Goal: Task Accomplishment & Management: Manage account settings

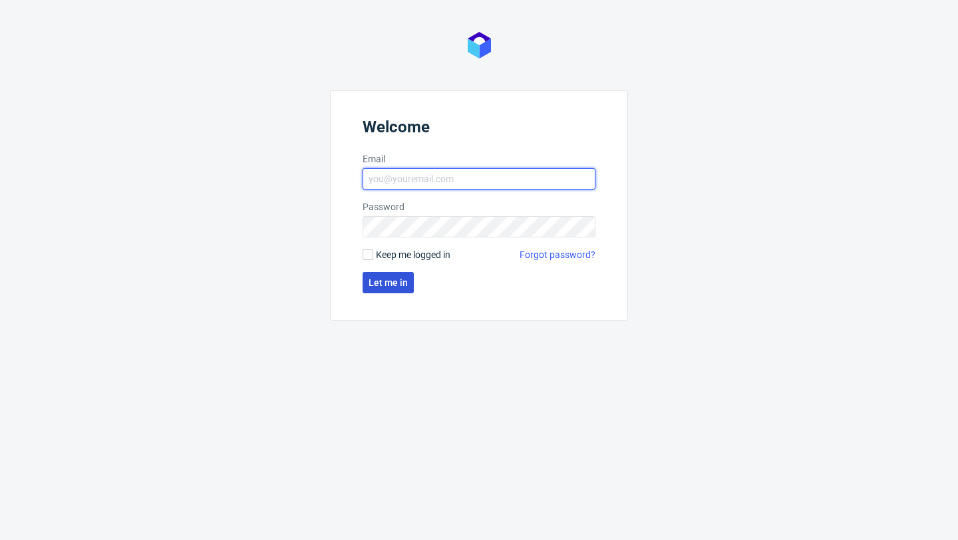
type input "[PERSON_NAME][EMAIL_ADDRESS][DOMAIN_NAME]"
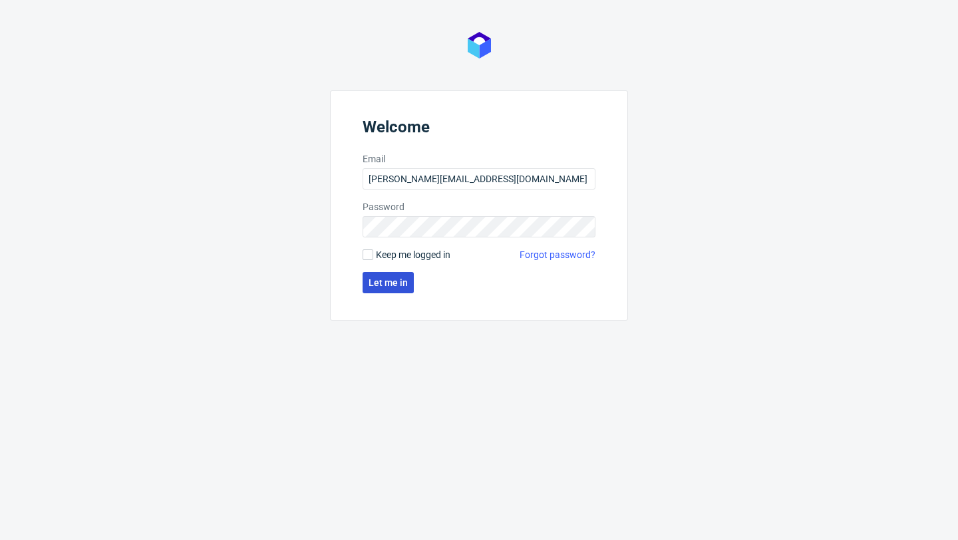
click at [395, 285] on span "Let me in" at bounding box center [388, 282] width 39 height 9
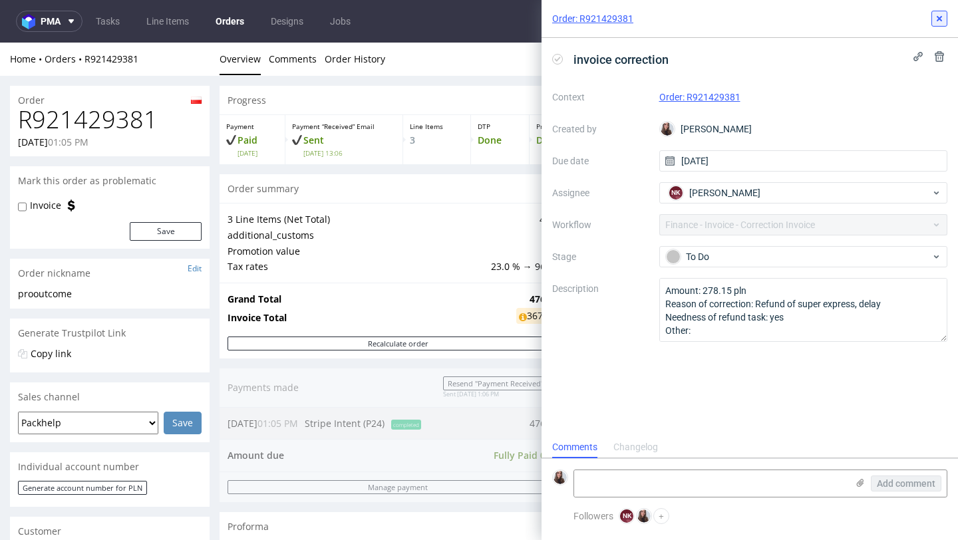
click at [942, 18] on icon at bounding box center [939, 18] width 11 height 11
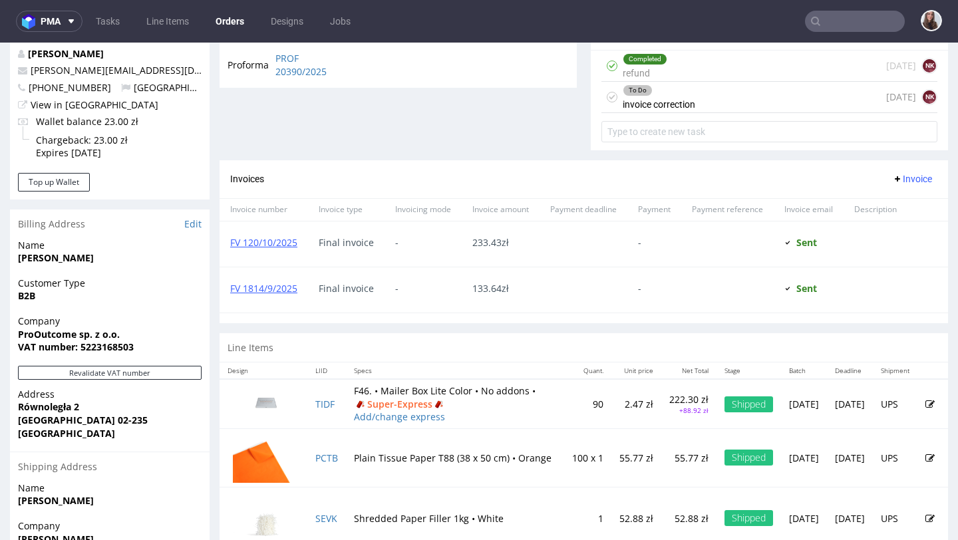
scroll to position [501, 0]
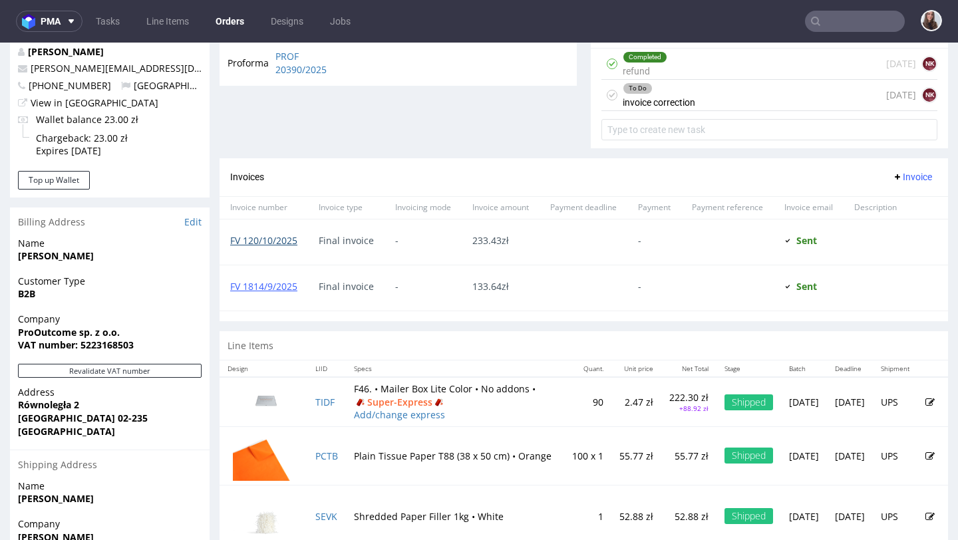
click at [275, 247] on link "FV 120/10/2025" at bounding box center [263, 240] width 67 height 13
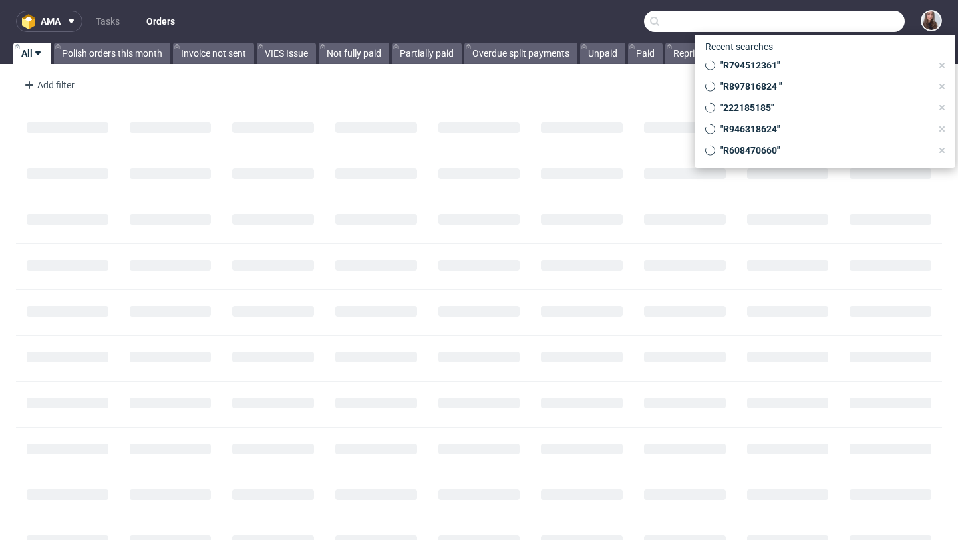
click at [843, 24] on input "text" at bounding box center [774, 21] width 261 height 21
paste input "R525832932"
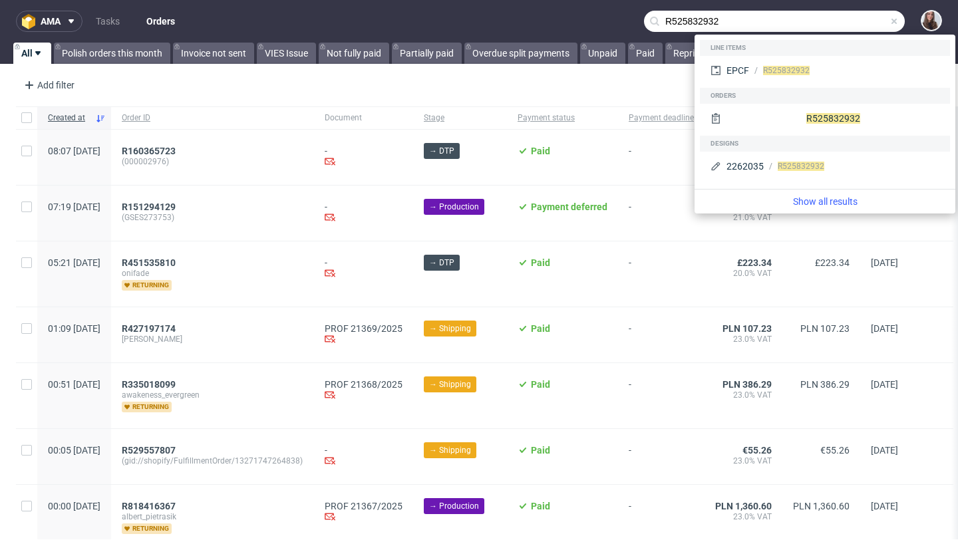
type input "R525832932"
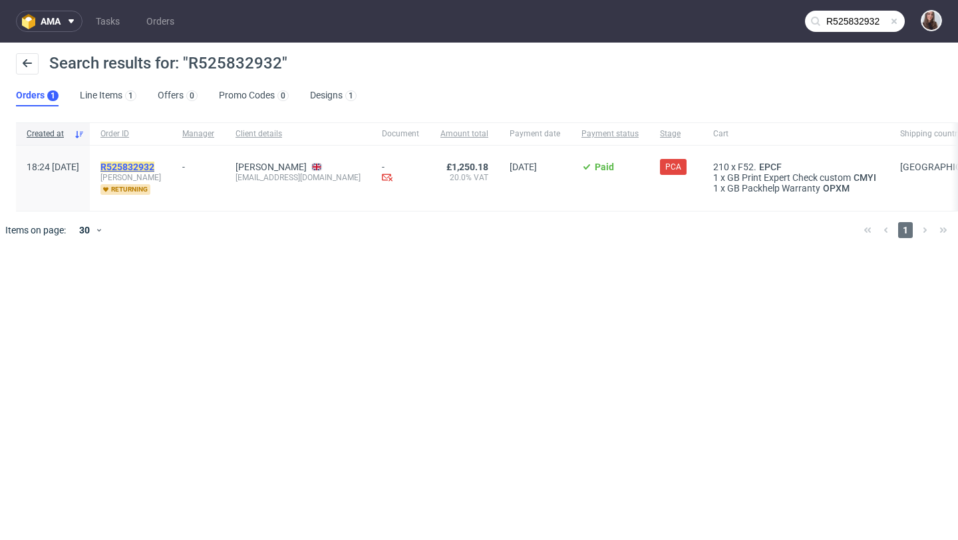
click at [154, 166] on mark "R525832932" at bounding box center [127, 167] width 54 height 11
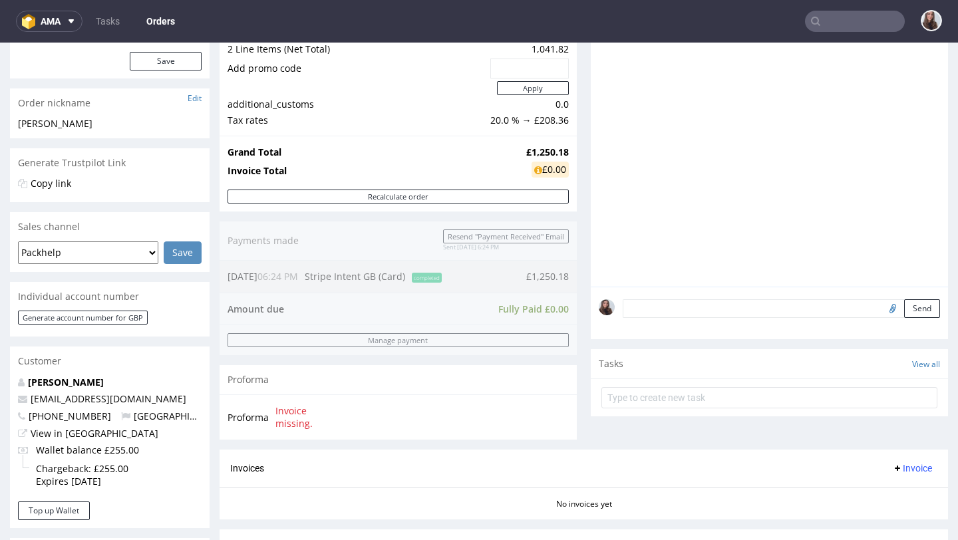
scroll to position [614, 0]
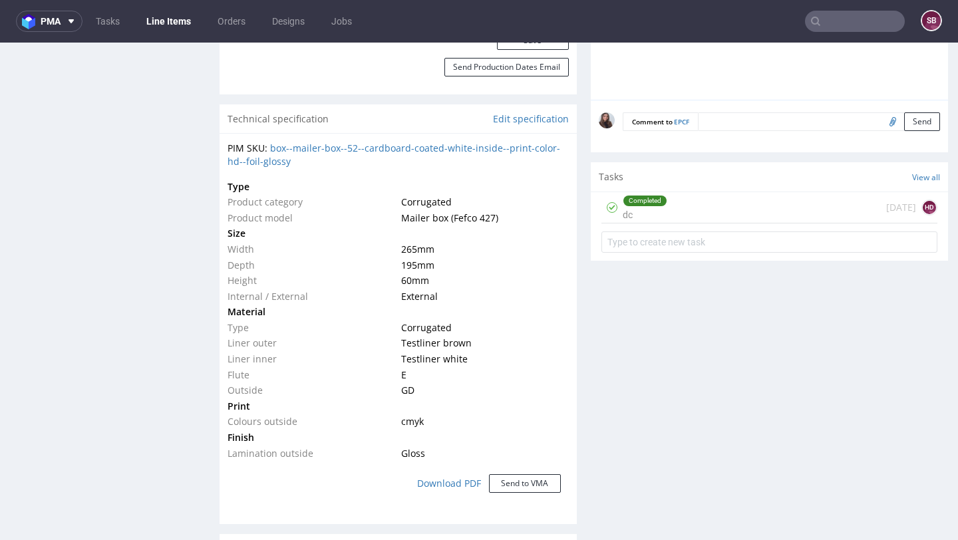
scroll to position [948, 0]
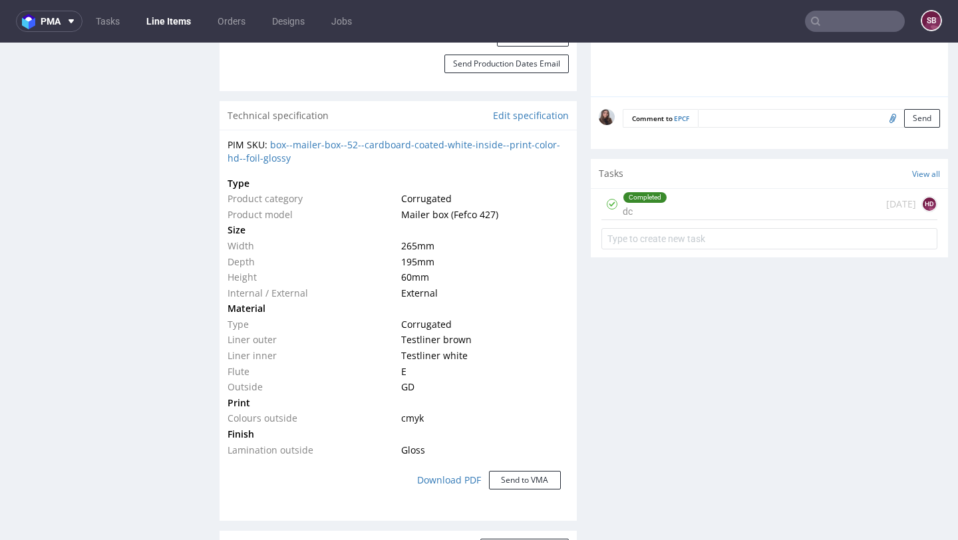
click at [681, 216] on div "Completed dc 11 days ago HD" at bounding box center [770, 204] width 336 height 31
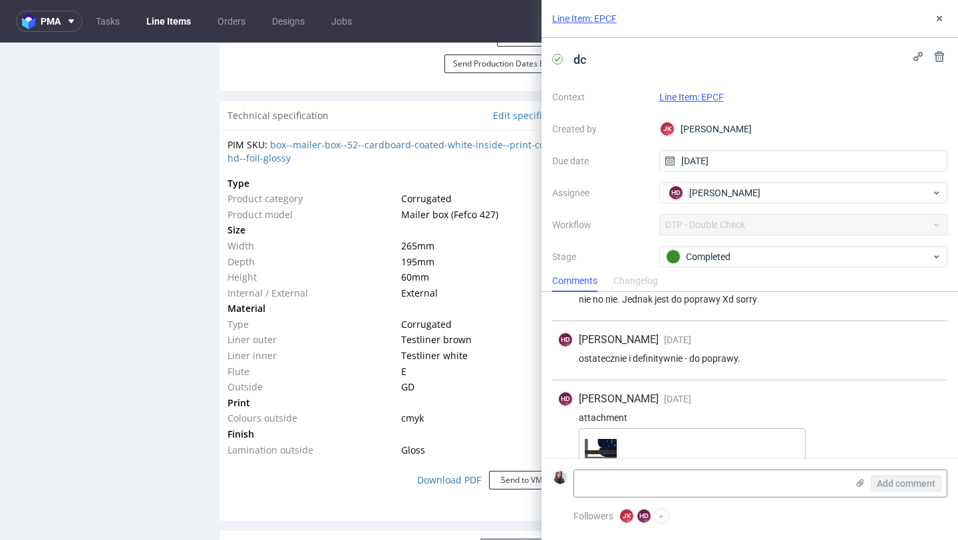
scroll to position [289, 0]
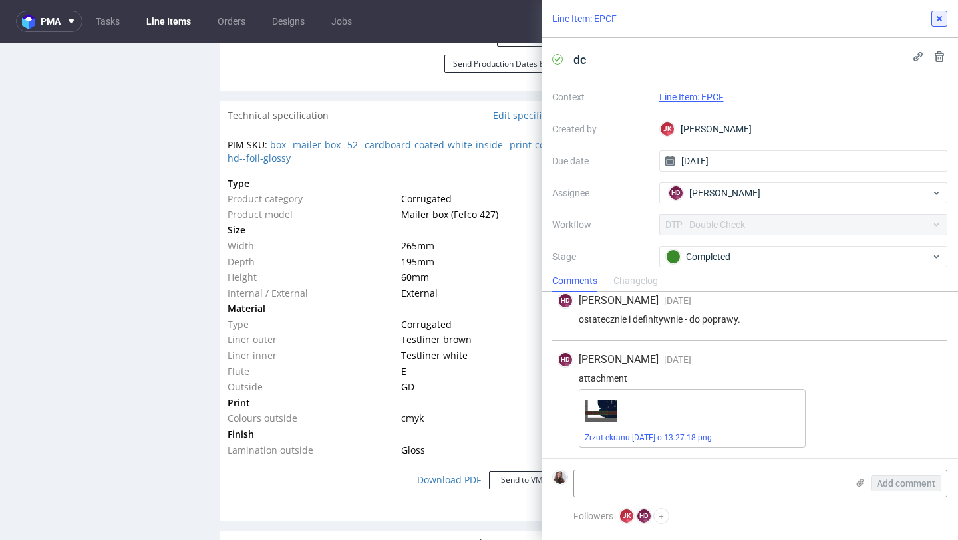
click at [939, 18] on use at bounding box center [939, 18] width 5 height 5
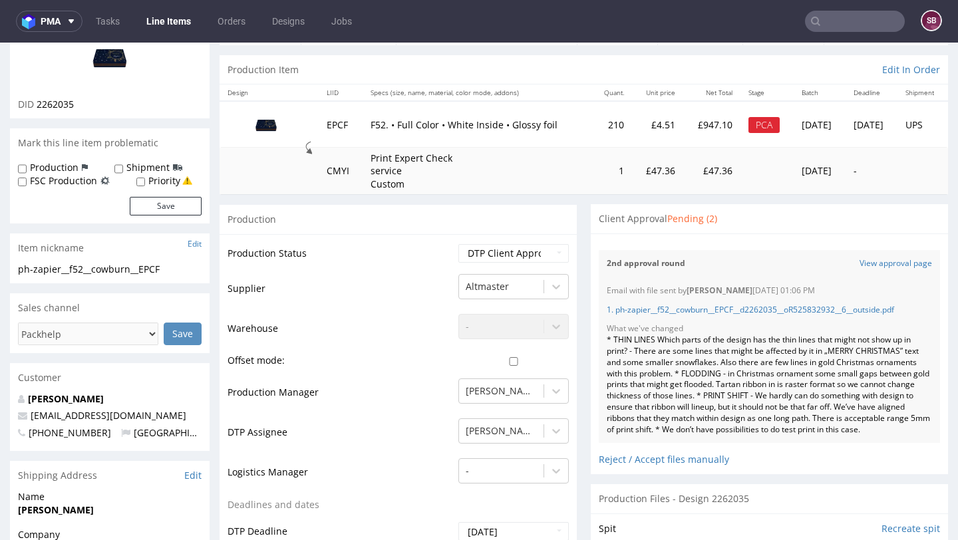
scroll to position [118, 0]
click at [838, 25] on input "text" at bounding box center [855, 21] width 100 height 21
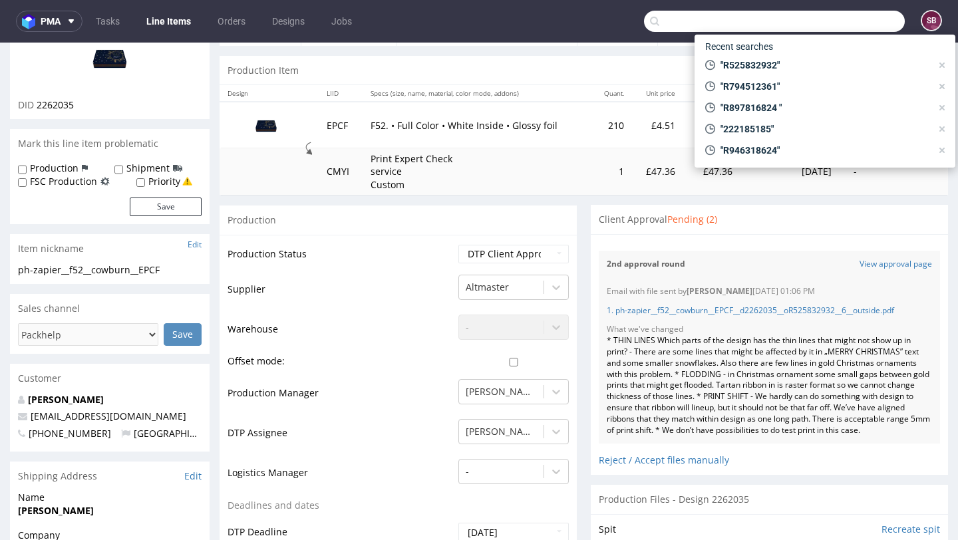
paste input "R285607780"
type input "R285607780"
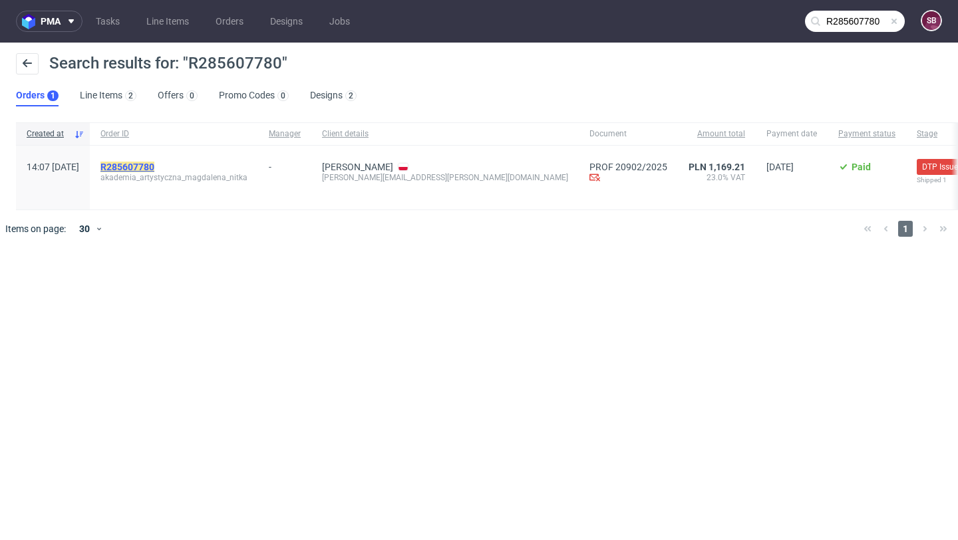
click at [154, 164] on mark "R285607780" at bounding box center [127, 167] width 54 height 11
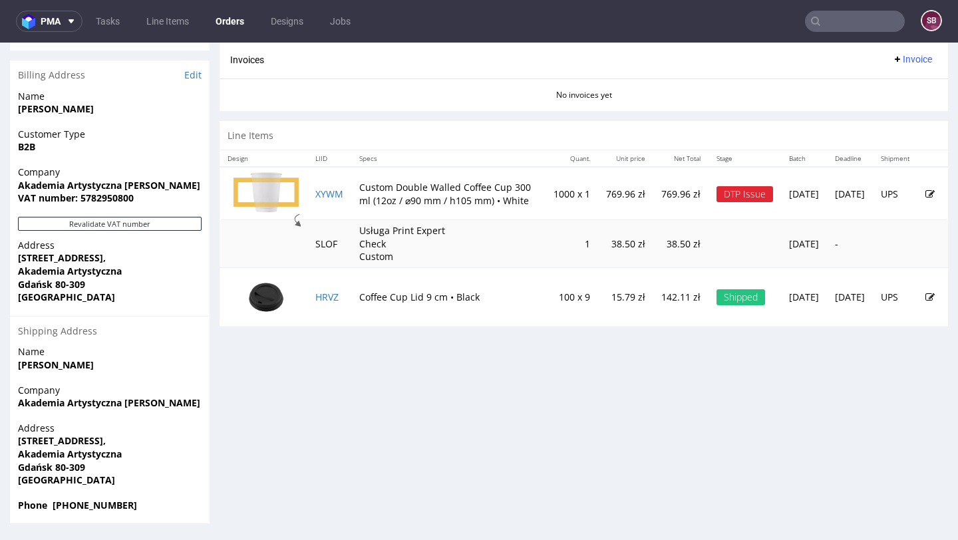
scroll to position [3, 0]
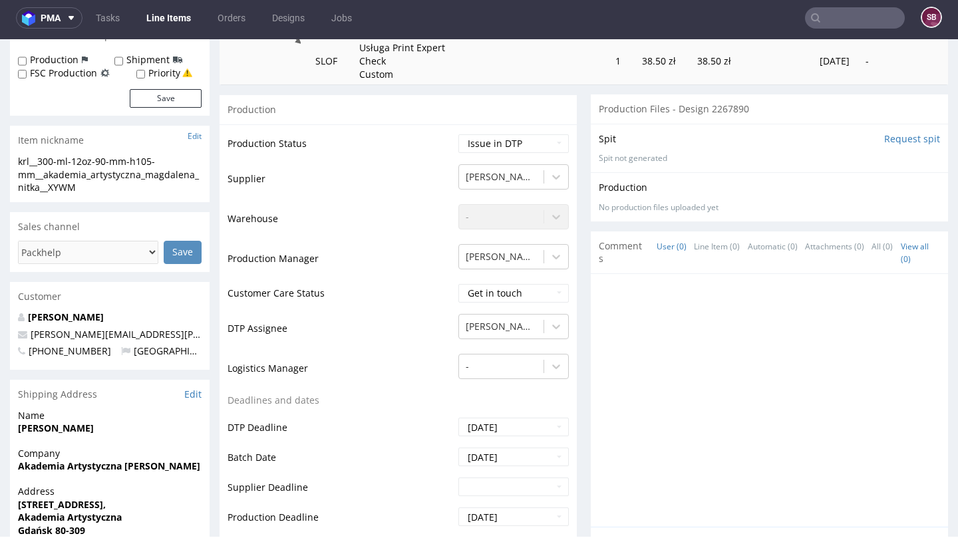
scroll to position [539, 0]
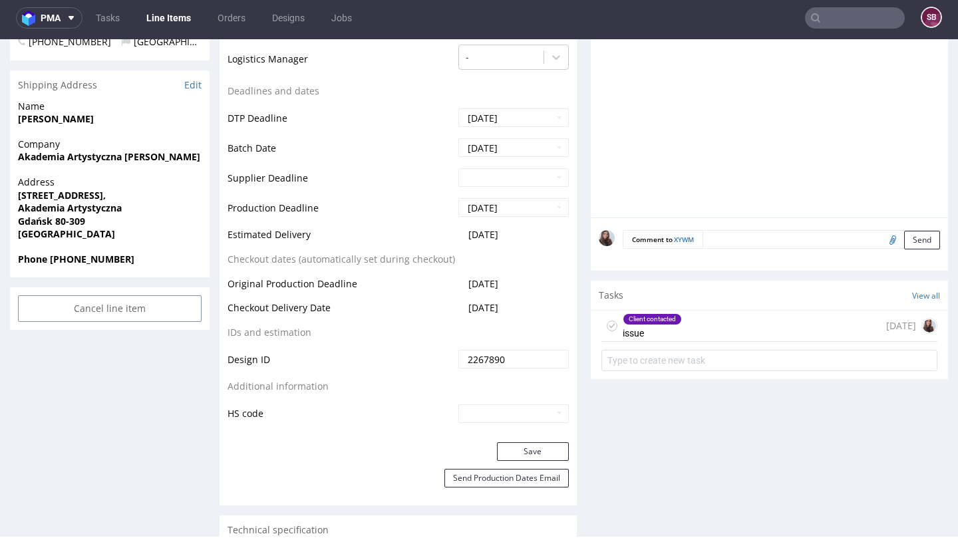
click at [688, 329] on div "Client contacted issue 3 days ago" at bounding box center [770, 326] width 336 height 31
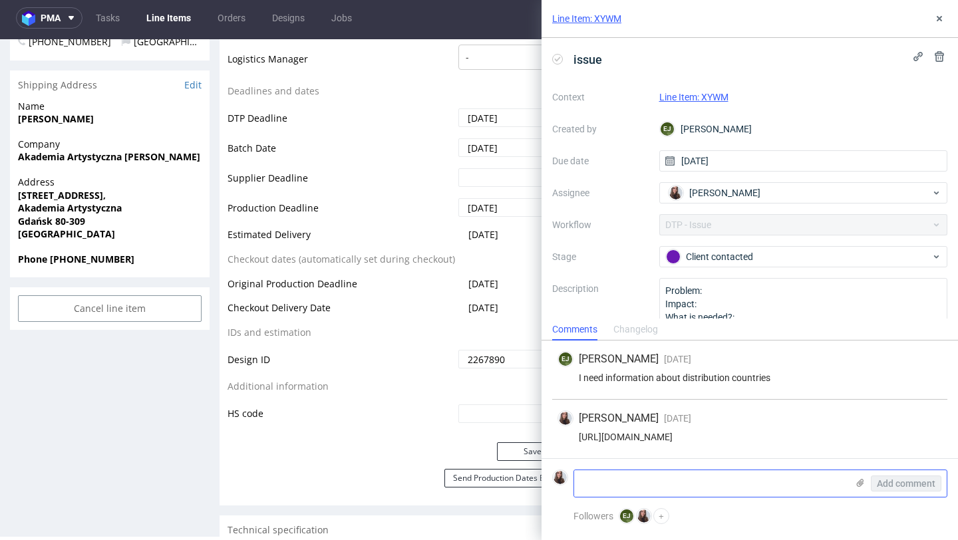
click at [667, 489] on textarea at bounding box center [710, 484] width 273 height 27
type textarea "Polska"
click at [883, 480] on span "Add comment" at bounding box center [906, 483] width 59 height 9
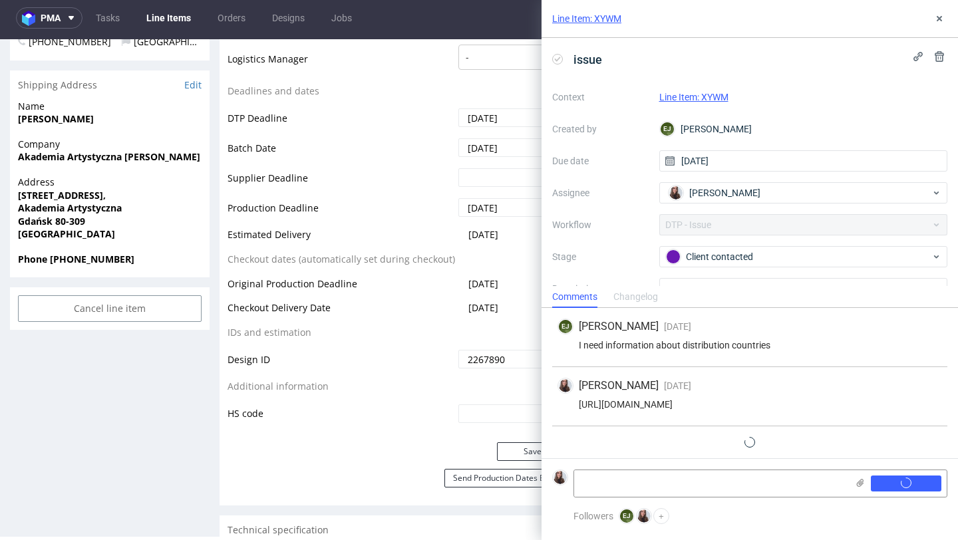
scroll to position [21, 0]
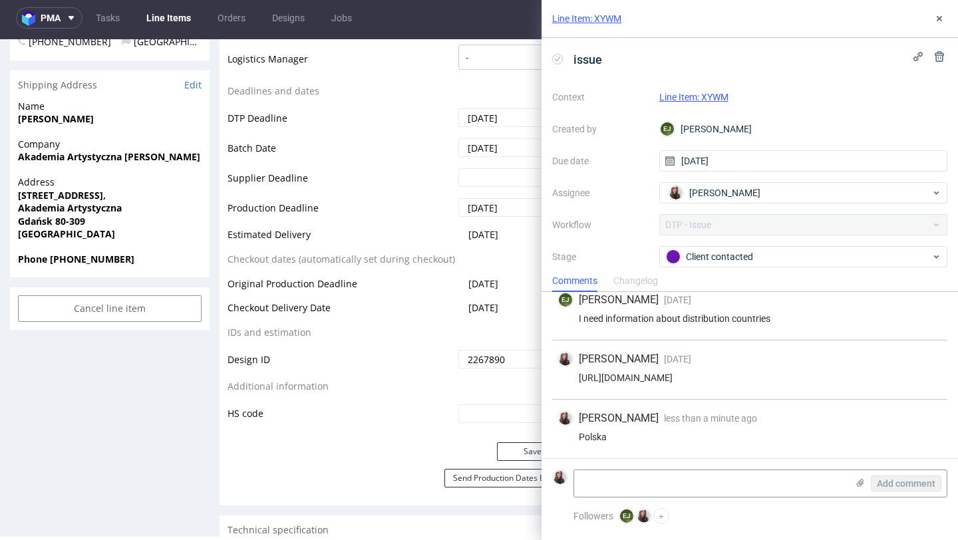
click at [706, 98] on link "Line Item: XYWM" at bounding box center [694, 97] width 69 height 11
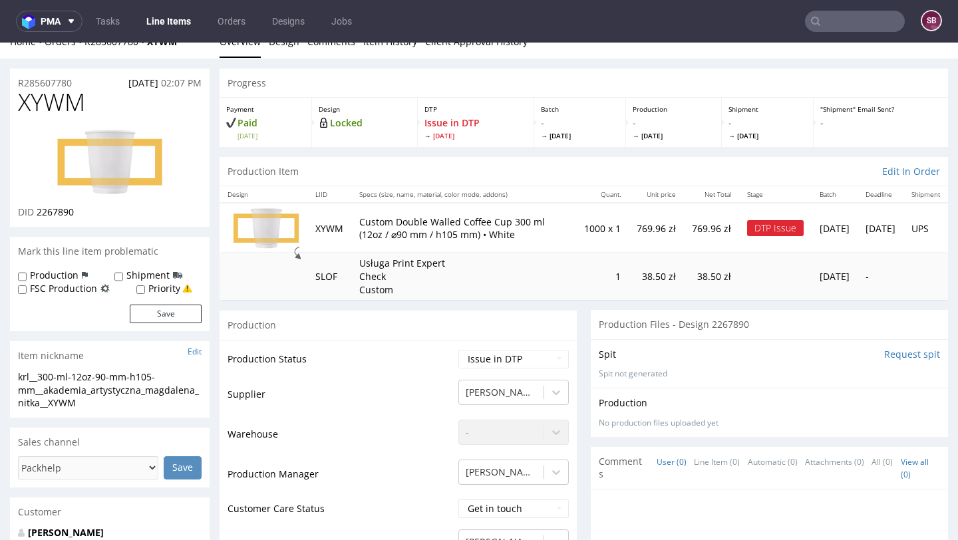
scroll to position [74, 0]
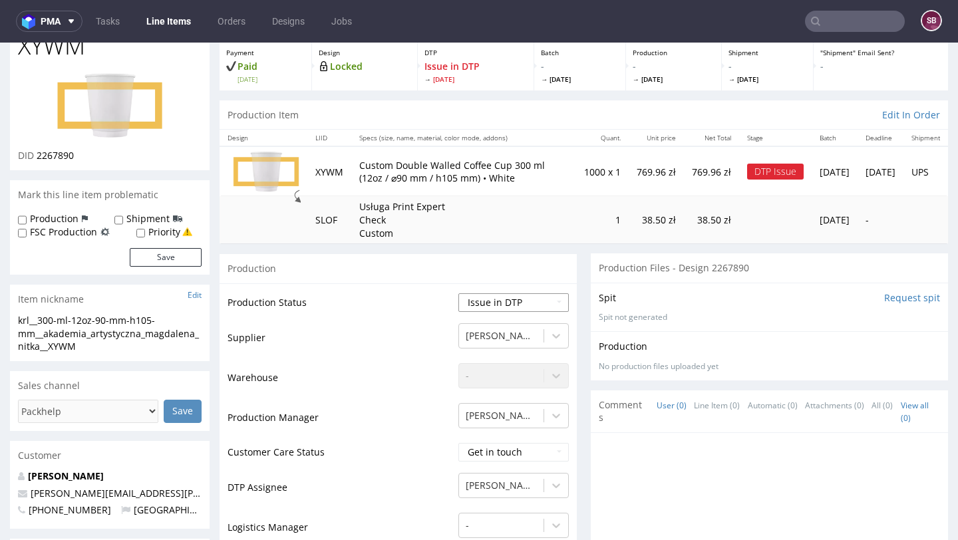
click at [497, 293] on select "Waiting for Artwork Waiting for Diecut Waiting for Mockup Waiting for DTP Waiti…" at bounding box center [514, 302] width 110 height 19
select select "back_for_dtp"
click at [459, 293] on select "Waiting for Artwork Waiting for Diecut Waiting for Mockup Waiting for DTP Waiti…" at bounding box center [514, 302] width 110 height 19
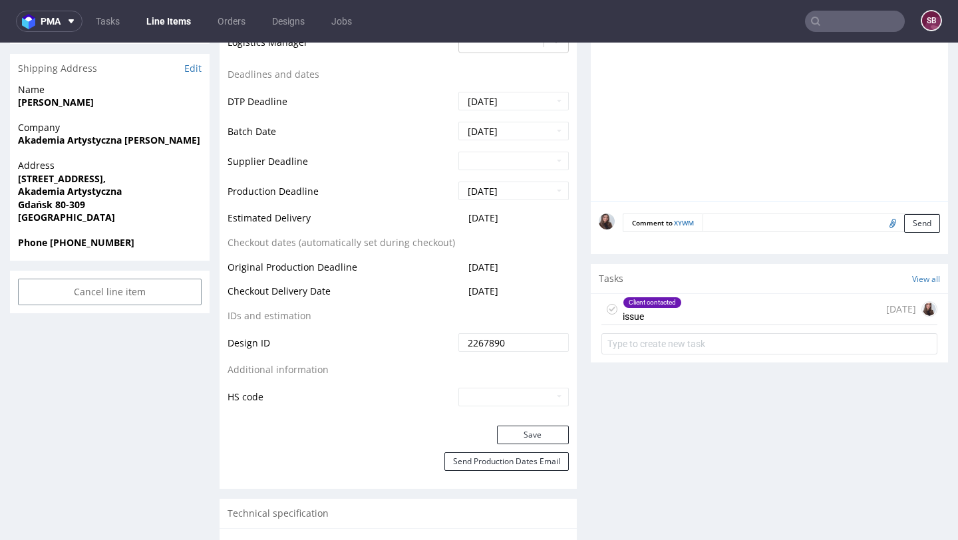
scroll to position [615, 0]
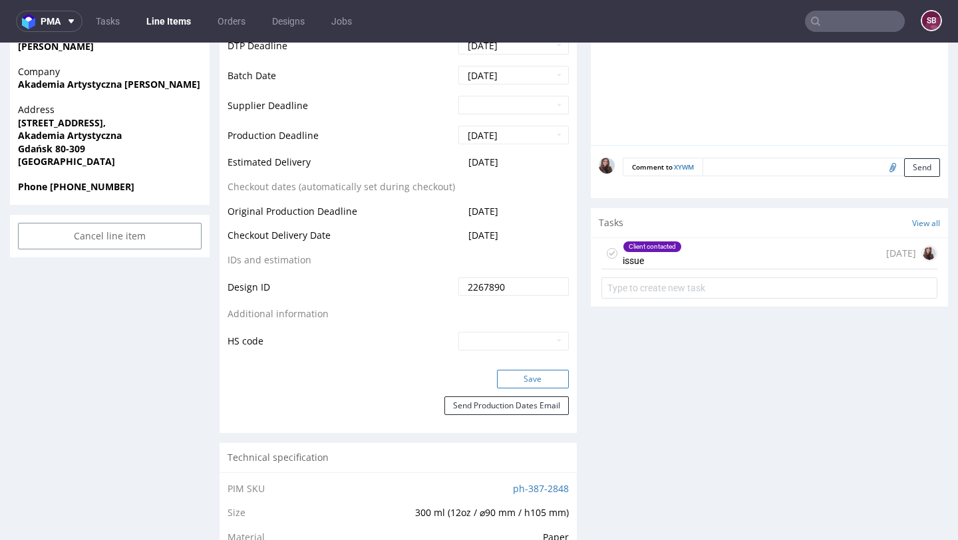
click at [519, 375] on button "Save" at bounding box center [533, 379] width 72 height 19
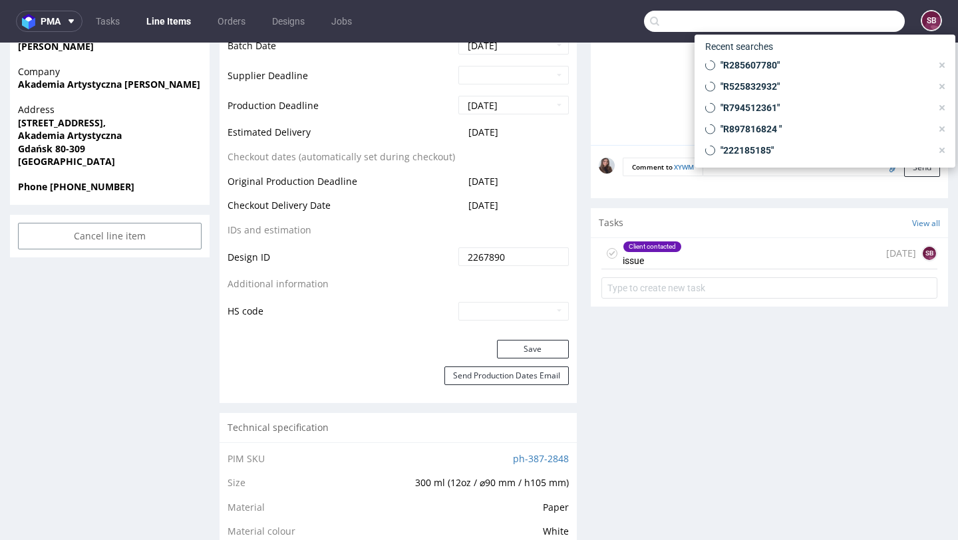
click at [835, 31] on input "text" at bounding box center [774, 21] width 261 height 21
paste input "R292783168"
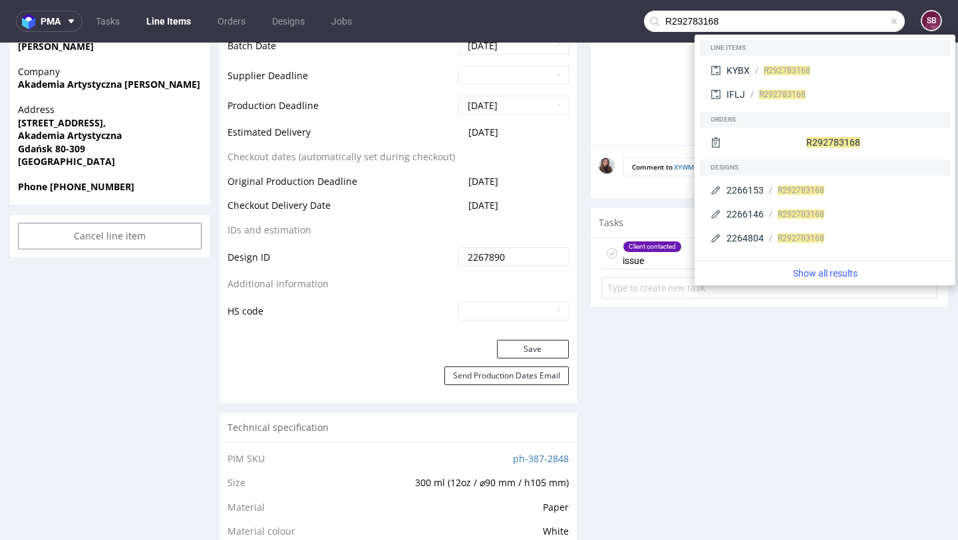
type input "R292783168"
click at [654, 242] on div "Client contacted" at bounding box center [653, 247] width 58 height 11
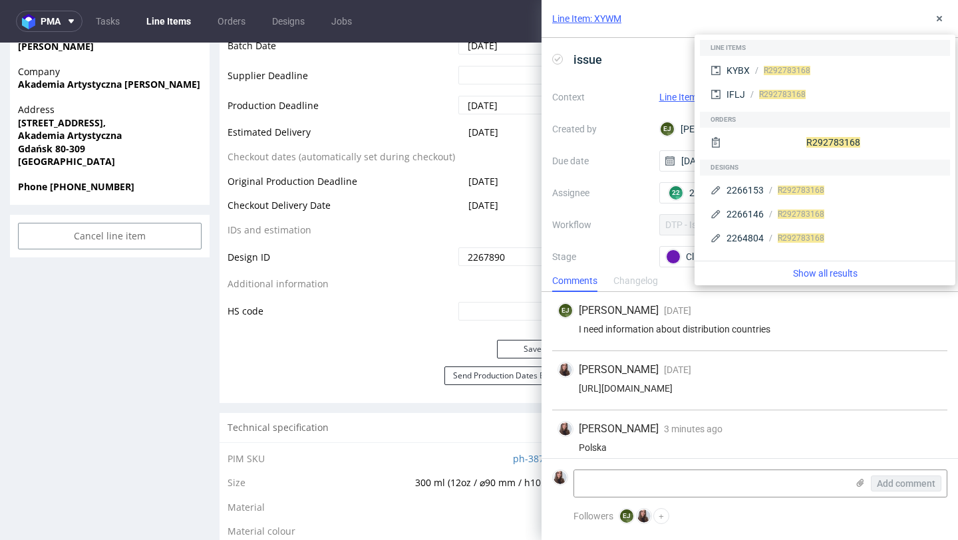
scroll to position [21, 0]
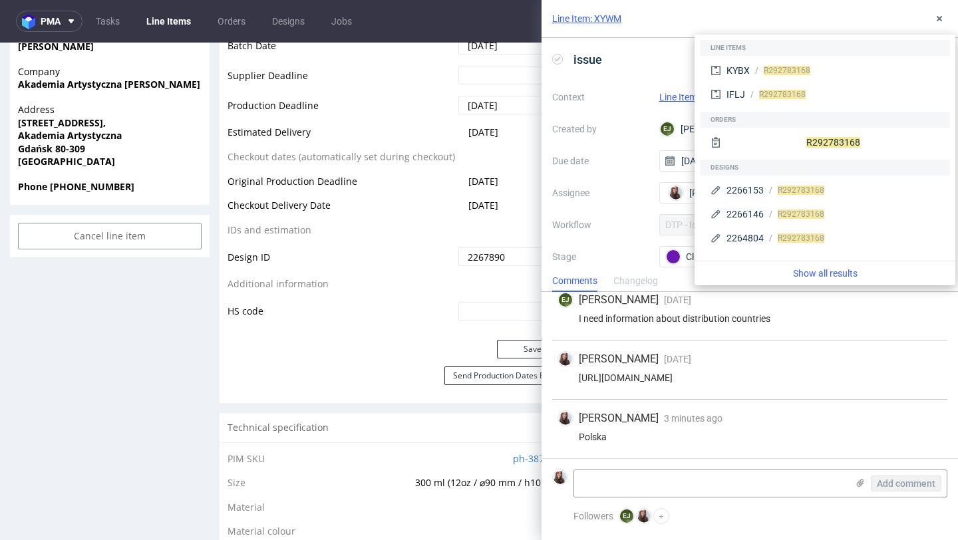
click at [679, 100] on link "Line Item: XYWM" at bounding box center [694, 97] width 69 height 11
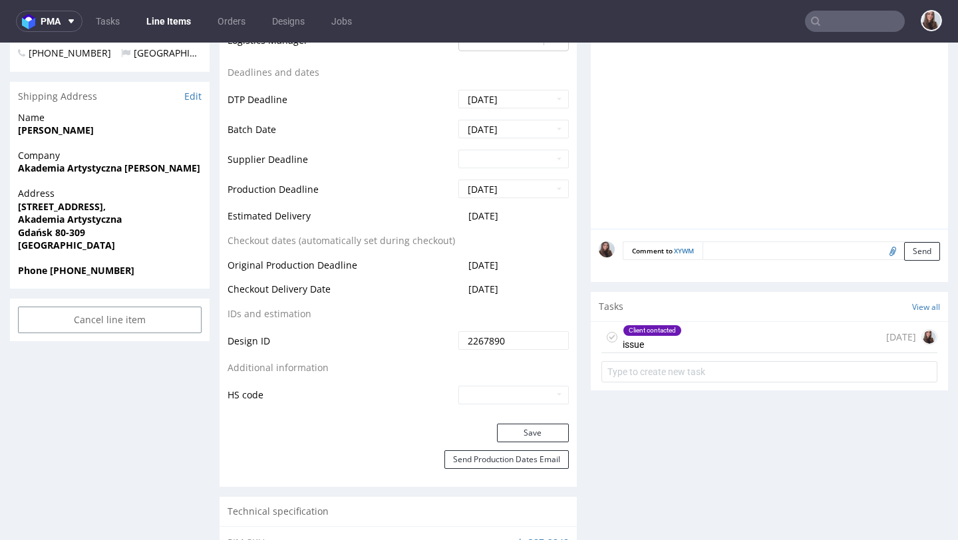
scroll to position [592, 0]
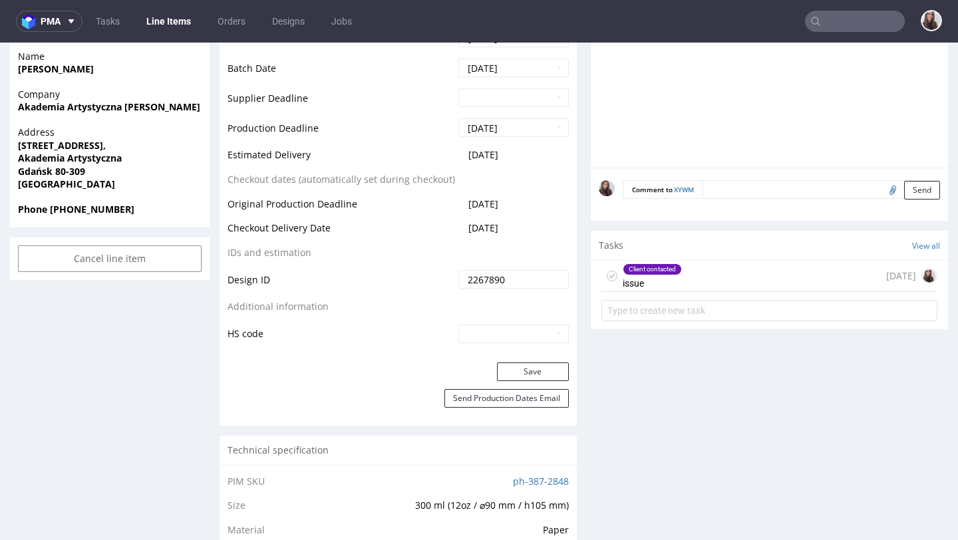
click at [701, 264] on div "Client contacted issue [DATE]" at bounding box center [770, 276] width 336 height 31
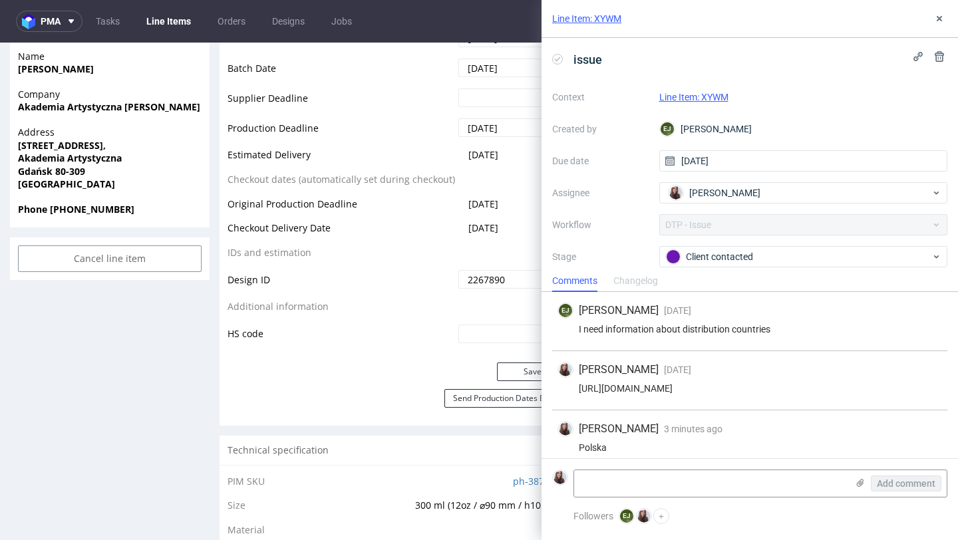
scroll to position [21, 0]
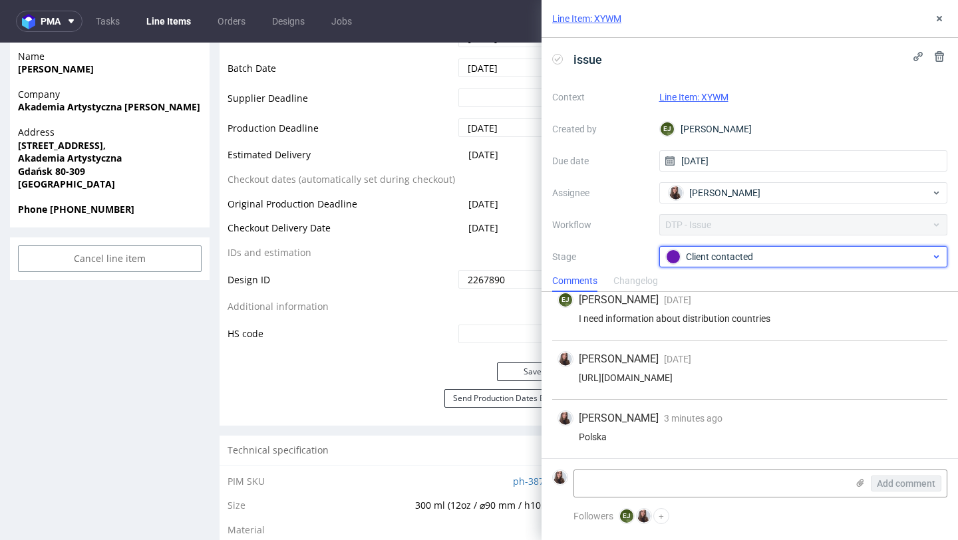
click at [713, 259] on div "Client contacted" at bounding box center [798, 257] width 265 height 15
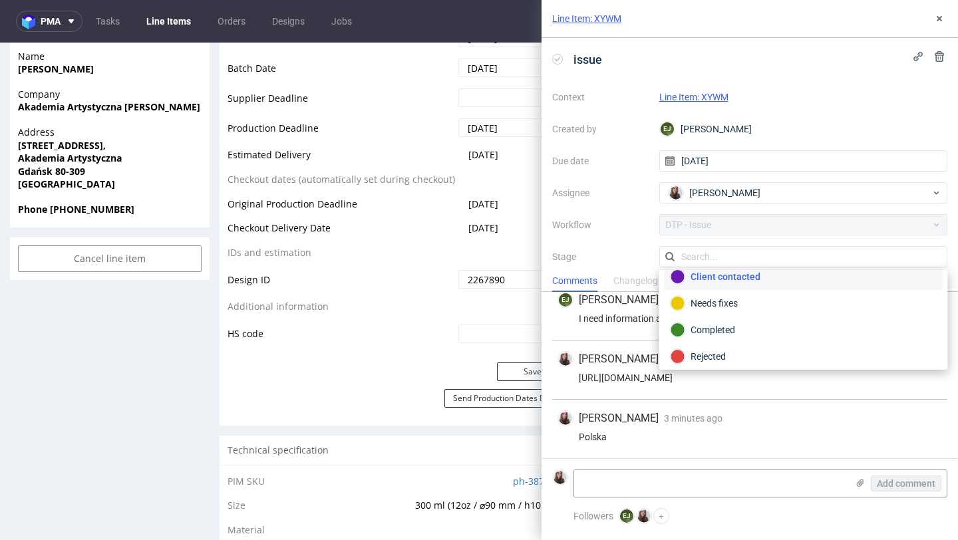
scroll to position [97, 0]
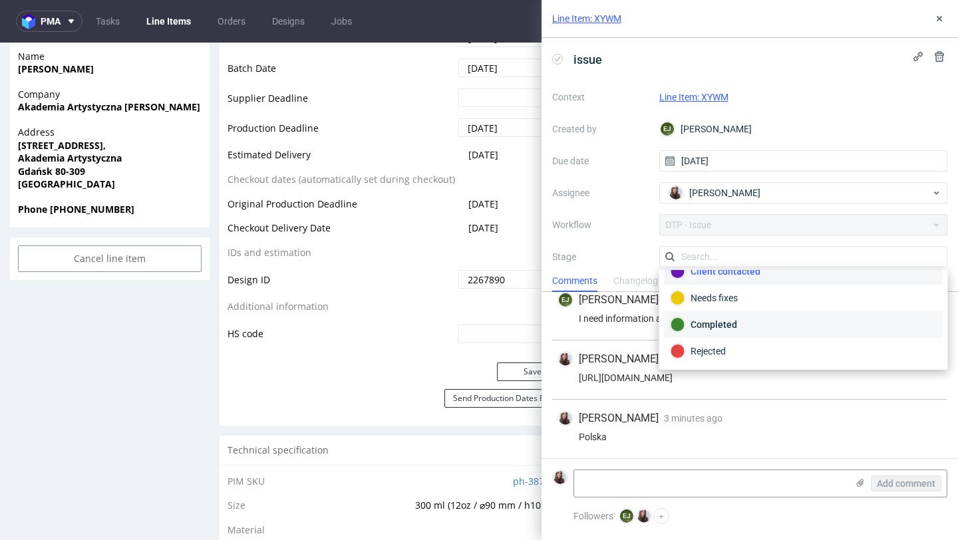
click at [737, 322] on div "Completed" at bounding box center [804, 324] width 266 height 15
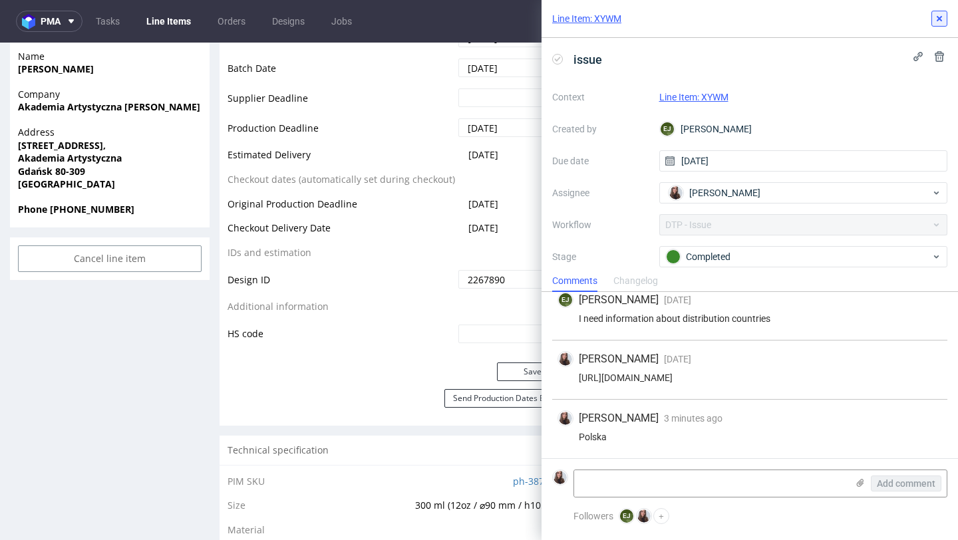
click at [941, 21] on icon at bounding box center [939, 18] width 11 height 11
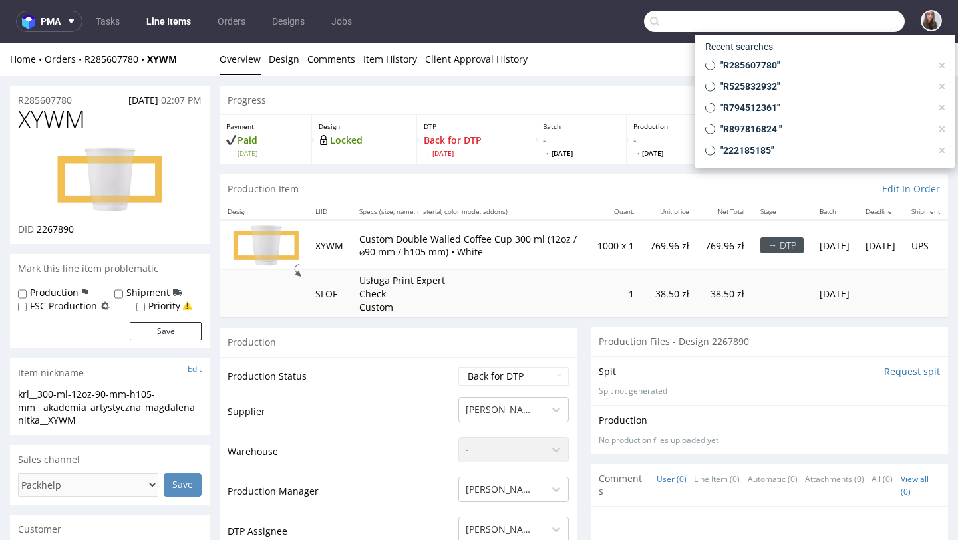
click at [833, 22] on input "text" at bounding box center [774, 21] width 261 height 21
paste input "R292783168"
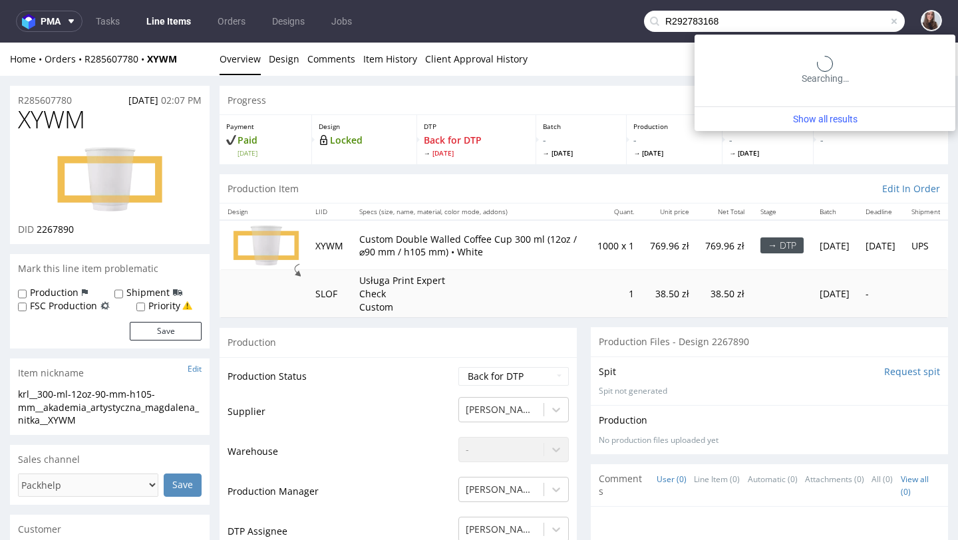
type input "R292783168"
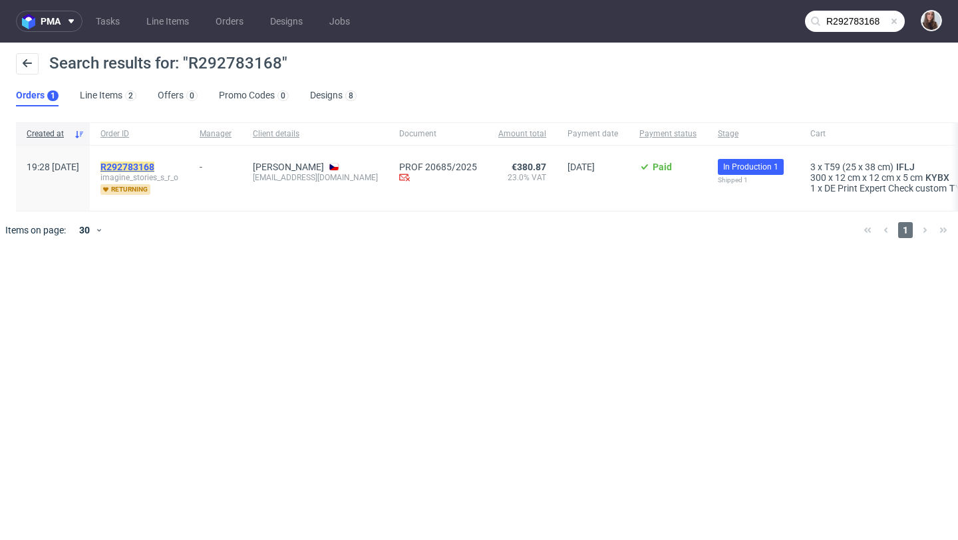
click at [154, 166] on mark "R292783168" at bounding box center [127, 167] width 54 height 11
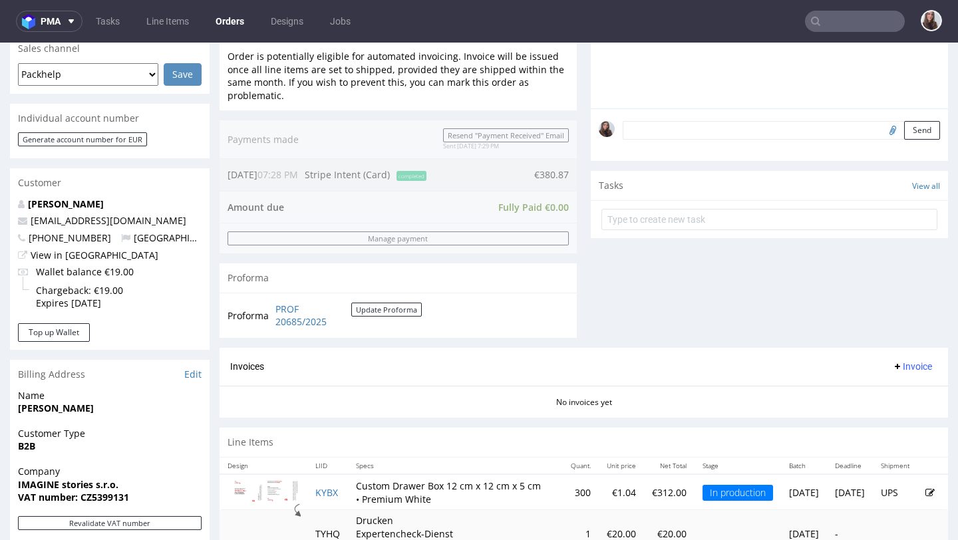
scroll to position [453, 0]
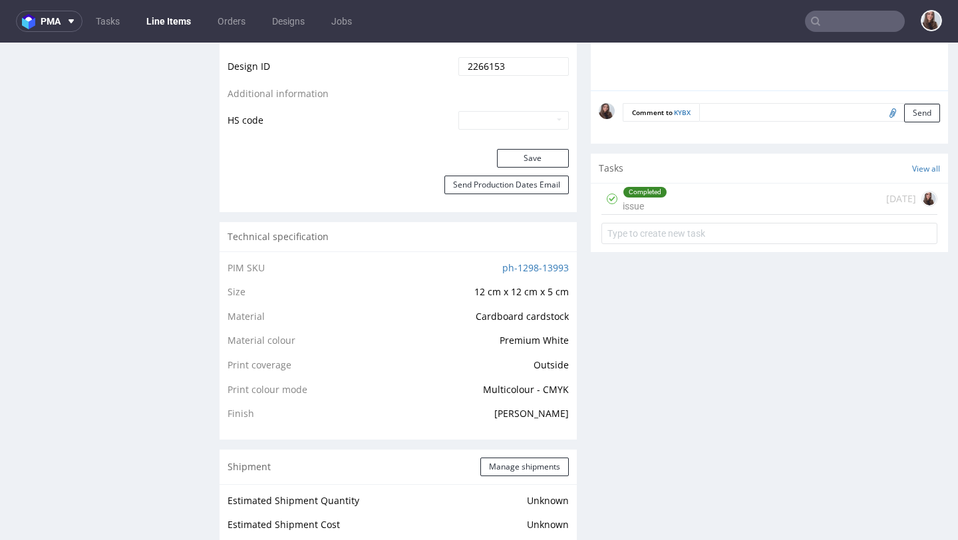
scroll to position [821, 0]
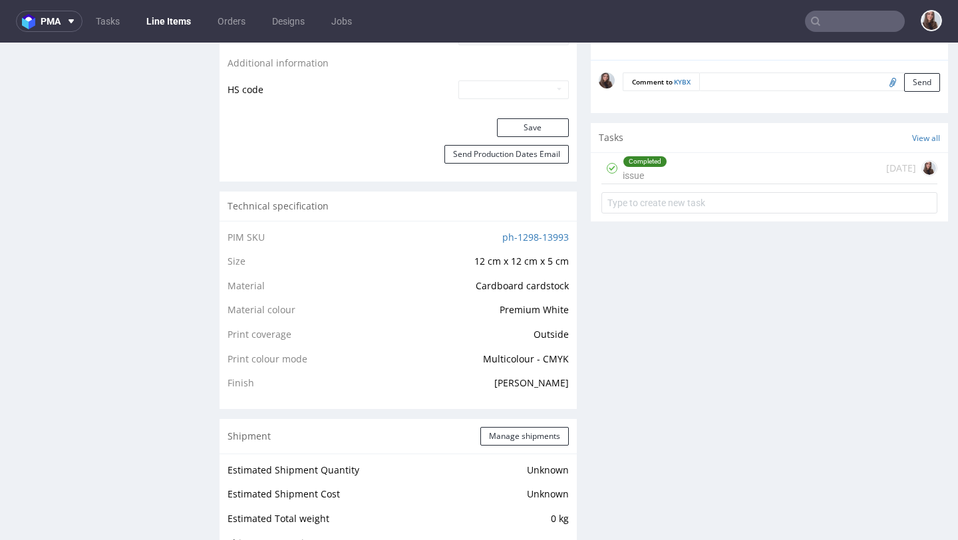
click at [704, 184] on div "Completed issue 6 days ago" at bounding box center [770, 168] width 336 height 31
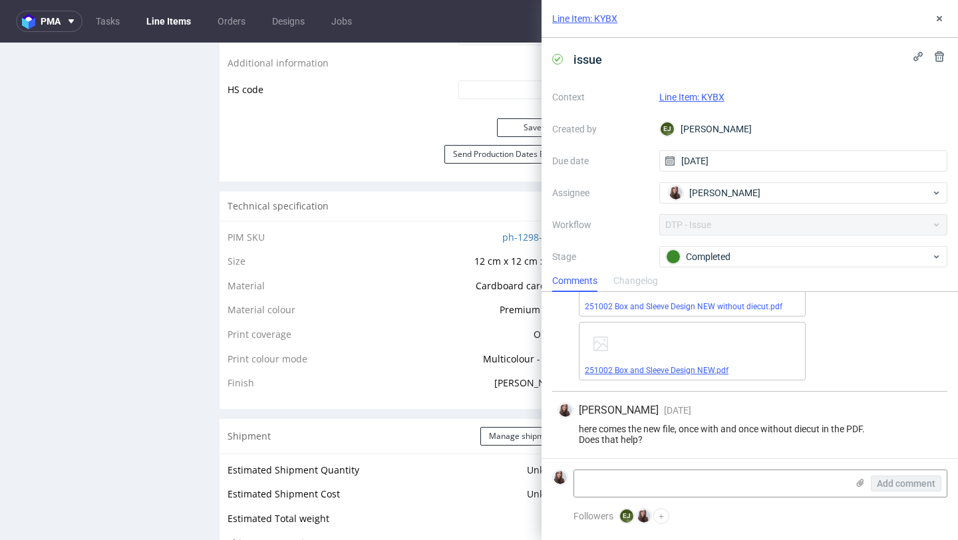
scroll to position [391, 0]
click at [943, 15] on icon at bounding box center [939, 18] width 11 height 11
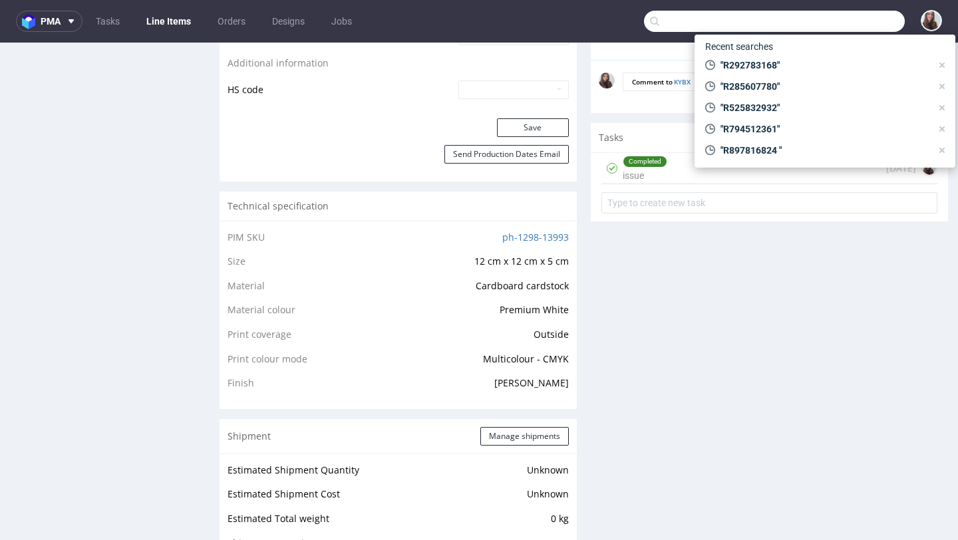
click at [859, 22] on input "text" at bounding box center [774, 21] width 261 height 21
paste input "R000824250"
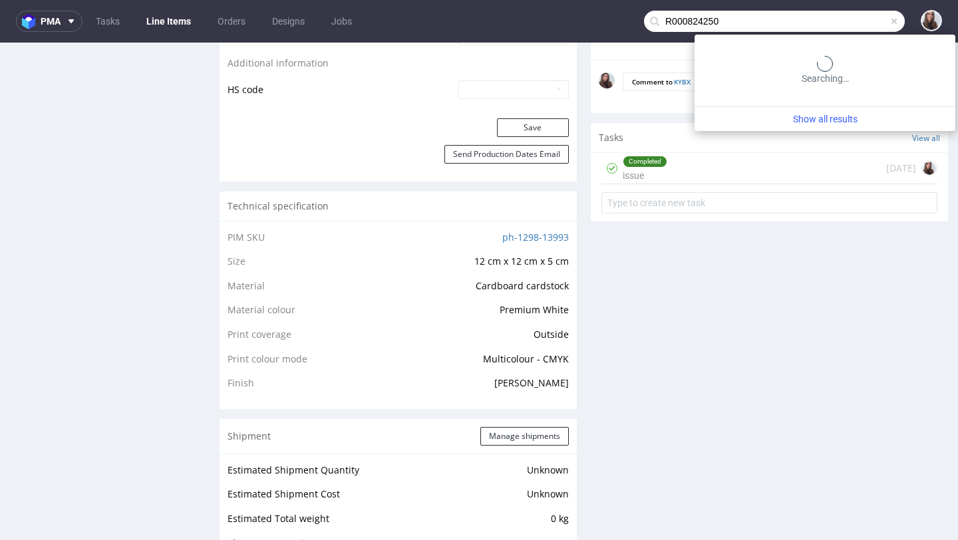
type input "R000824250"
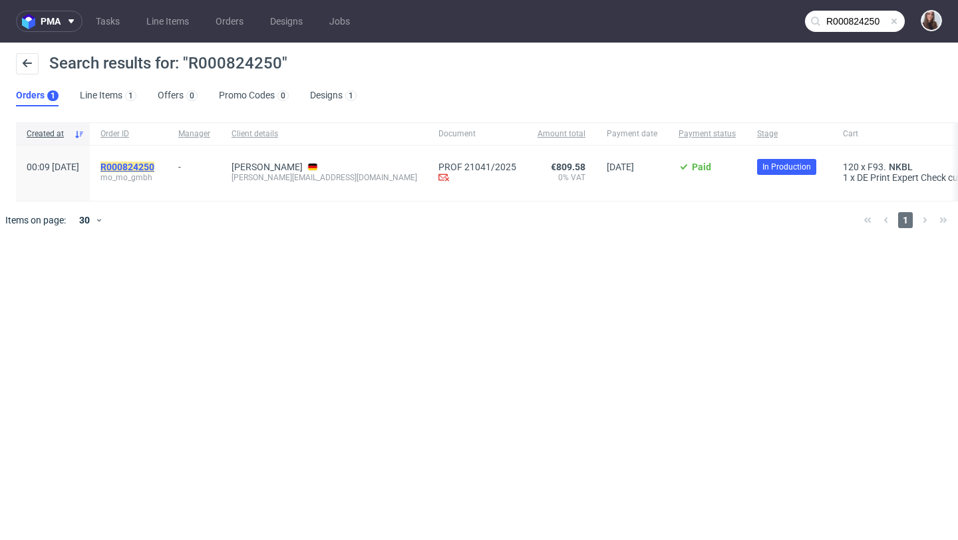
click at [154, 165] on mark "R000824250" at bounding box center [127, 167] width 54 height 11
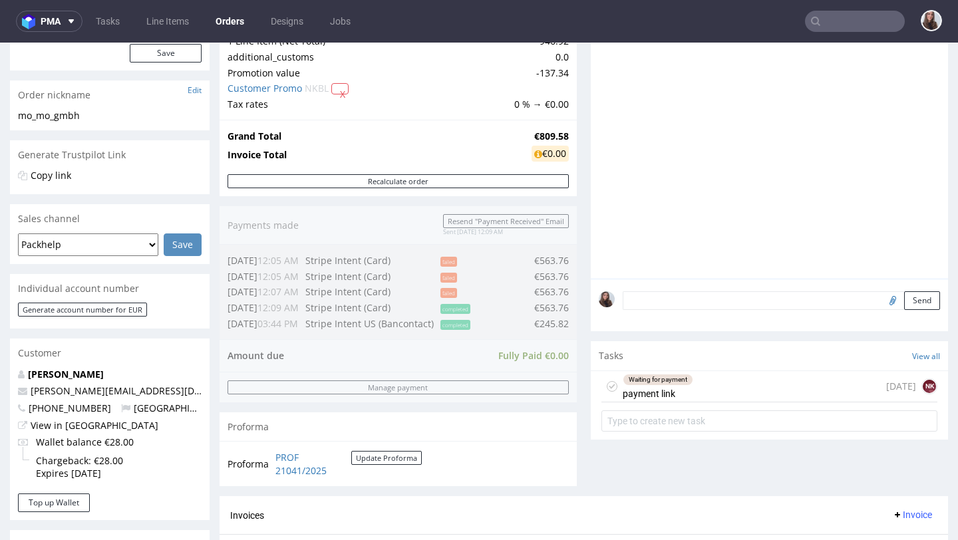
scroll to position [390, 0]
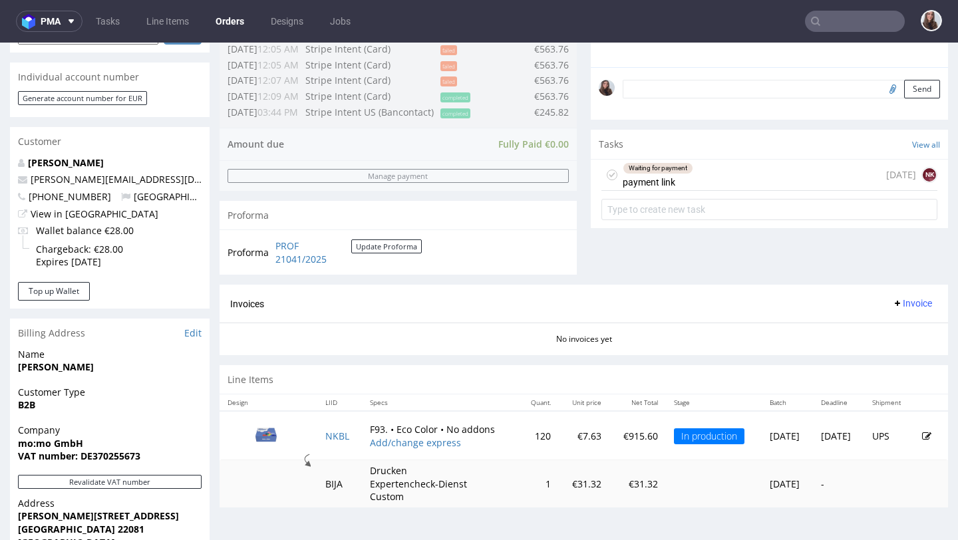
click at [701, 184] on div "Waiting for payment payment link 6 days ago NK" at bounding box center [770, 175] width 336 height 31
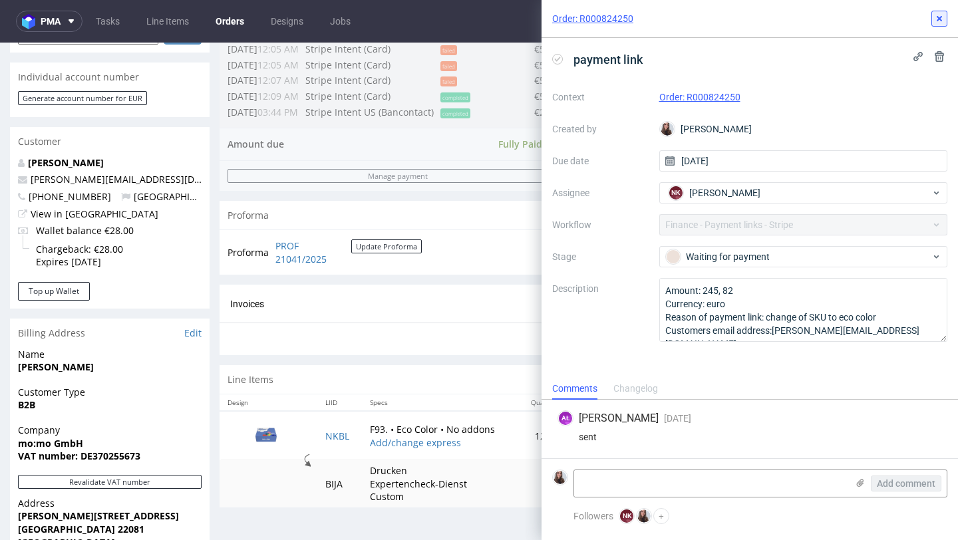
click at [941, 21] on use at bounding box center [939, 18] width 5 height 5
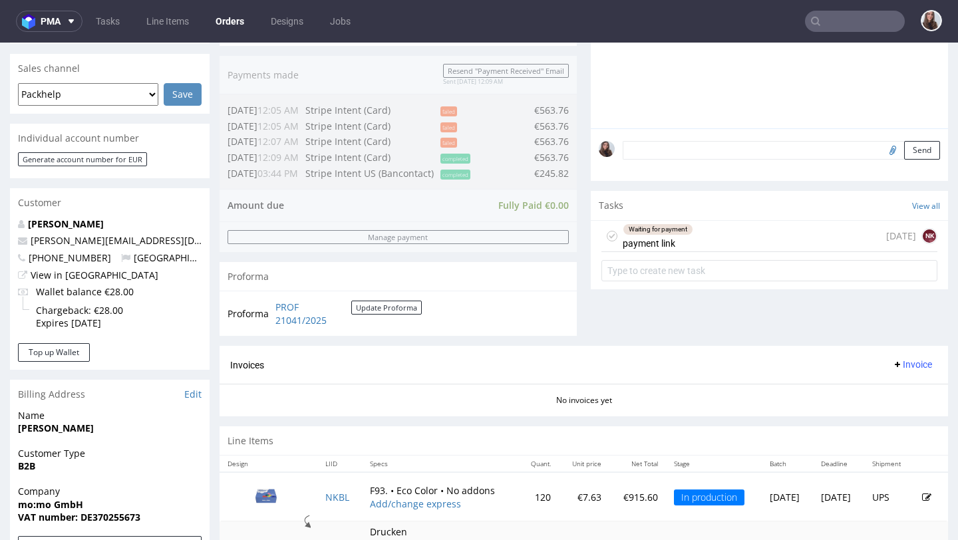
scroll to position [323, 0]
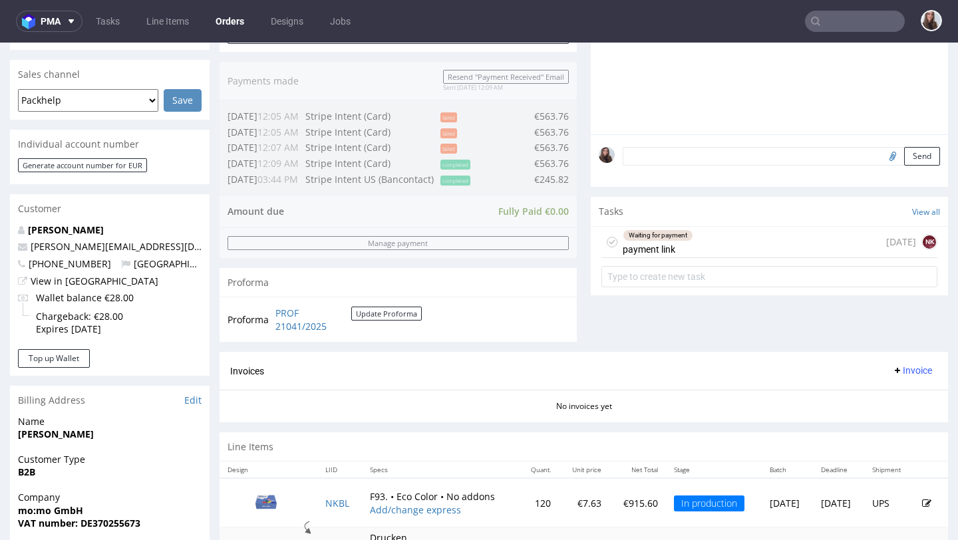
click at [691, 253] on div "Waiting for payment payment link 6 days ago NK" at bounding box center [770, 242] width 336 height 31
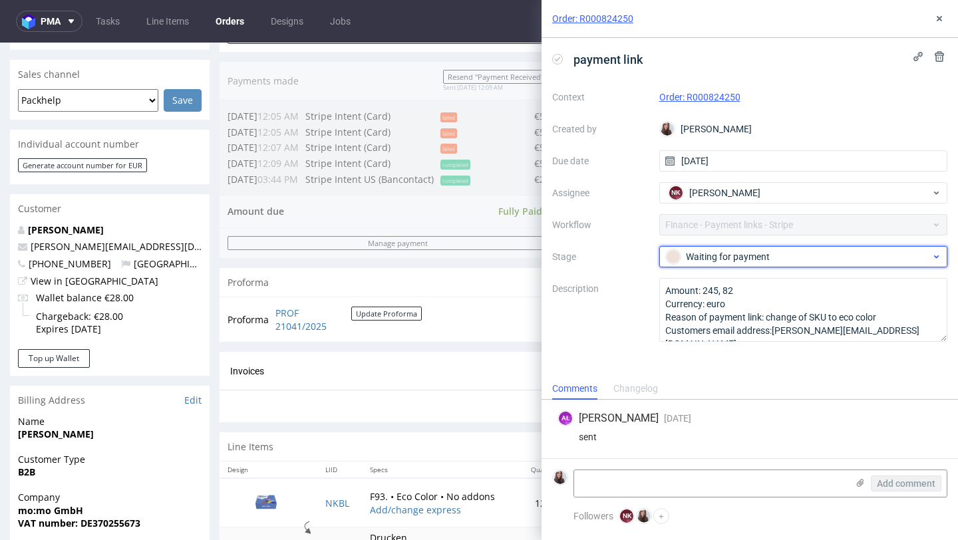
click at [723, 252] on div "Waiting for payment" at bounding box center [798, 257] width 265 height 15
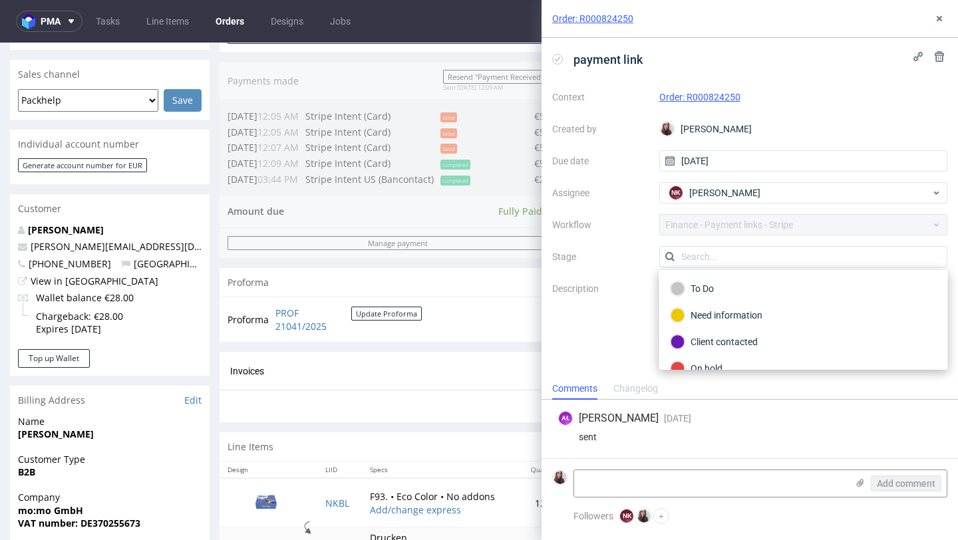
scroll to position [75, 0]
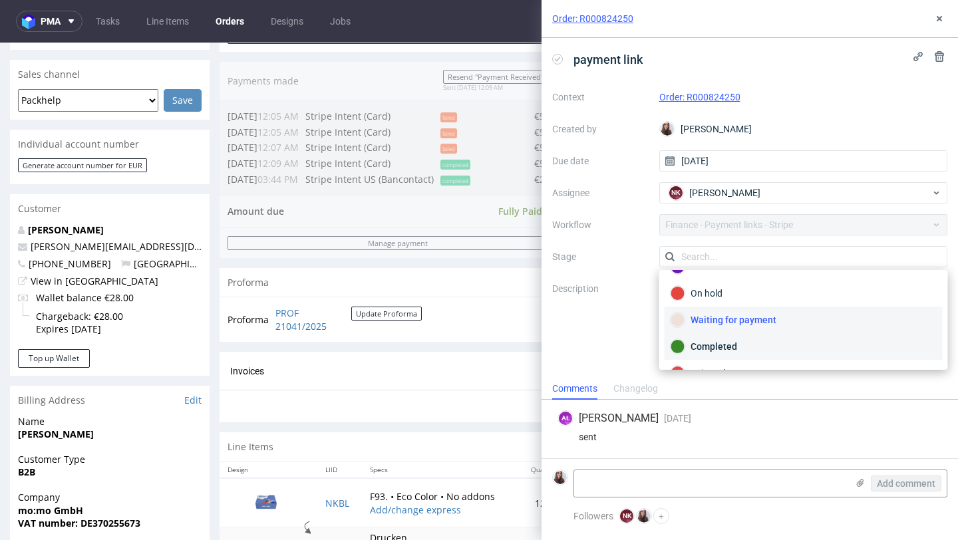
click at [708, 351] on div "Completed" at bounding box center [804, 346] width 266 height 15
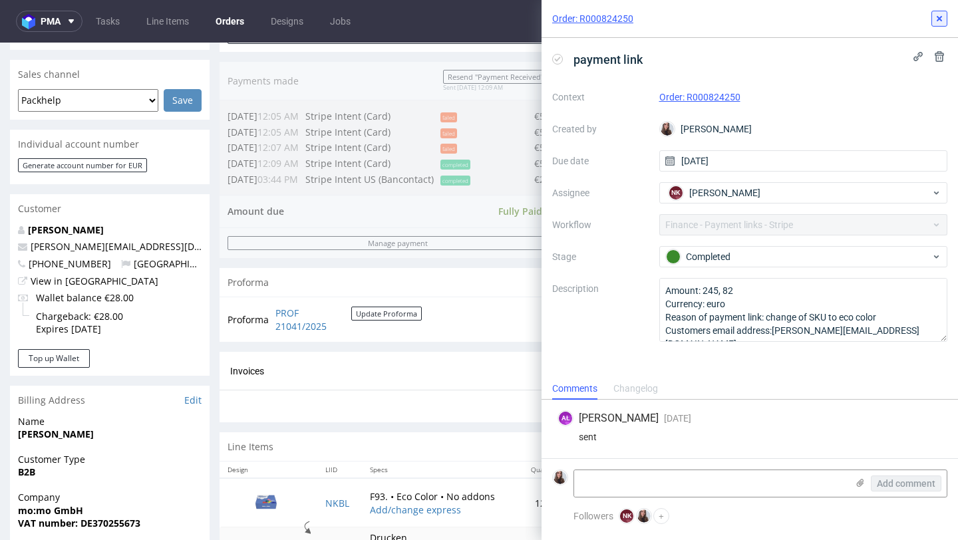
click at [940, 21] on icon at bounding box center [939, 18] width 11 height 11
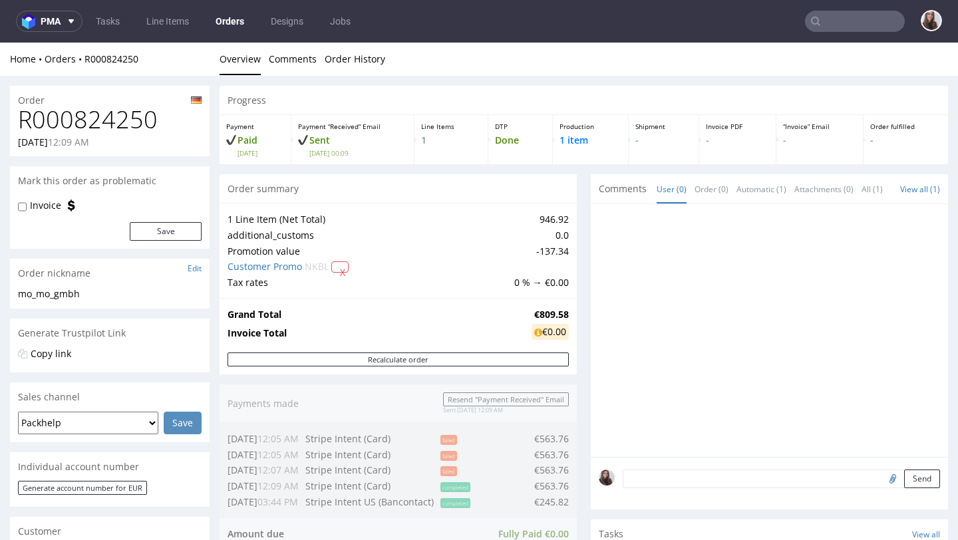
click at [823, 18] on input "text" at bounding box center [855, 21] width 100 height 21
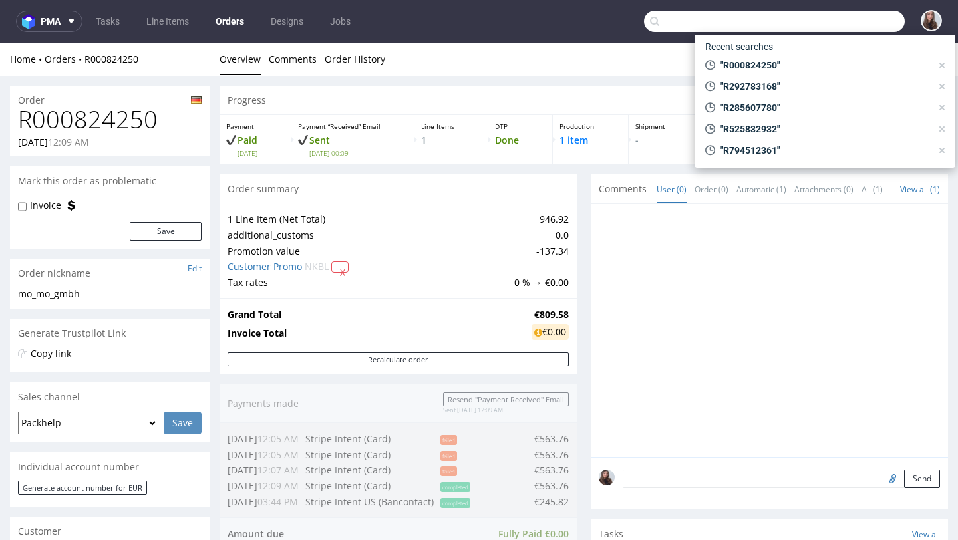
paste input "R824391470"
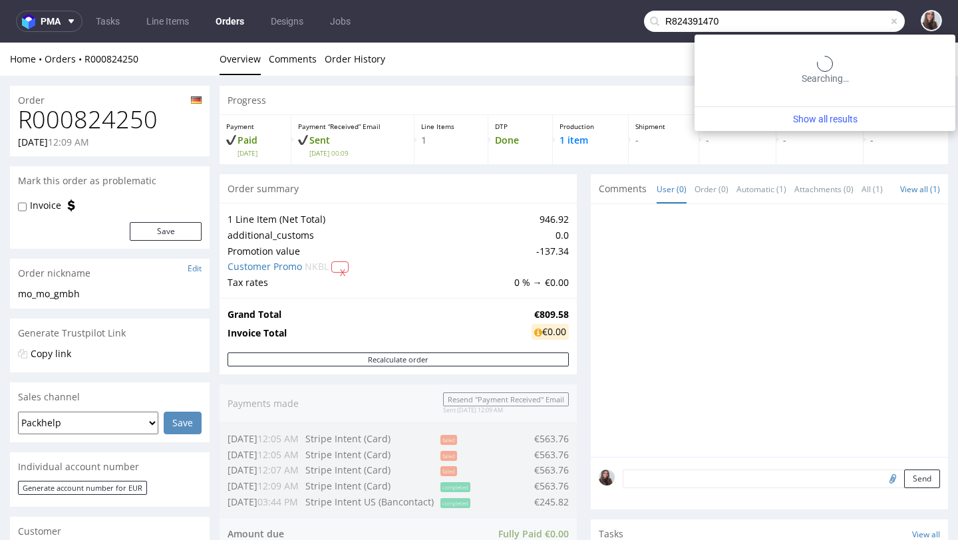
type input "R824391470"
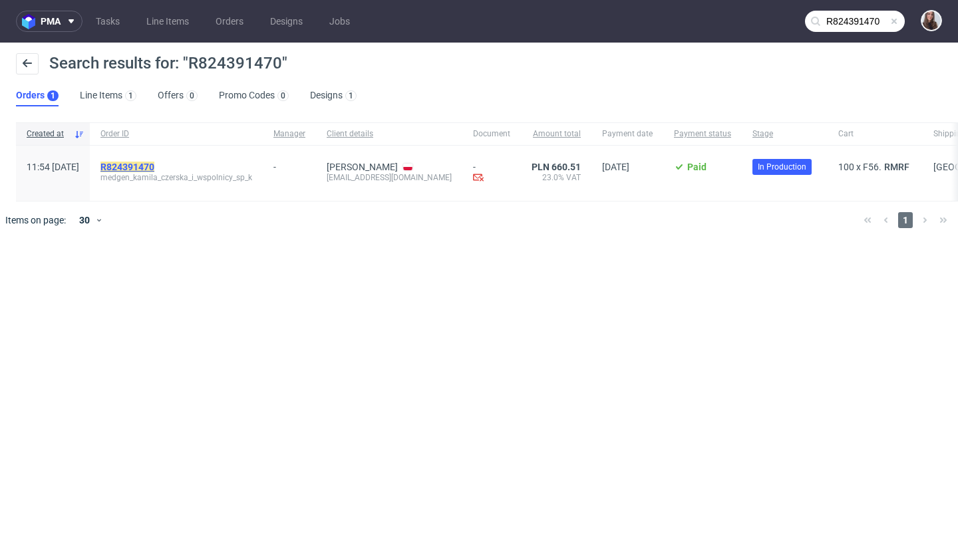
click at [154, 165] on mark "R824391470" at bounding box center [127, 167] width 54 height 11
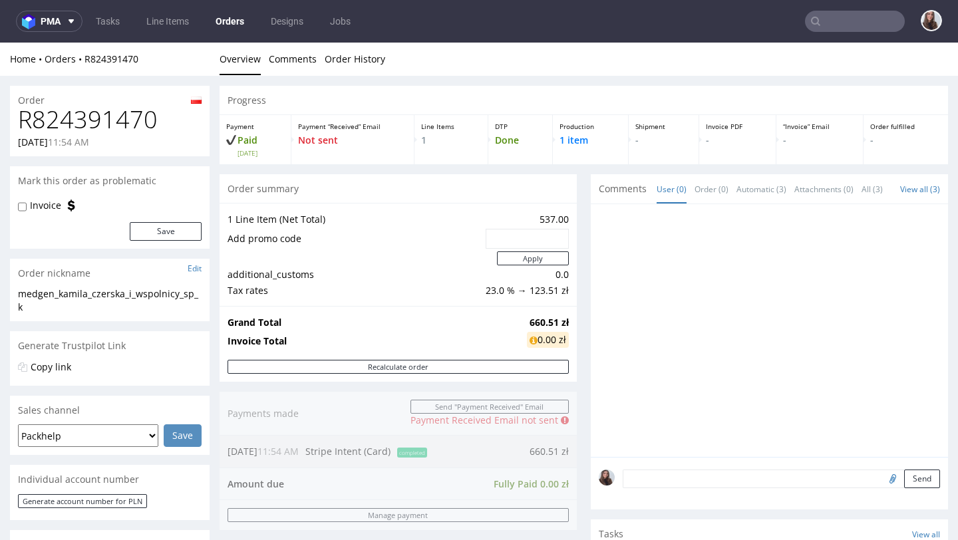
scroll to position [325, 0]
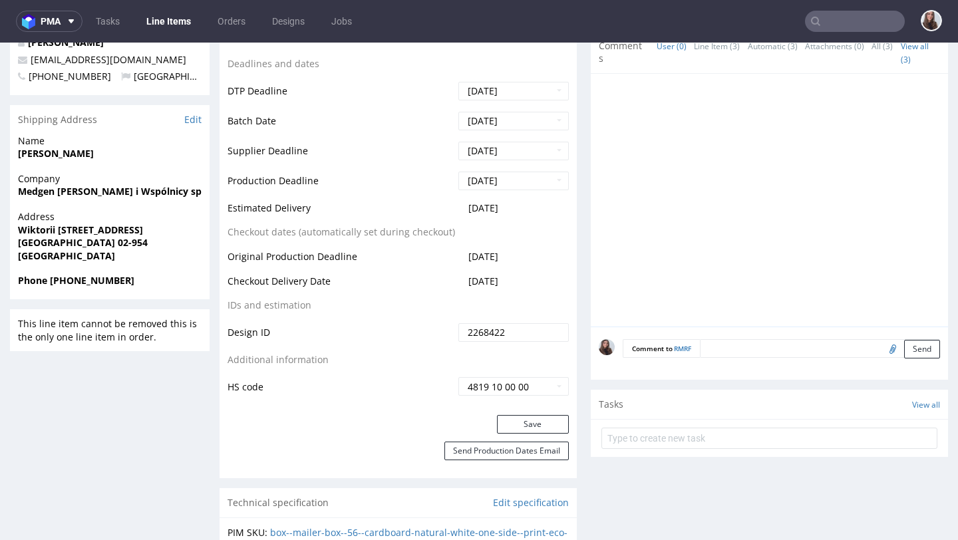
scroll to position [484, 0]
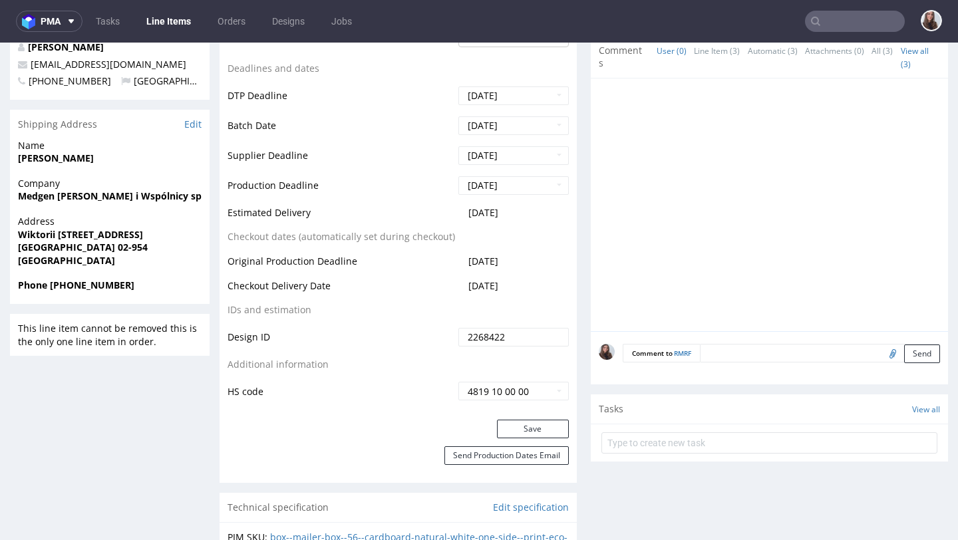
click at [861, 26] on input "text" at bounding box center [855, 21] width 100 height 21
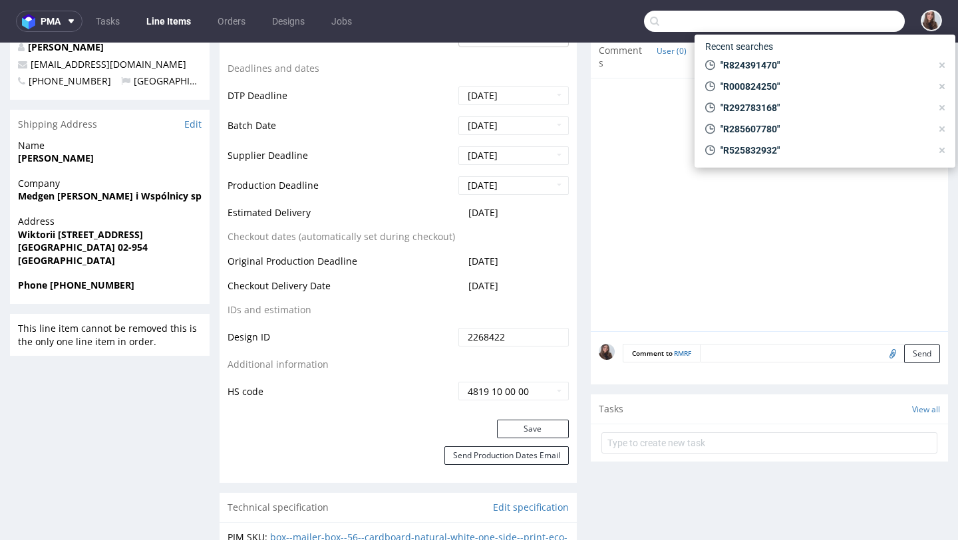
paste input "R313182183"
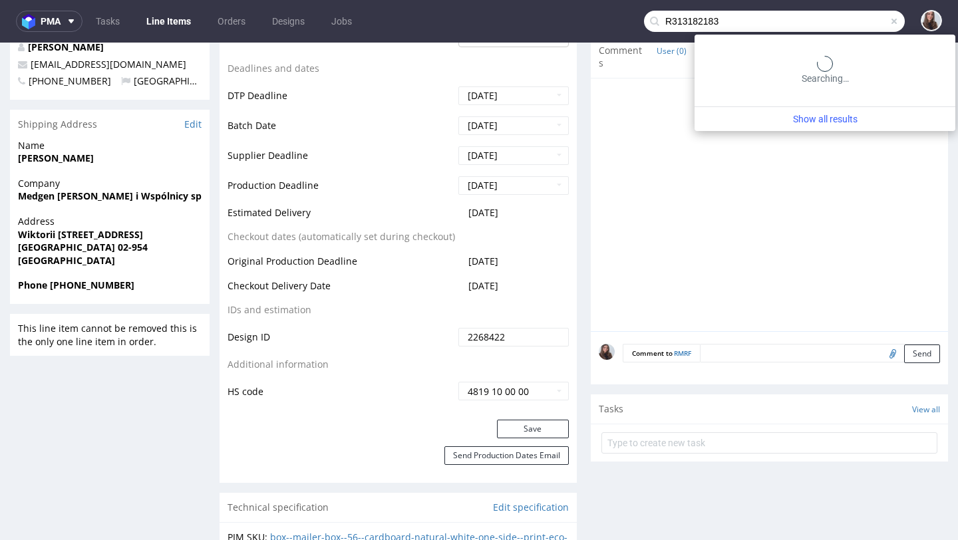
type input "R313182183"
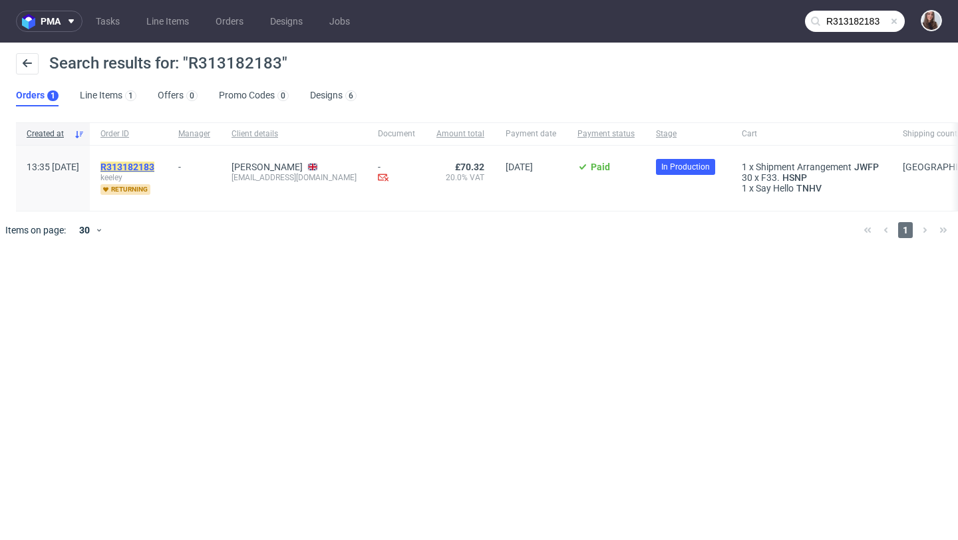
click at [154, 164] on mark "R313182183" at bounding box center [127, 167] width 54 height 11
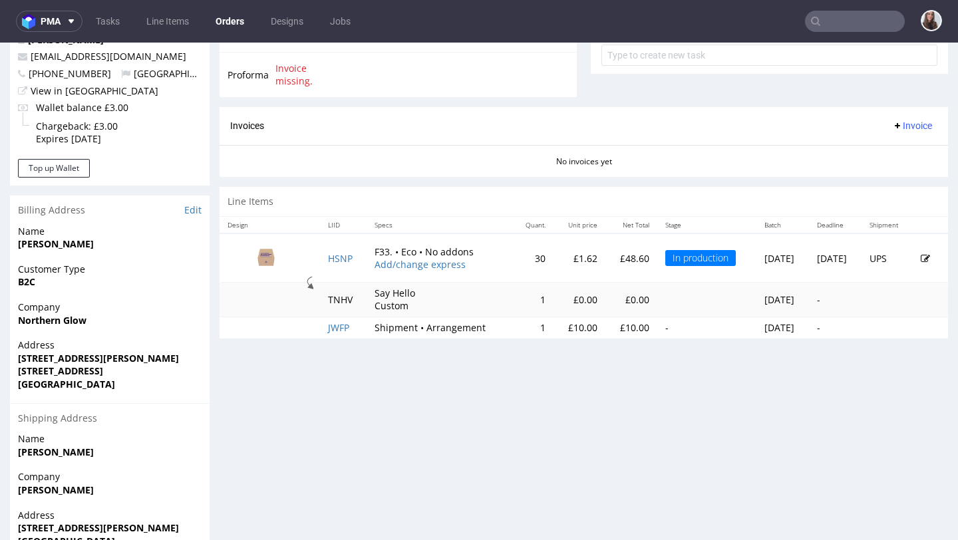
scroll to position [514, 0]
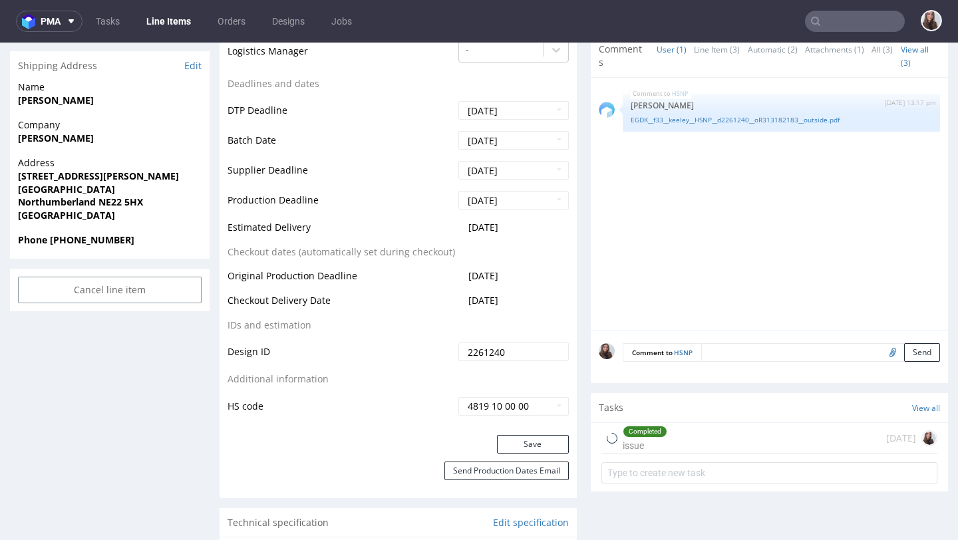
scroll to position [650, 0]
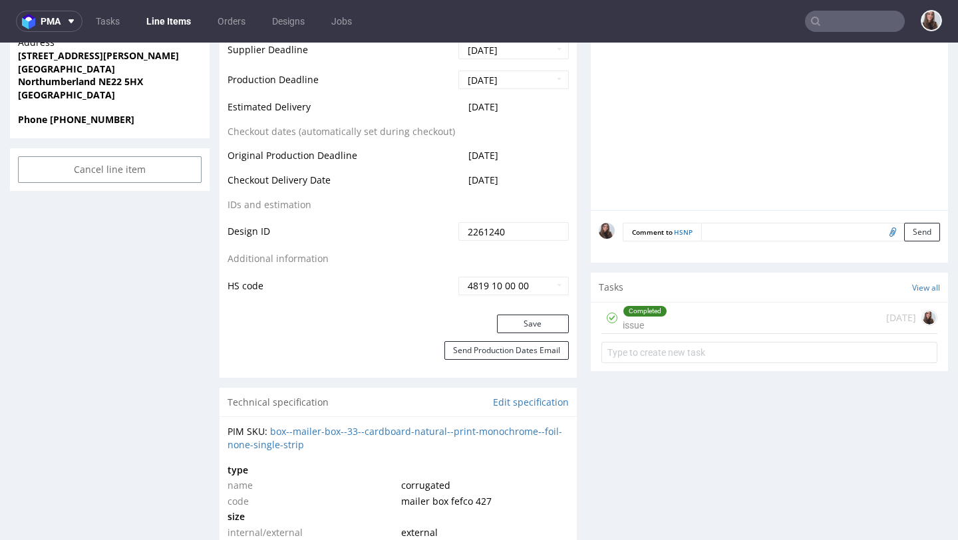
click at [713, 314] on div "Completed issue 12 days ago" at bounding box center [770, 318] width 336 height 31
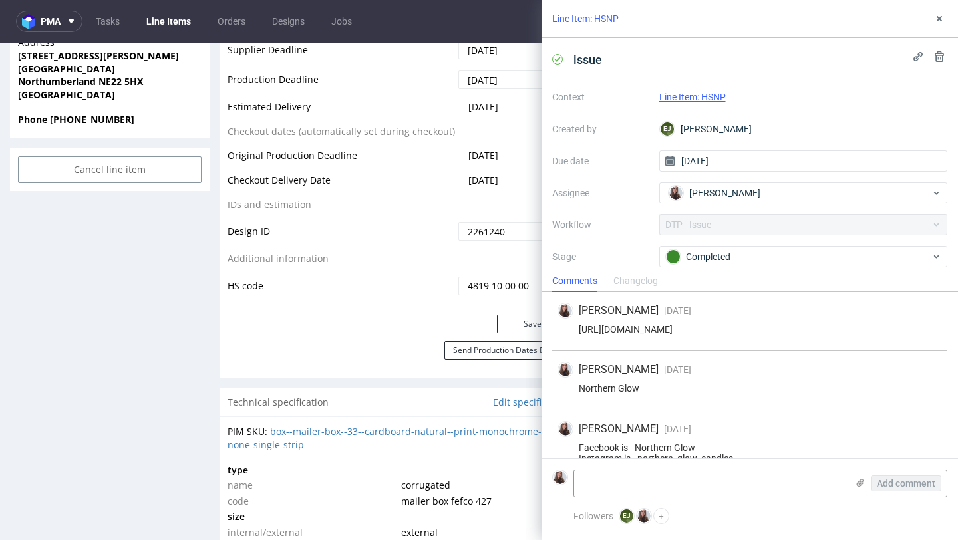
scroll to position [64, 0]
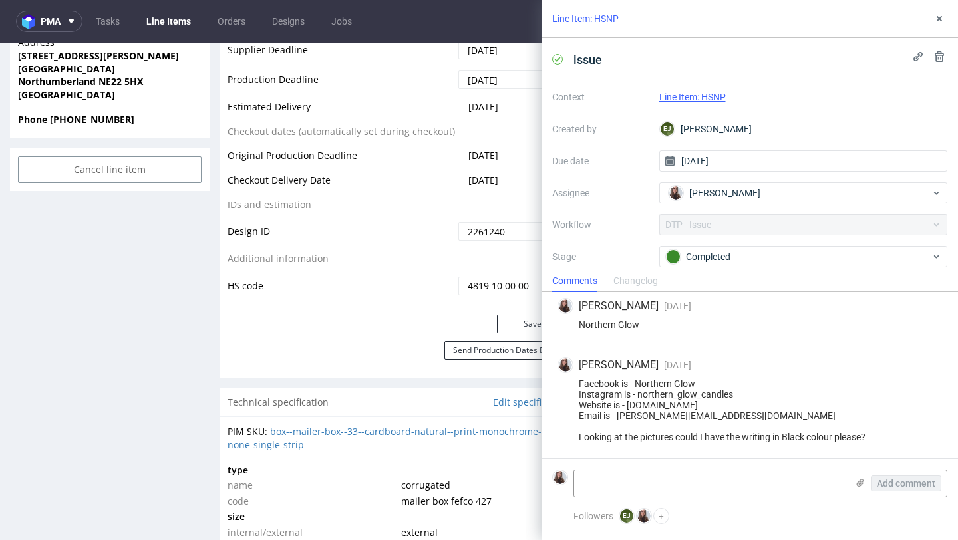
click at [717, 95] on link "Line Item: HSNP" at bounding box center [693, 97] width 67 height 11
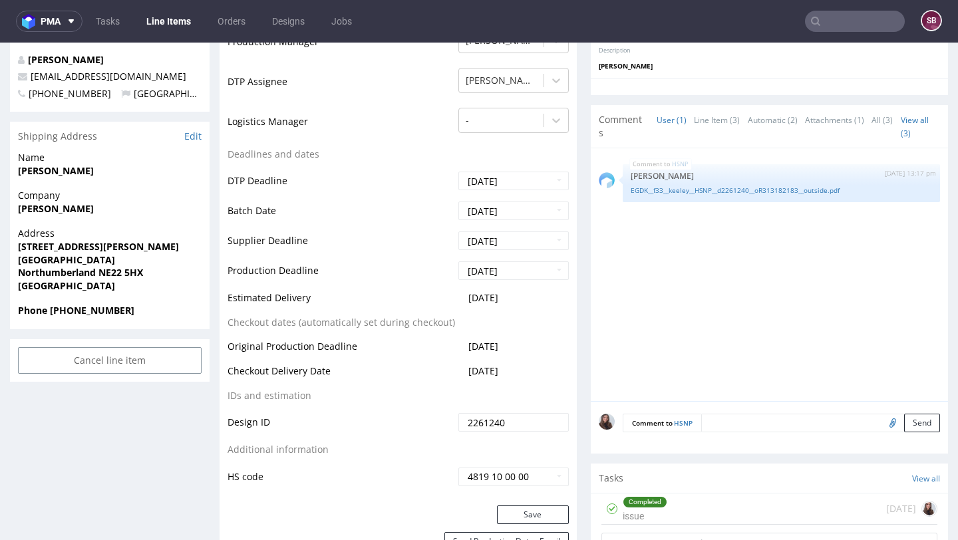
scroll to position [469, 0]
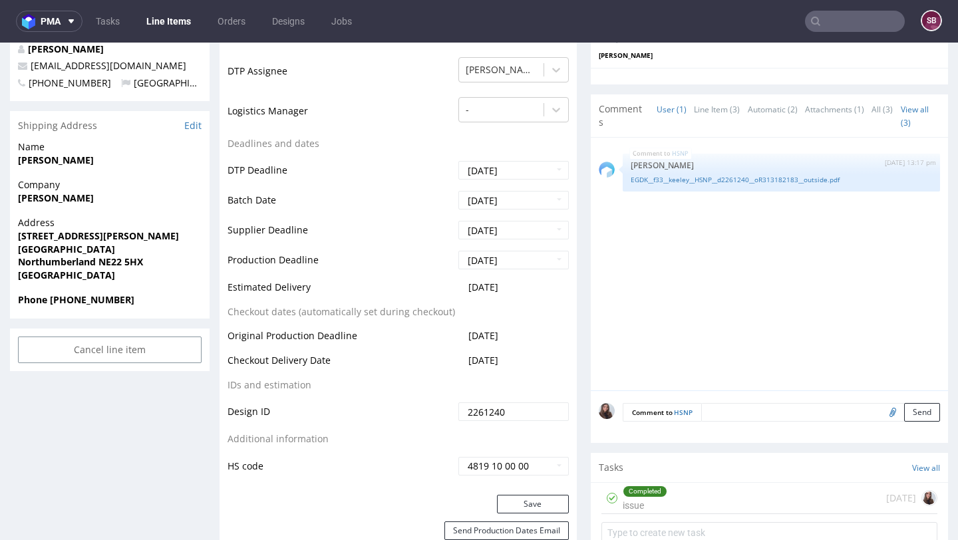
click at [650, 505] on div "Completed issue" at bounding box center [645, 498] width 45 height 31
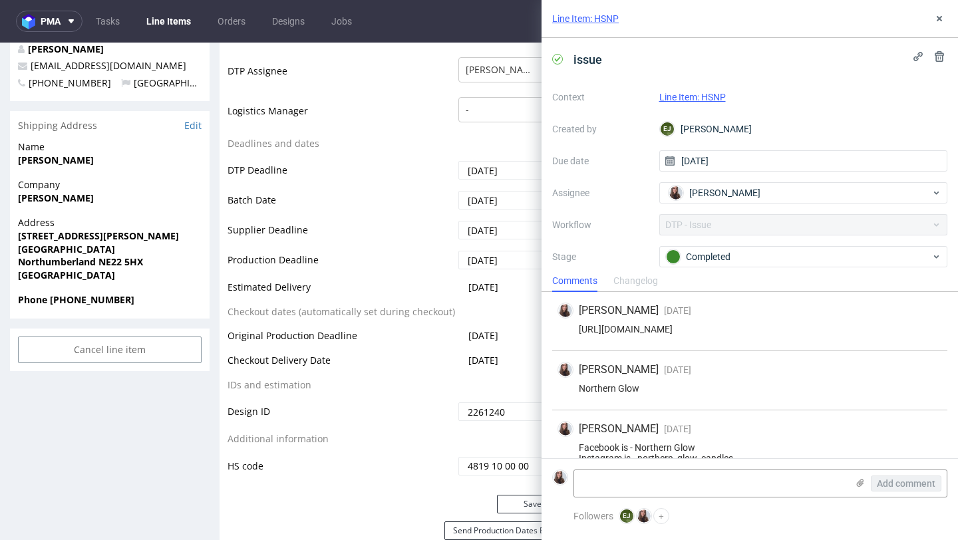
scroll to position [64, 0]
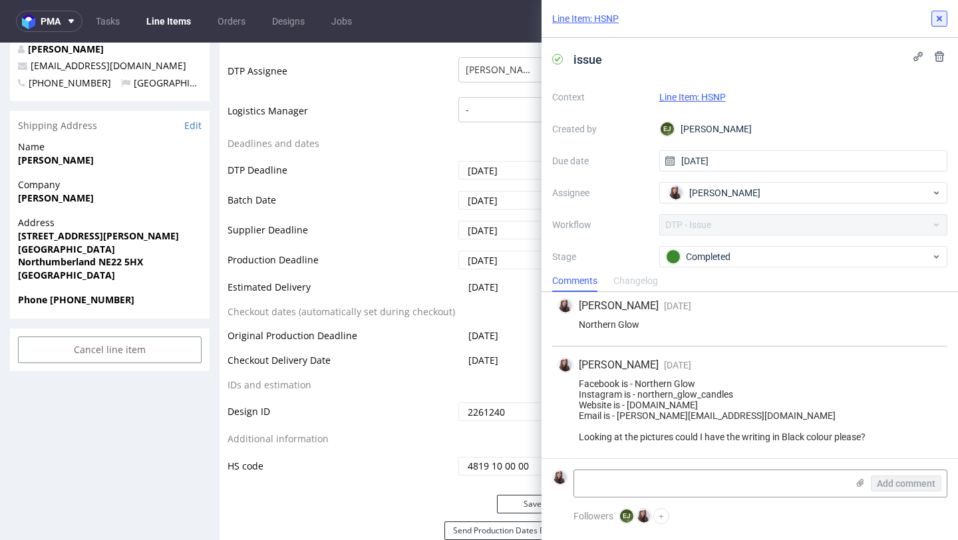
click at [942, 21] on icon at bounding box center [939, 18] width 11 height 11
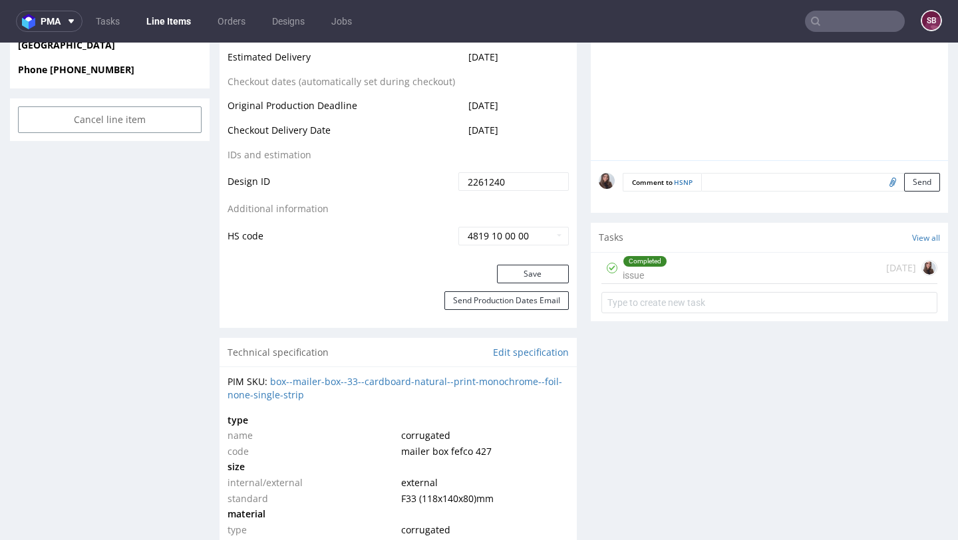
scroll to position [718, 0]
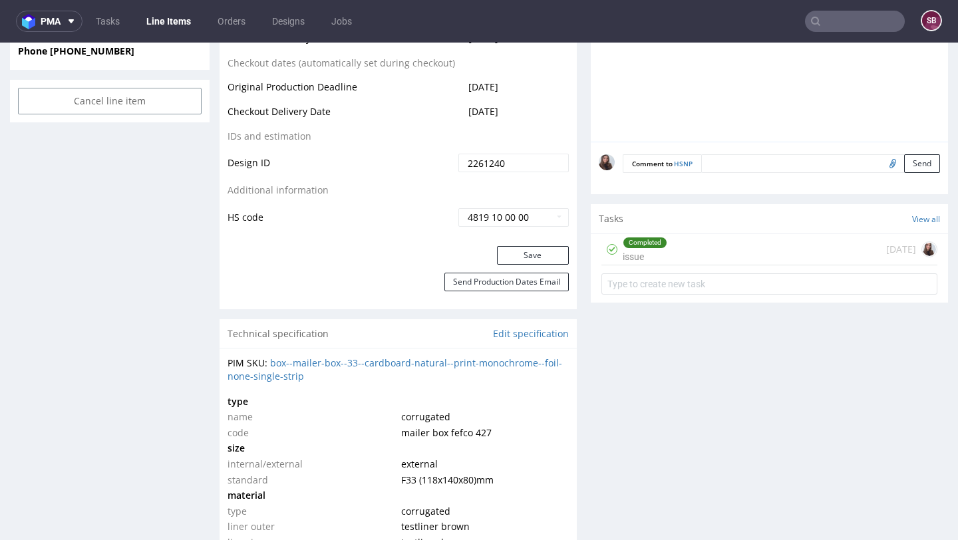
click at [763, 231] on div "Tasks View all" at bounding box center [769, 218] width 357 height 29
click at [749, 251] on div "Completed issue [DATE]" at bounding box center [770, 249] width 336 height 31
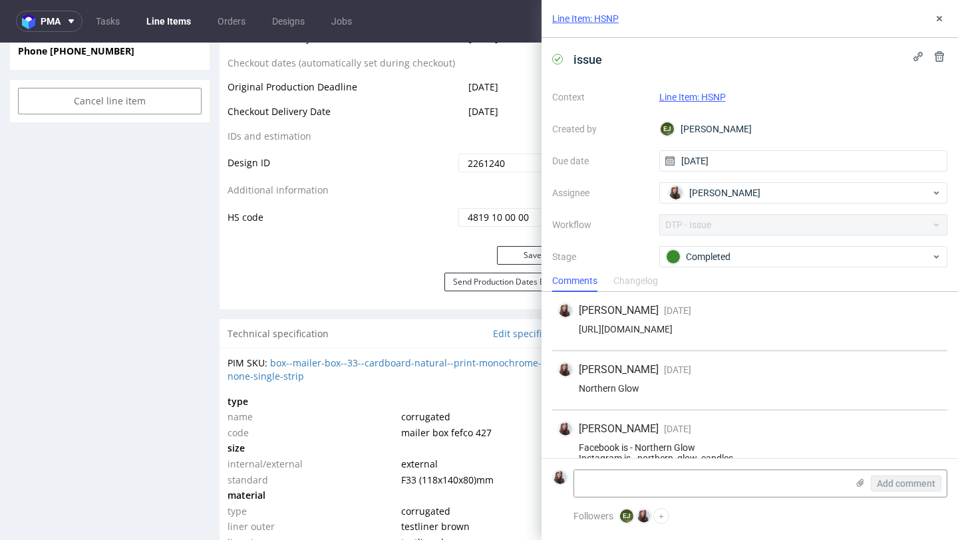
scroll to position [64, 0]
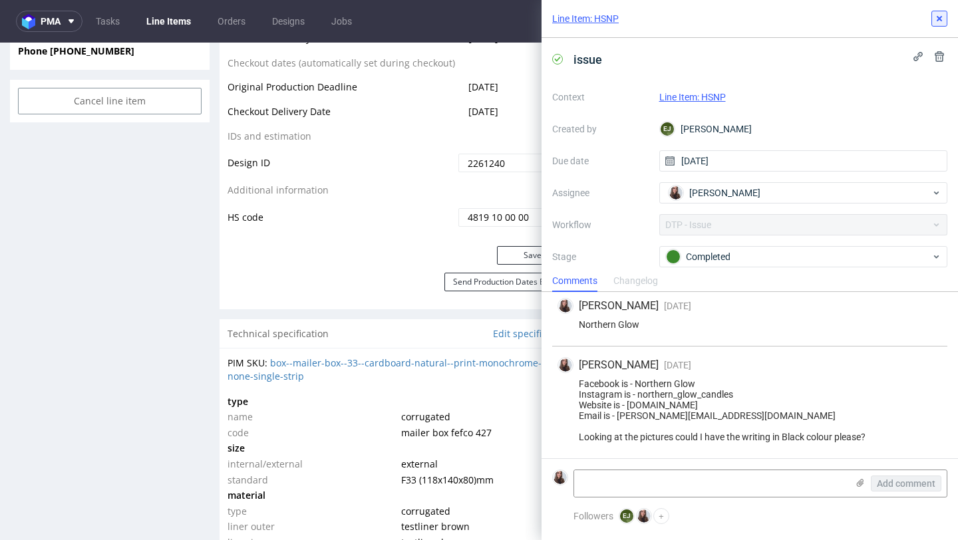
click at [941, 19] on use at bounding box center [939, 18] width 5 height 5
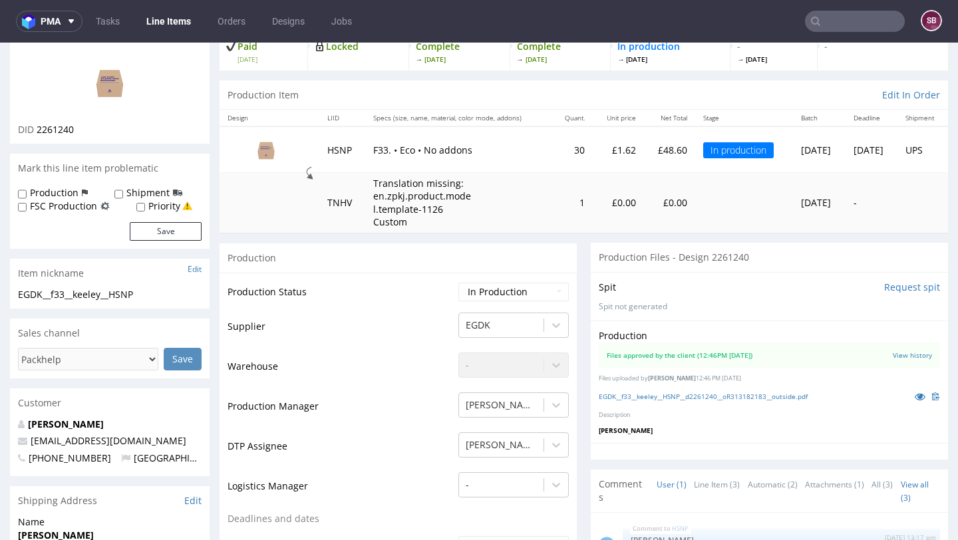
scroll to position [96, 0]
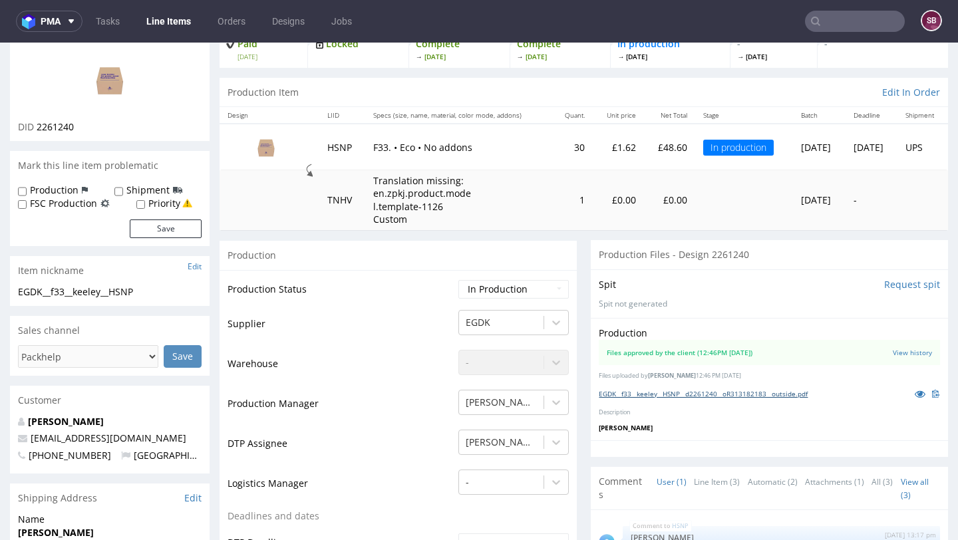
click at [678, 393] on link "EGDK__f33__keeley__HSNP__d2261240__oR313182183__outside.pdf" at bounding box center [703, 393] width 209 height 9
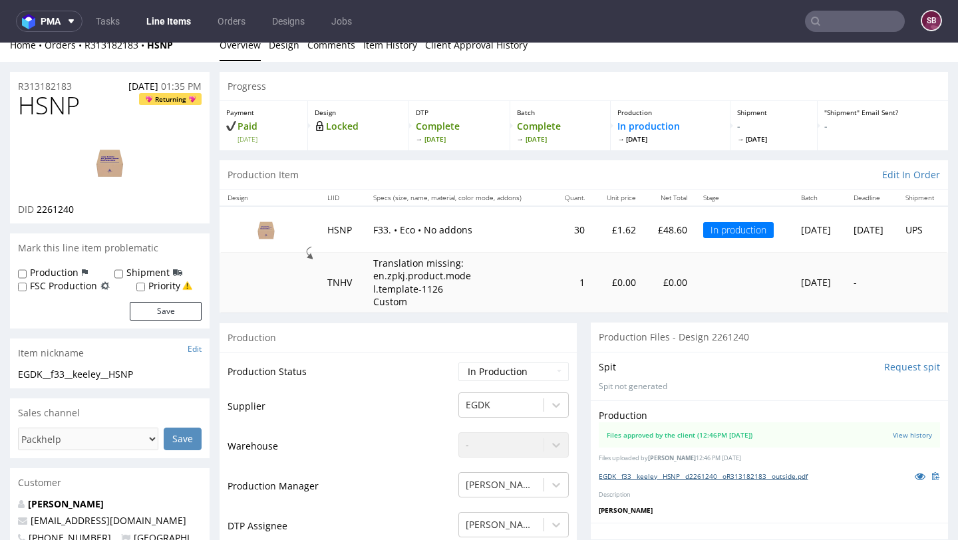
scroll to position [0, 0]
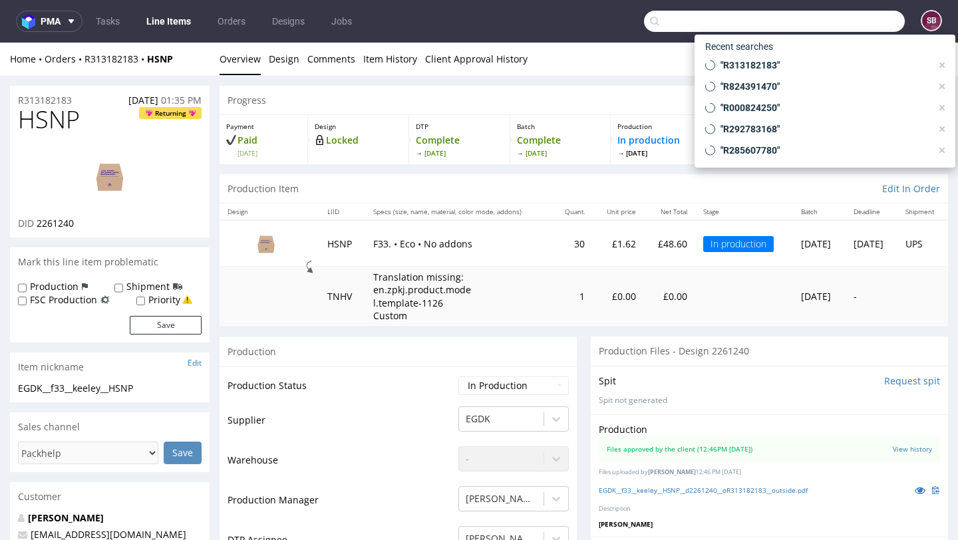
click at [825, 23] on input "text" at bounding box center [774, 21] width 261 height 21
type input "R473064681"
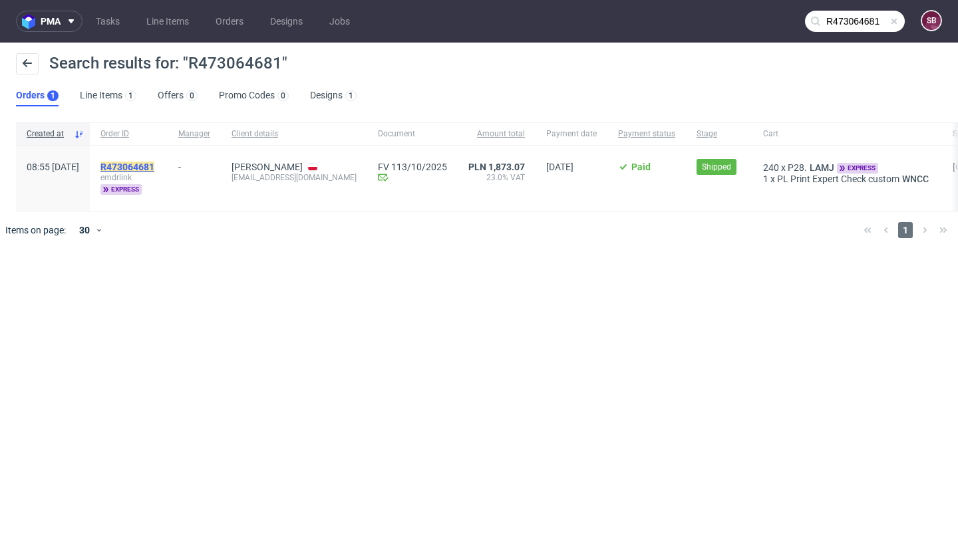
click at [154, 166] on mark "R473064681" at bounding box center [127, 167] width 54 height 11
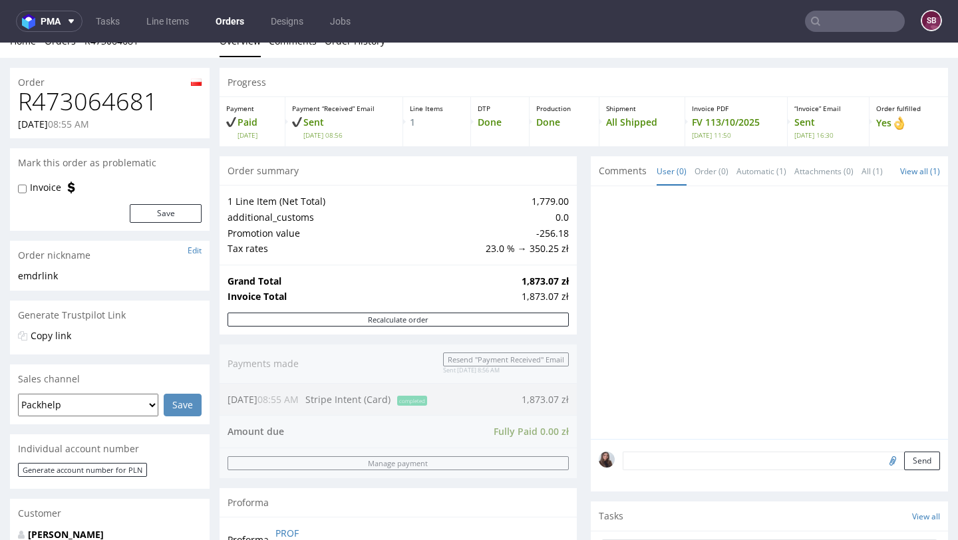
scroll to position [379, 0]
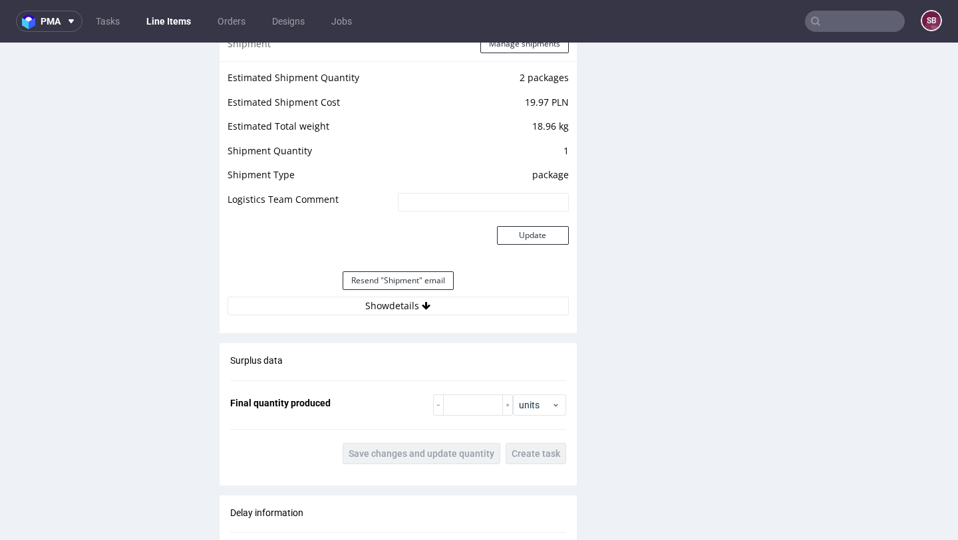
scroll to position [1467, 0]
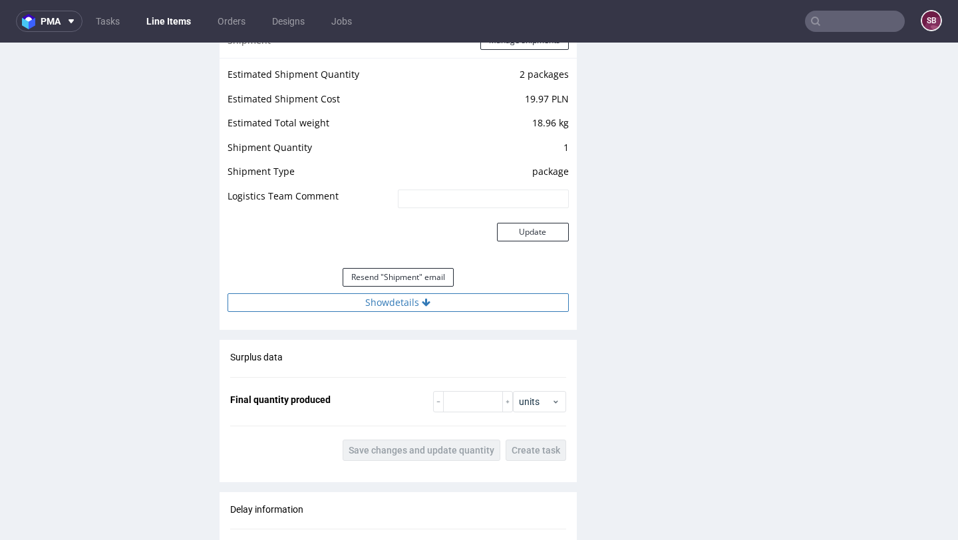
click at [404, 305] on button "Show details" at bounding box center [398, 302] width 341 height 19
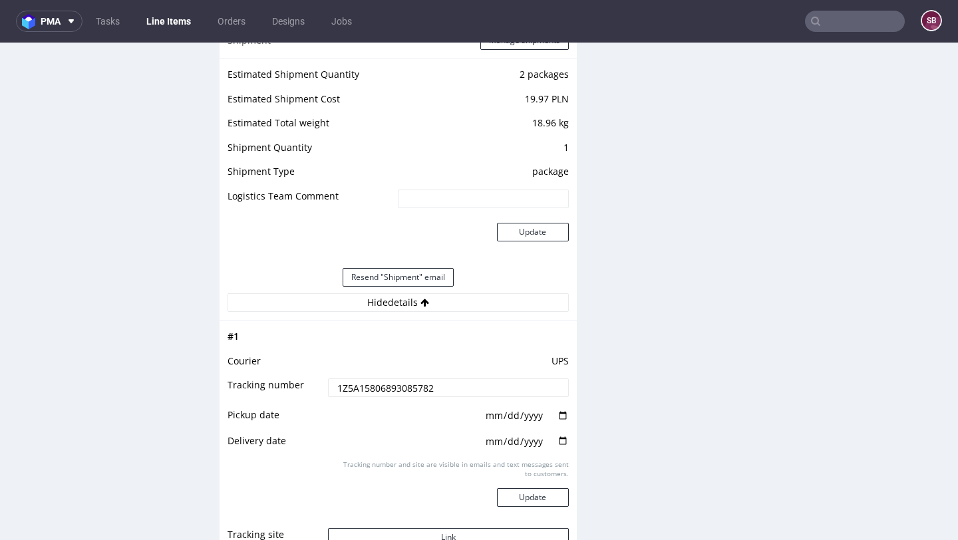
drag, startPoint x: 457, startPoint y: 387, endPoint x: 311, endPoint y: 387, distance: 145.7
click at [311, 387] on tr "Tracking number 1Z5A15806893085782" at bounding box center [398, 392] width 341 height 30
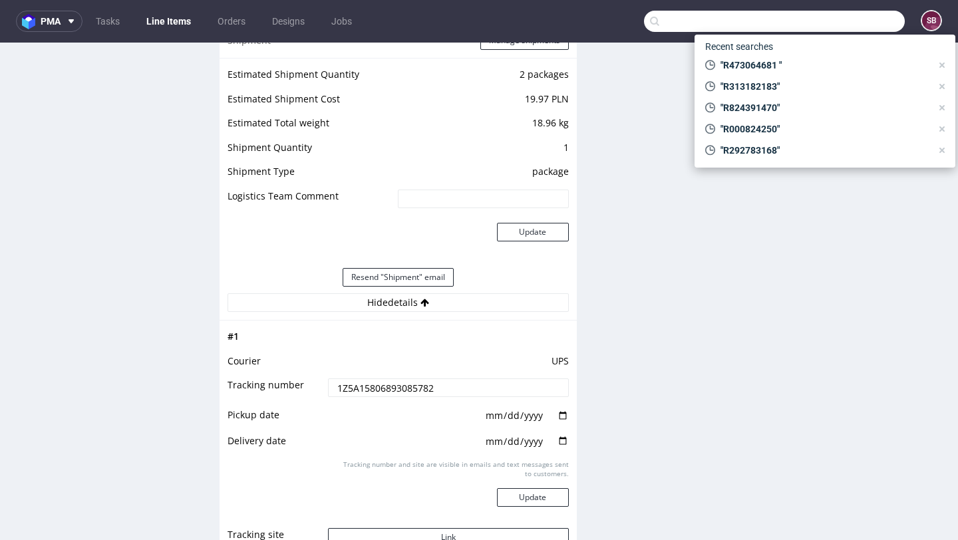
click at [839, 23] on input "text" at bounding box center [774, 21] width 261 height 21
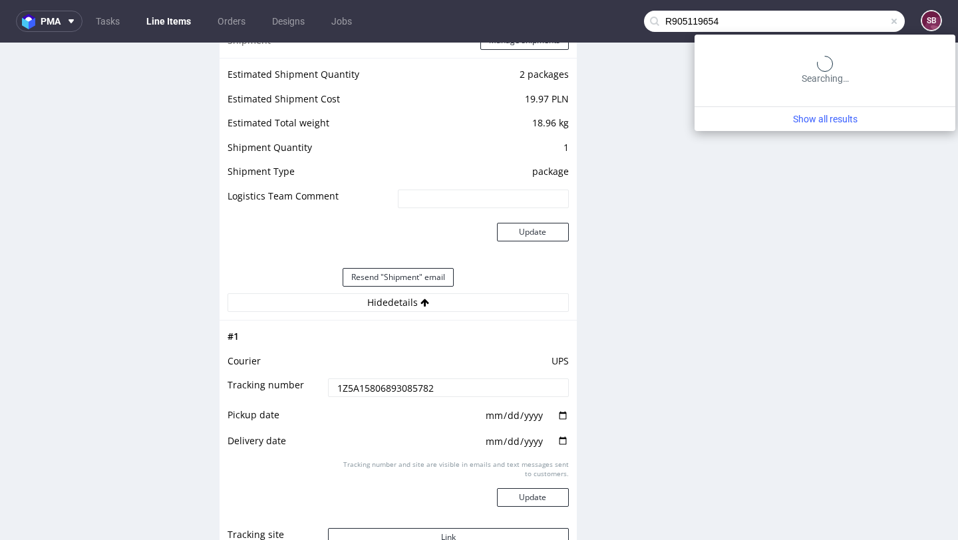
type input "R905119654"
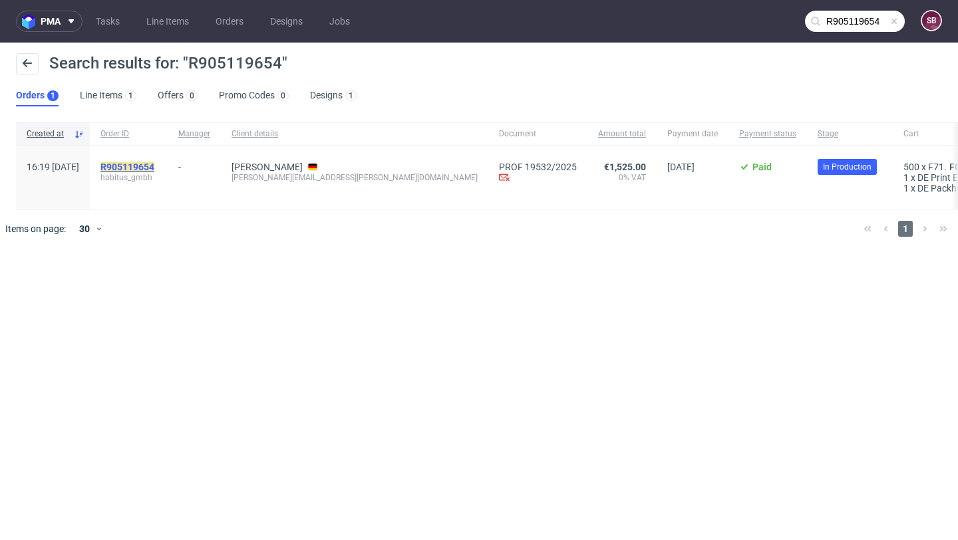
click at [154, 162] on mark "R905119654" at bounding box center [127, 167] width 54 height 11
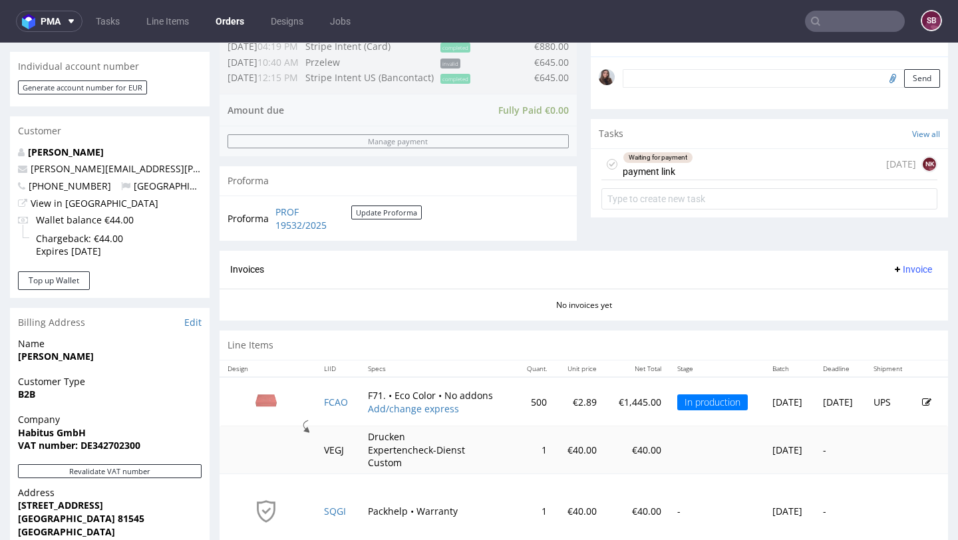
scroll to position [406, 0]
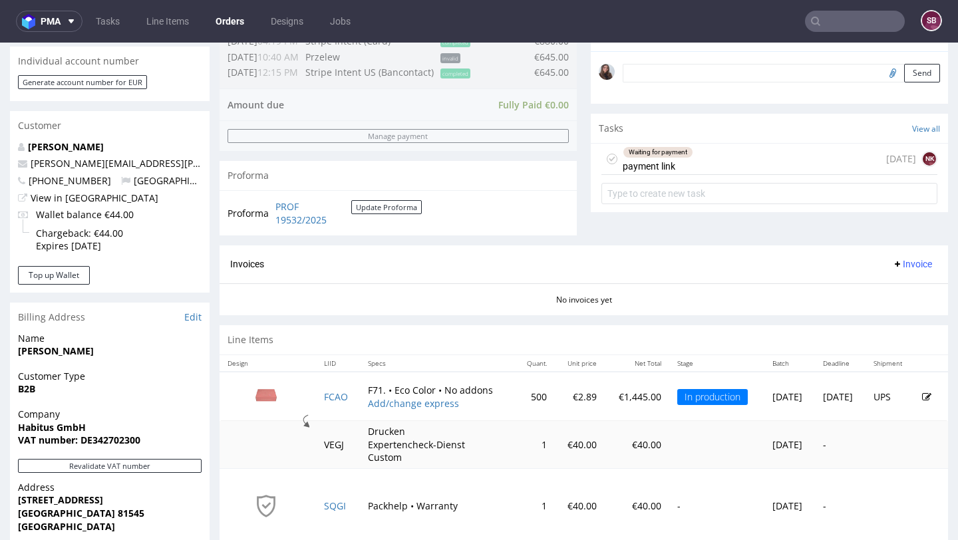
click at [677, 158] on div "Waiting for payment" at bounding box center [658, 152] width 69 height 11
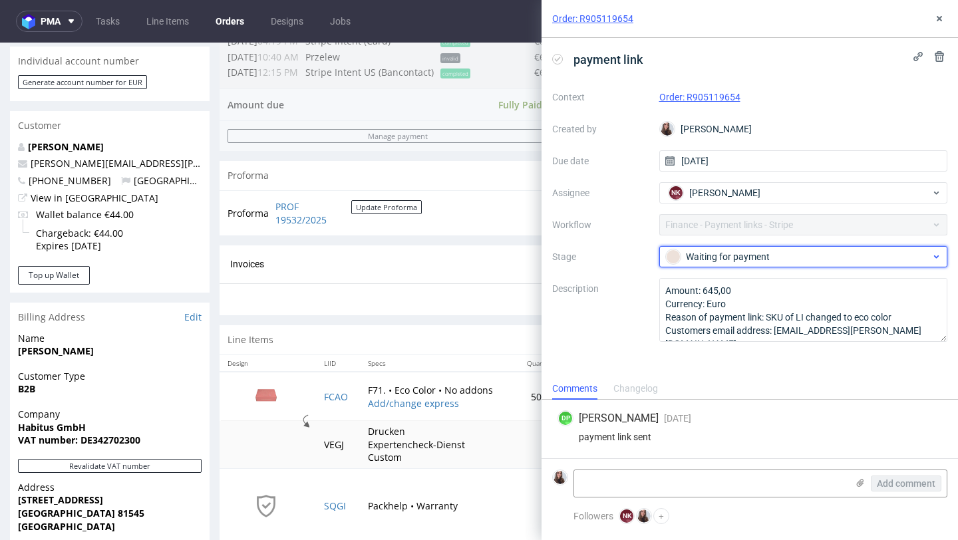
click at [777, 256] on div "Waiting for payment" at bounding box center [798, 257] width 265 height 15
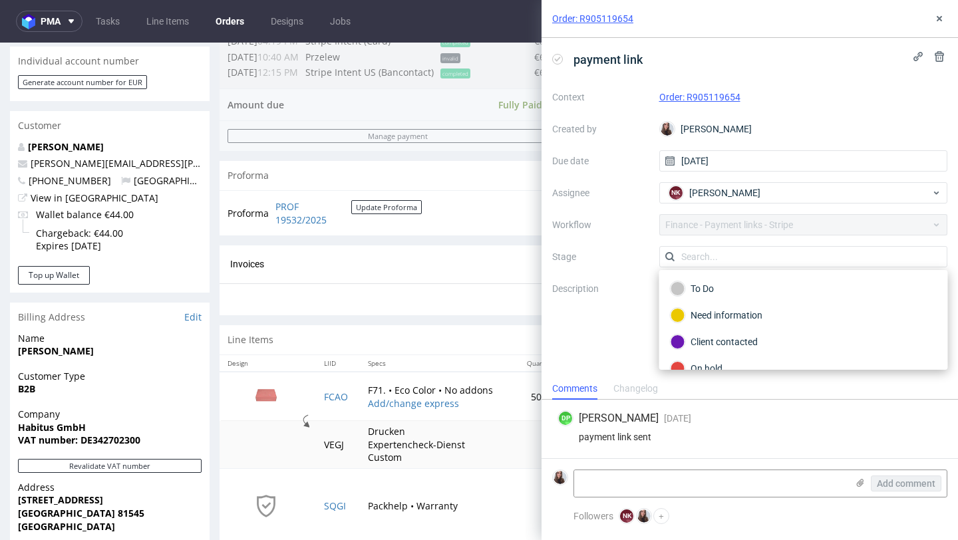
scroll to position [75, 0]
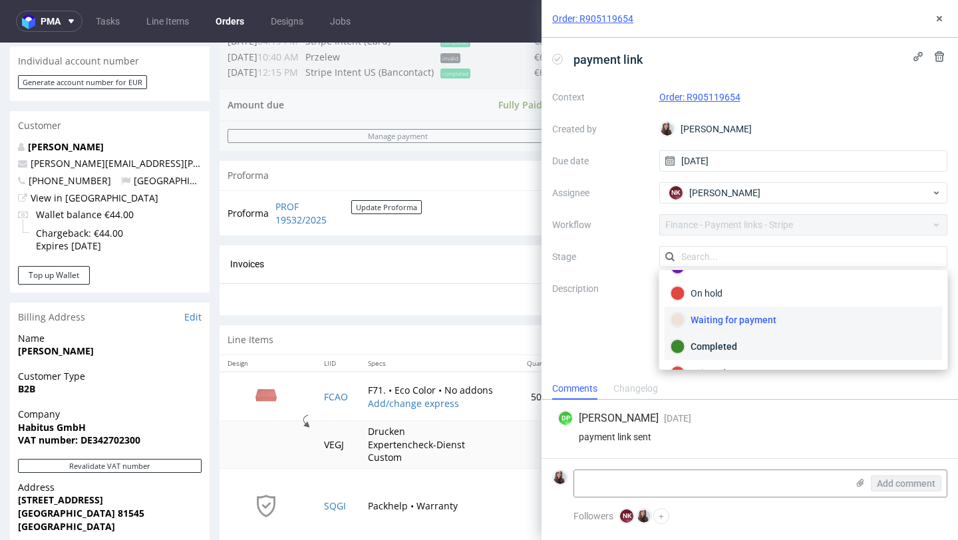
click at [727, 348] on div "Completed" at bounding box center [804, 346] width 266 height 15
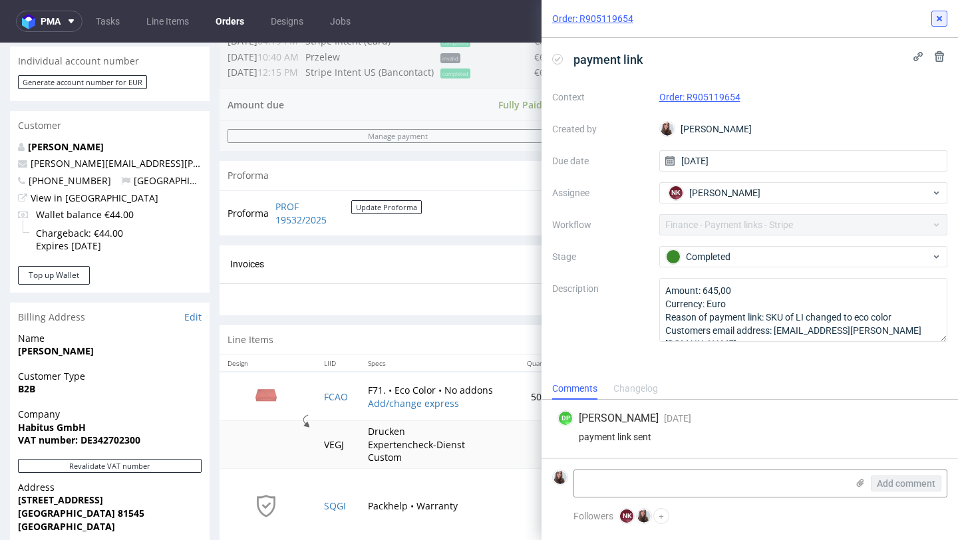
click at [942, 17] on icon at bounding box center [939, 18] width 11 height 11
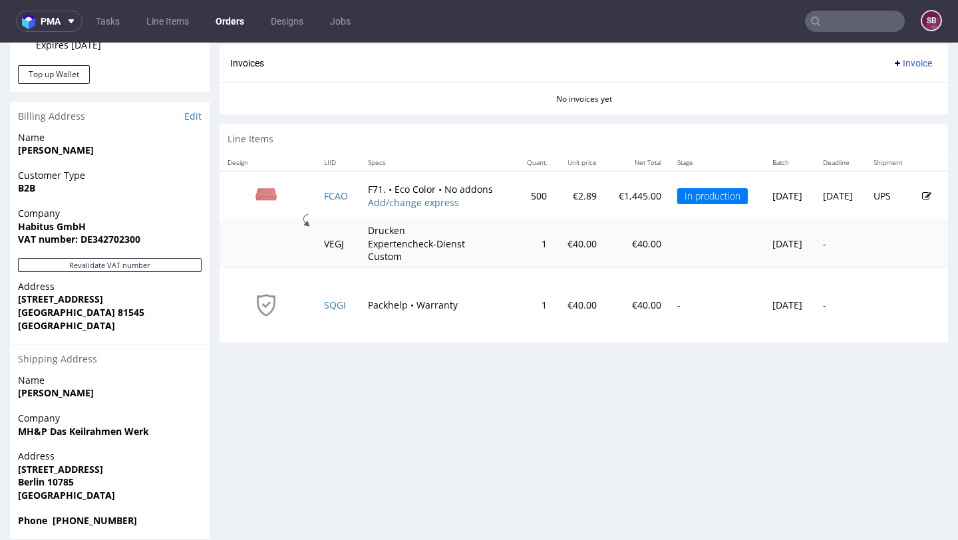
scroll to position [611, 0]
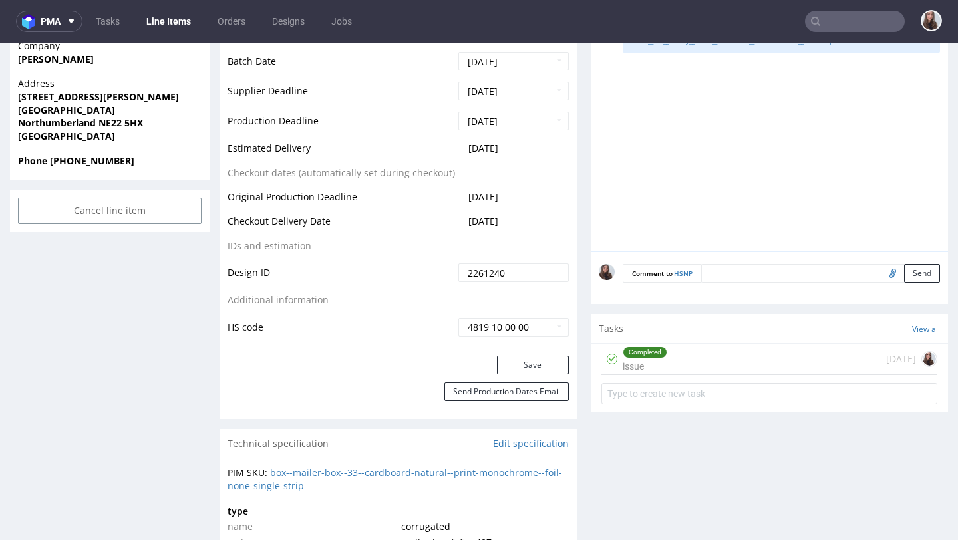
scroll to position [648, 0]
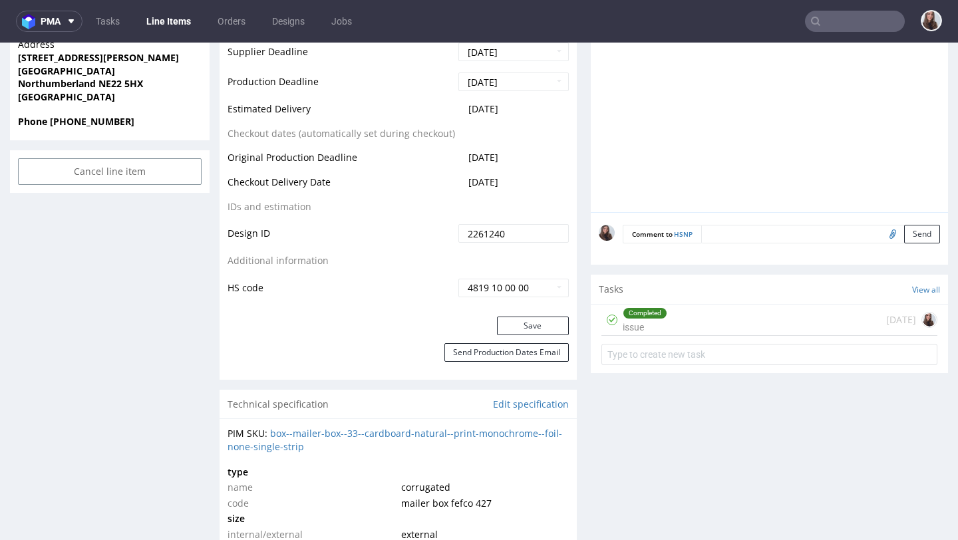
click at [695, 315] on div "Completed issue [DATE]" at bounding box center [770, 320] width 336 height 31
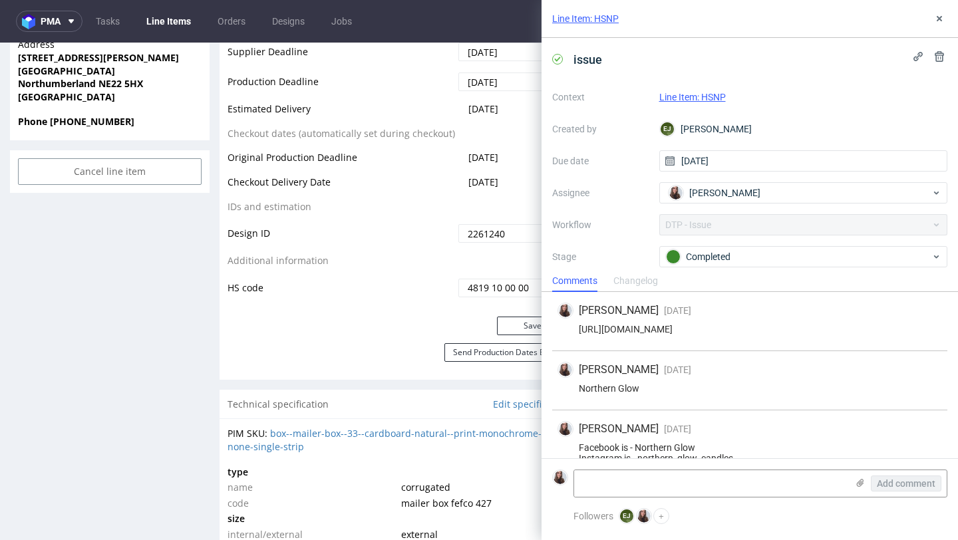
scroll to position [64, 0]
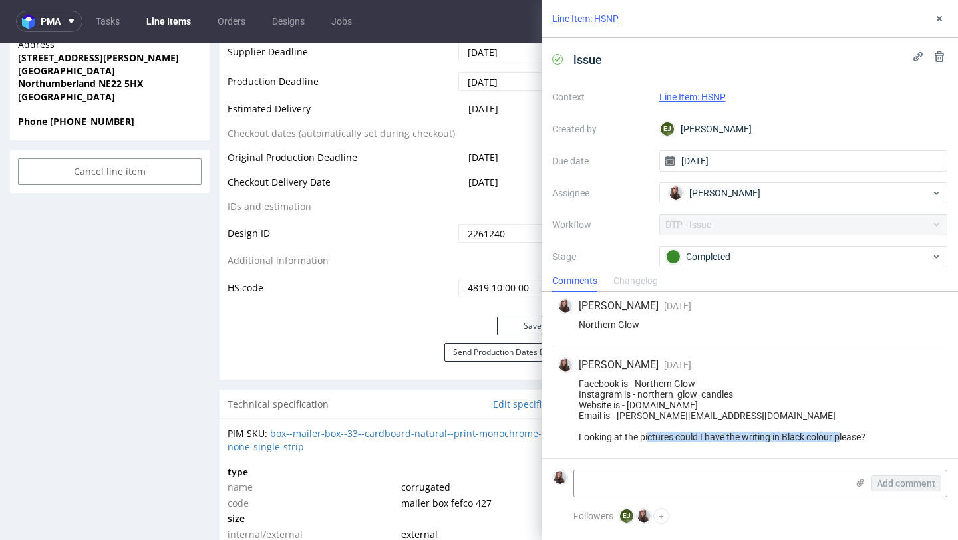
drag, startPoint x: 874, startPoint y: 435, endPoint x: 674, endPoint y: 437, distance: 200.3
click at [674, 437] on div "Facebook is - Northern Glow Instagram is - northern_glow_candles Website is - w…" at bounding box center [750, 411] width 385 height 64
copy div "could I have the writing in Black colour please?"
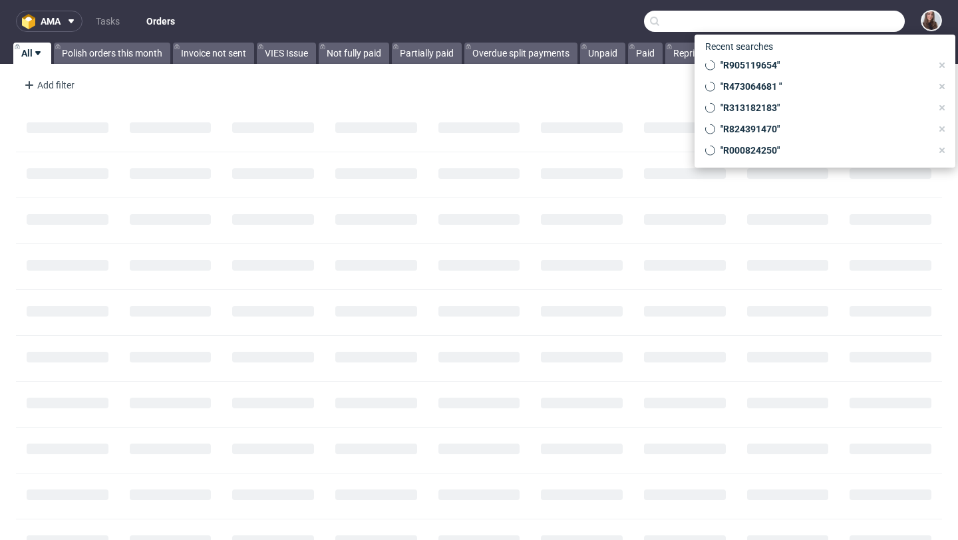
click at [864, 22] on input "text" at bounding box center [774, 21] width 261 height 21
paste input "R905119654"
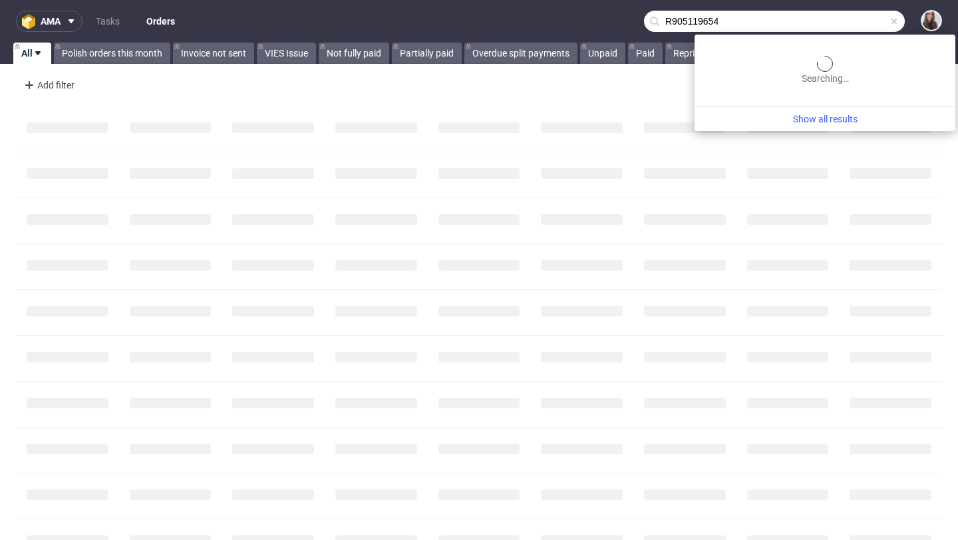
type input "R905119654"
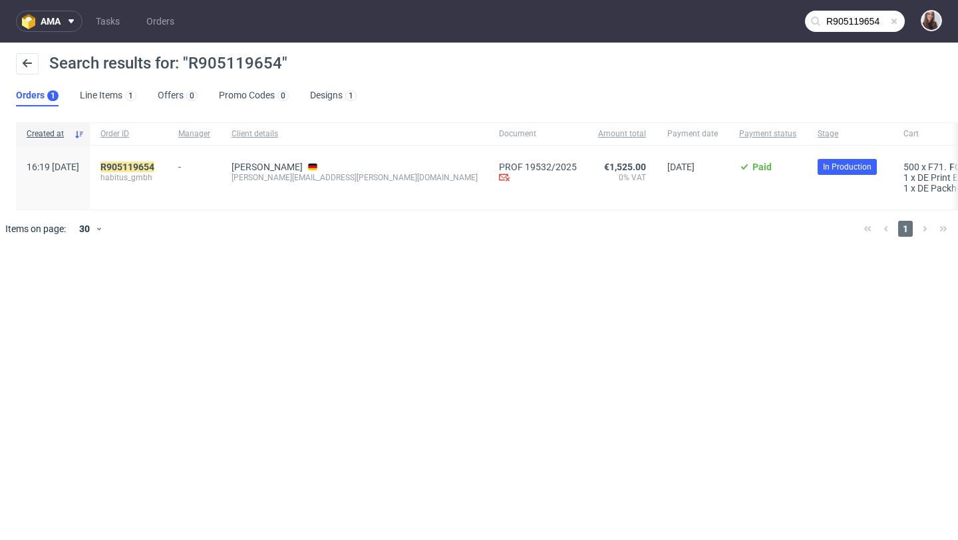
click at [168, 159] on div "R905119654 habitus_gmbh" at bounding box center [129, 178] width 78 height 64
click at [154, 170] on mark "R905119654" at bounding box center [127, 167] width 54 height 11
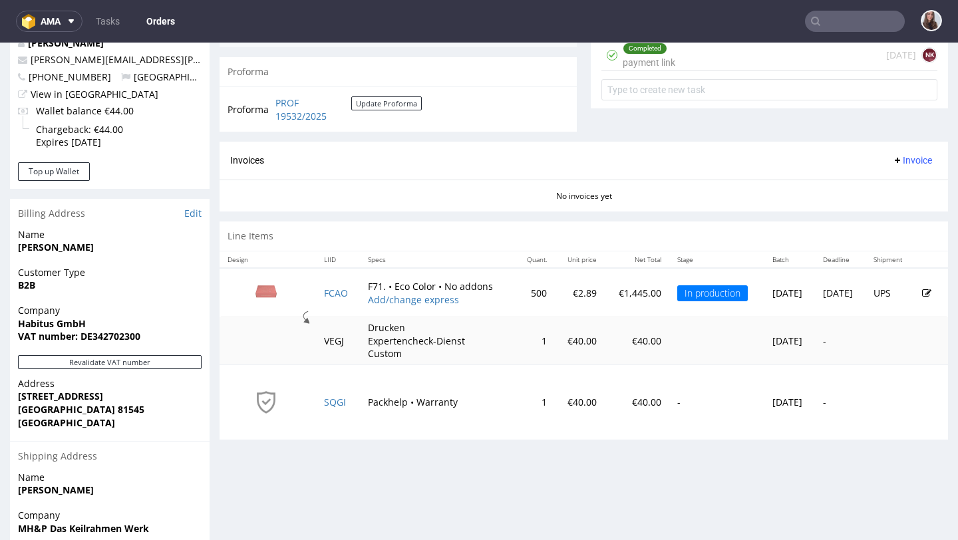
scroll to position [519, 0]
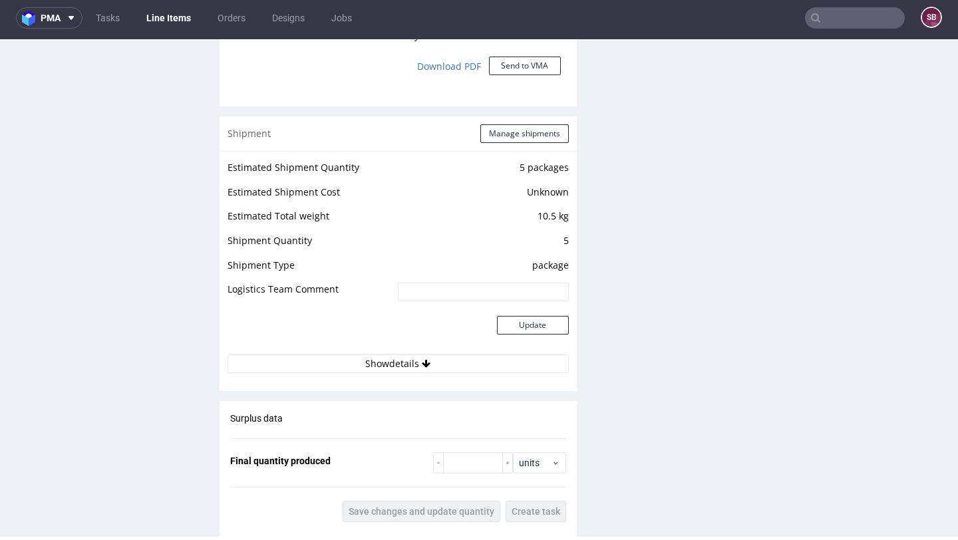
scroll to position [1263, 0]
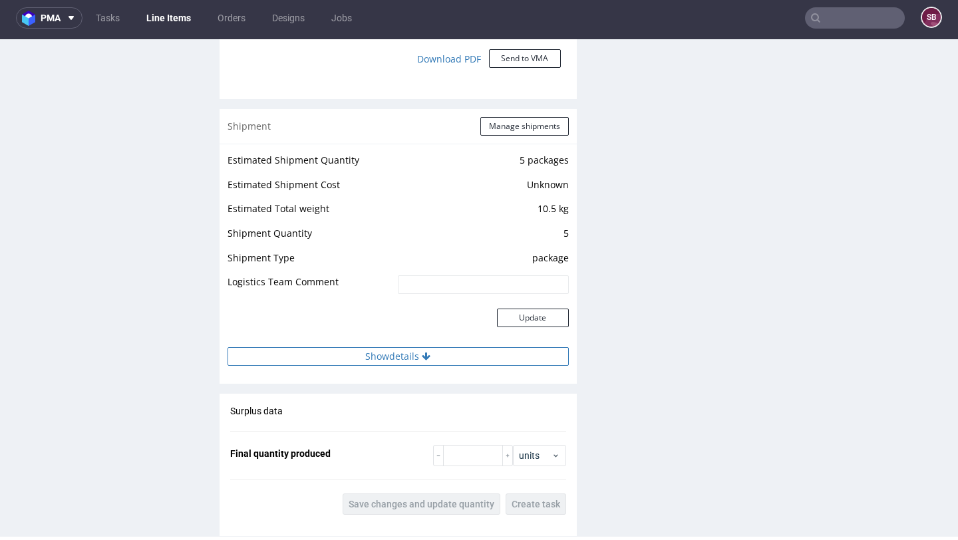
click at [398, 351] on button "Show details" at bounding box center [398, 356] width 341 height 19
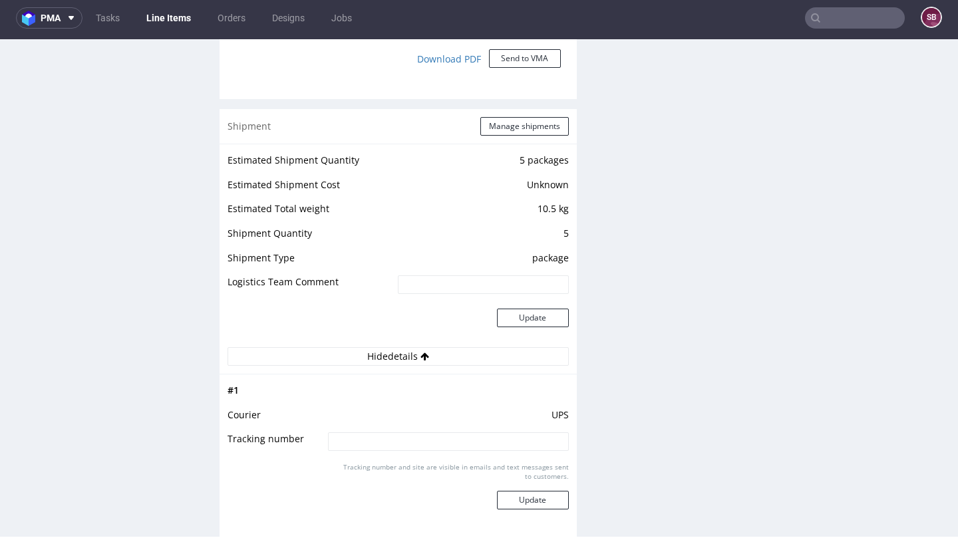
click at [835, 31] on nav "pma Tasks Line Items Orders Designs Jobs SB" at bounding box center [479, 18] width 958 height 43
click at [831, 25] on input "text" at bounding box center [855, 17] width 100 height 21
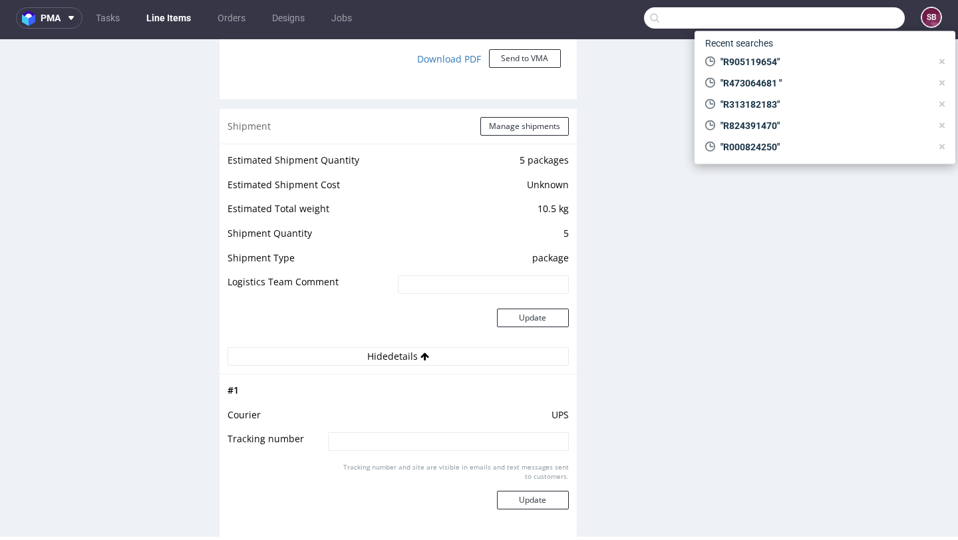
paste input "R828536443"
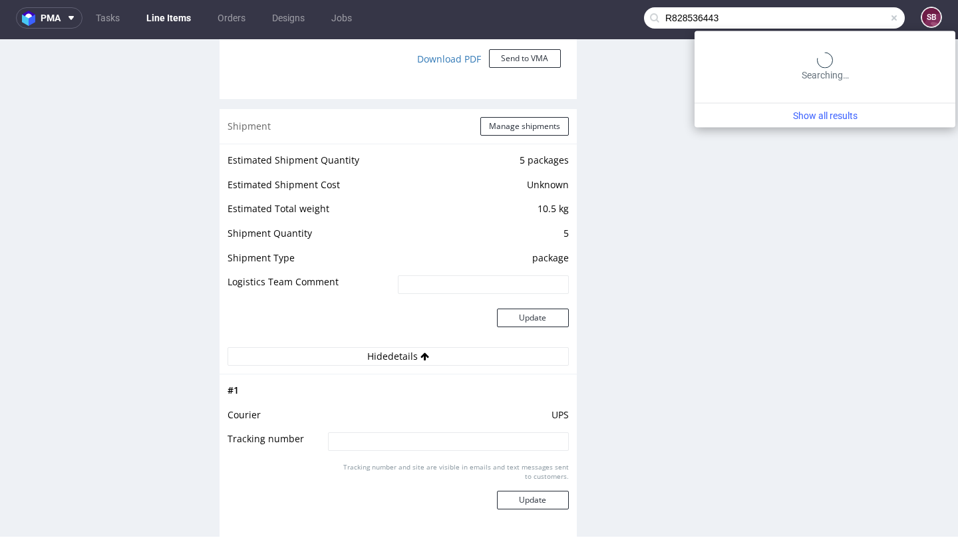
type input "R828536443"
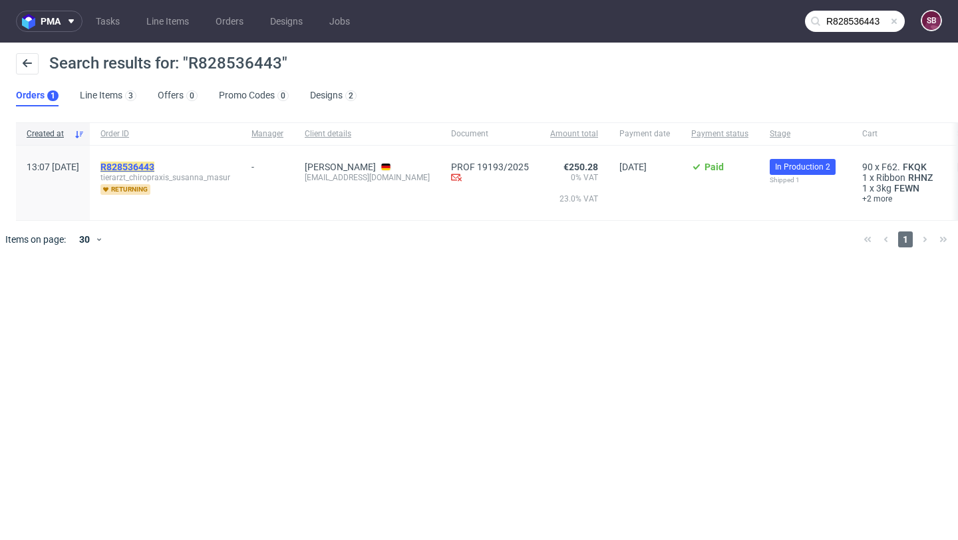
click at [154, 170] on mark "R828536443" at bounding box center [127, 167] width 54 height 11
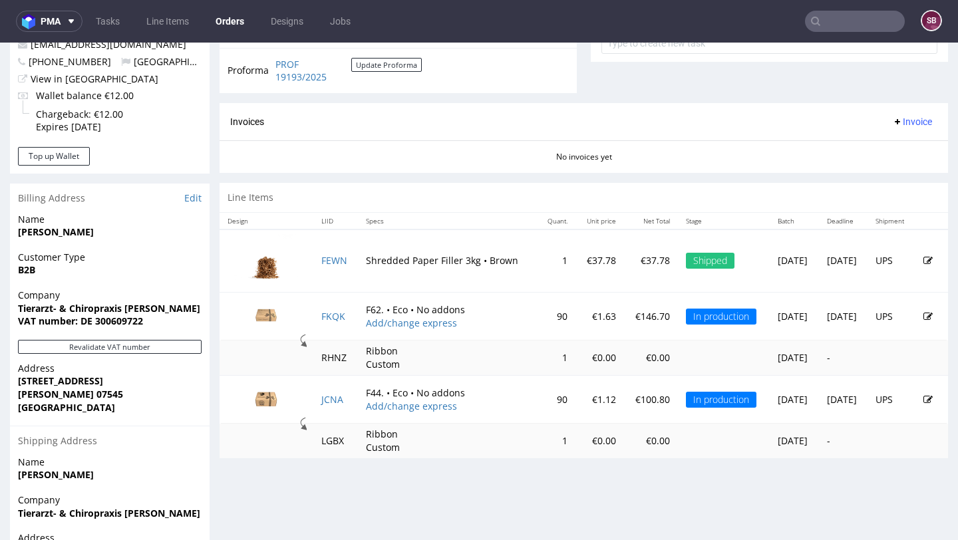
scroll to position [529, 0]
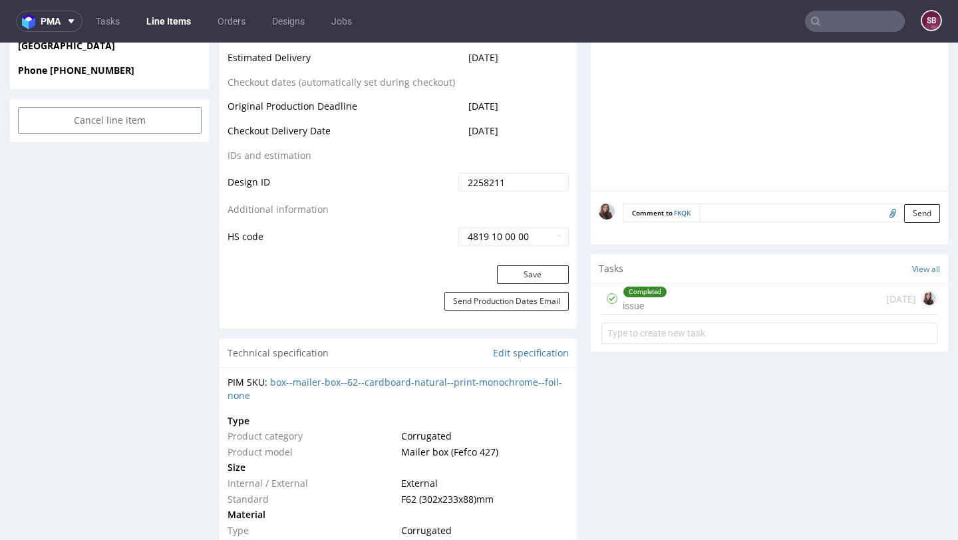
scroll to position [703, 0]
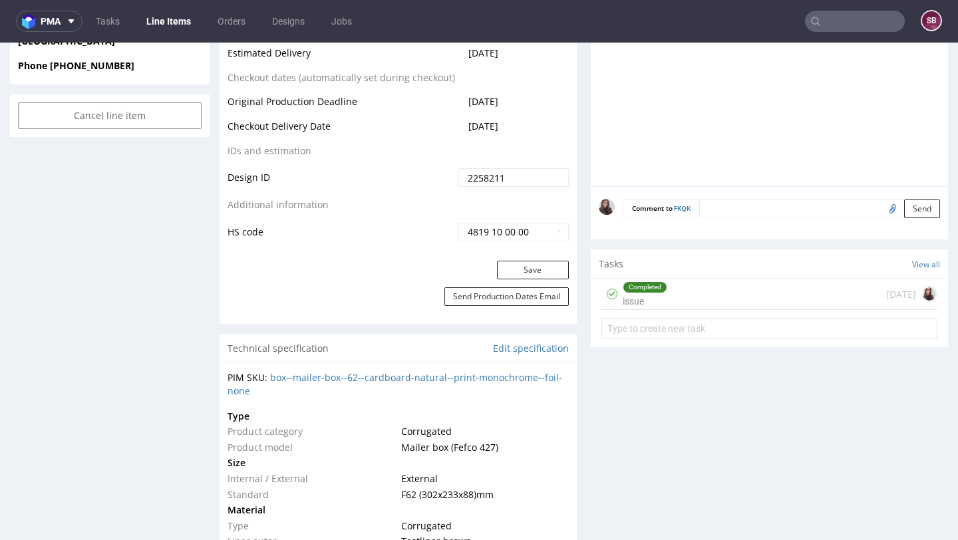
click at [697, 301] on div "Completed issue 18 days ago" at bounding box center [770, 294] width 336 height 31
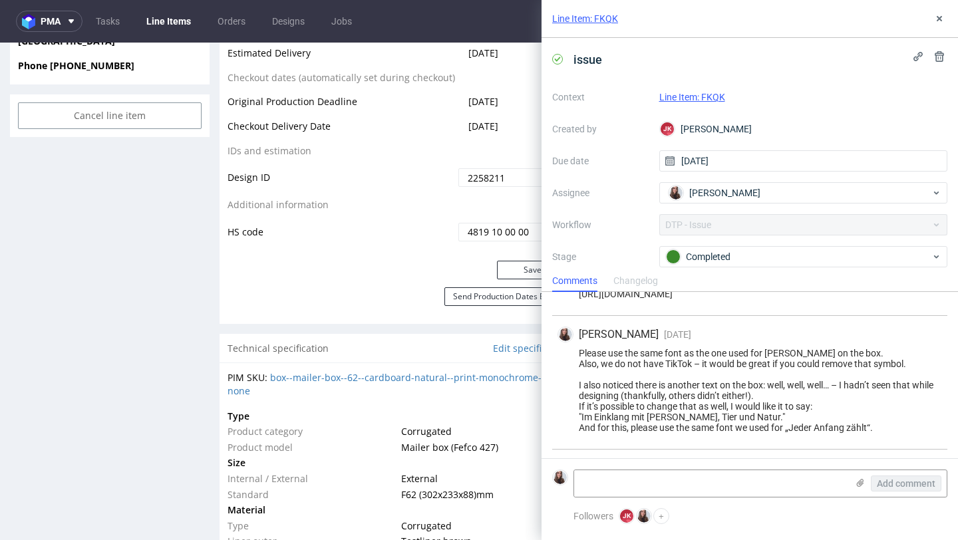
scroll to position [100, 0]
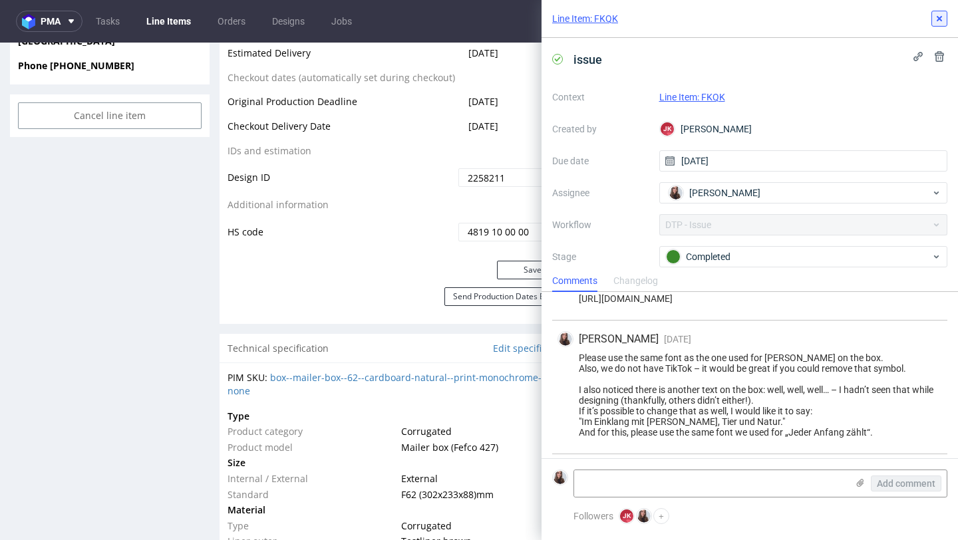
click at [938, 18] on use at bounding box center [939, 18] width 5 height 5
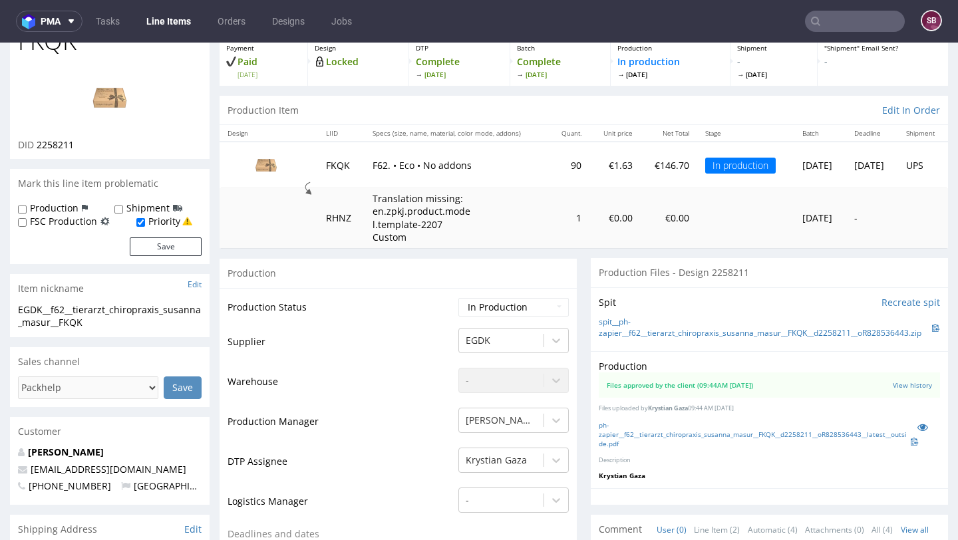
scroll to position [91, 0]
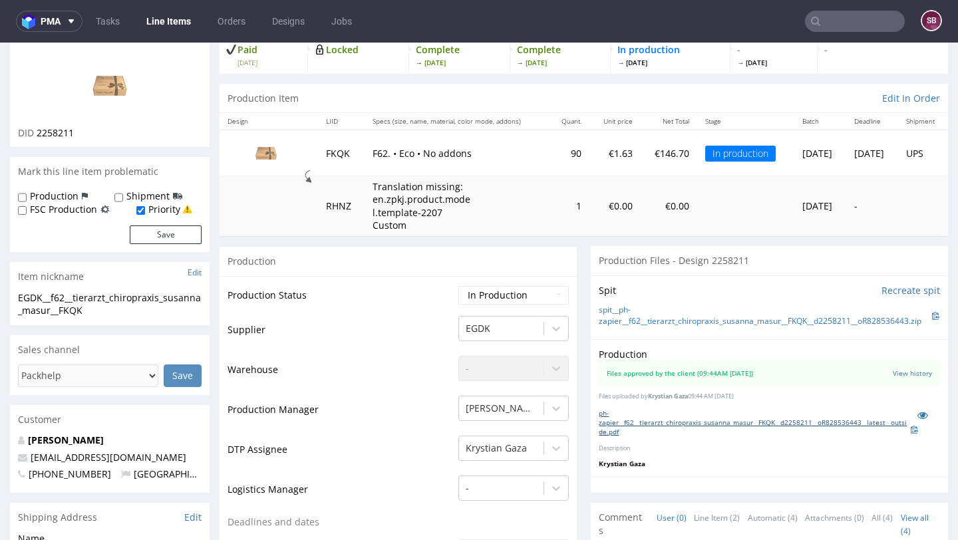
click at [659, 429] on link "ph-zapier__f62__tierarzt_chiropraxis_susanna_masur__FKQK__d2258211__oR828536443…" at bounding box center [754, 423] width 311 height 28
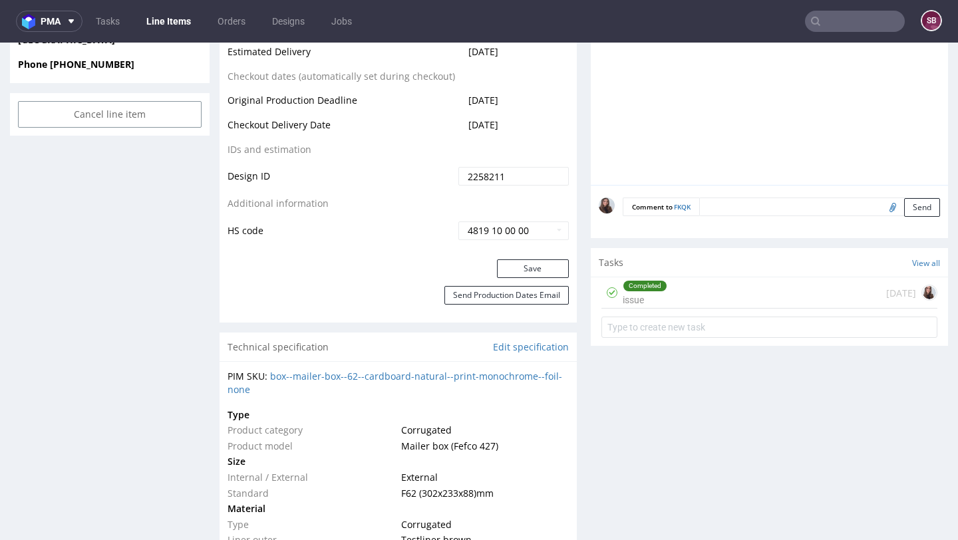
scroll to position [706, 0]
click at [685, 307] on div "Completed issue 18 days ago" at bounding box center [770, 291] width 336 height 31
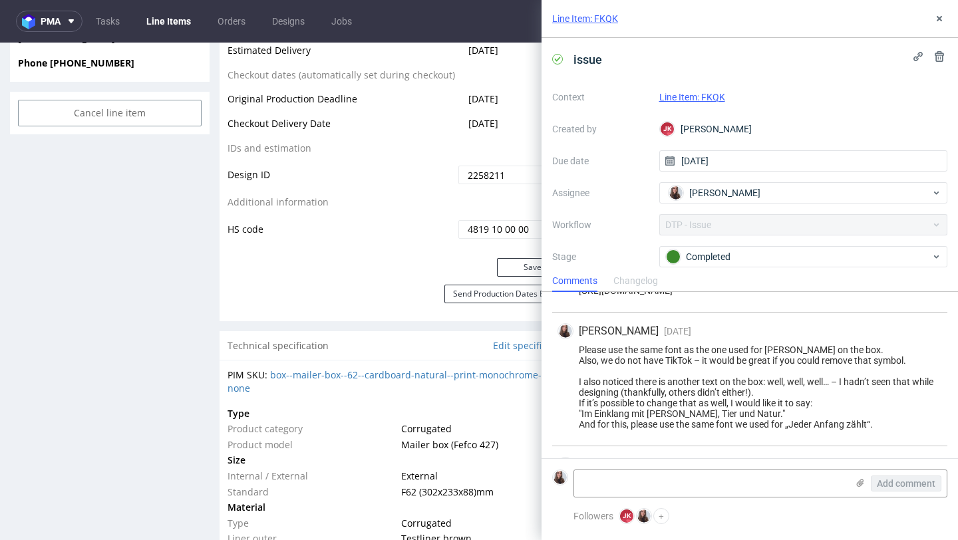
scroll to position [104, 0]
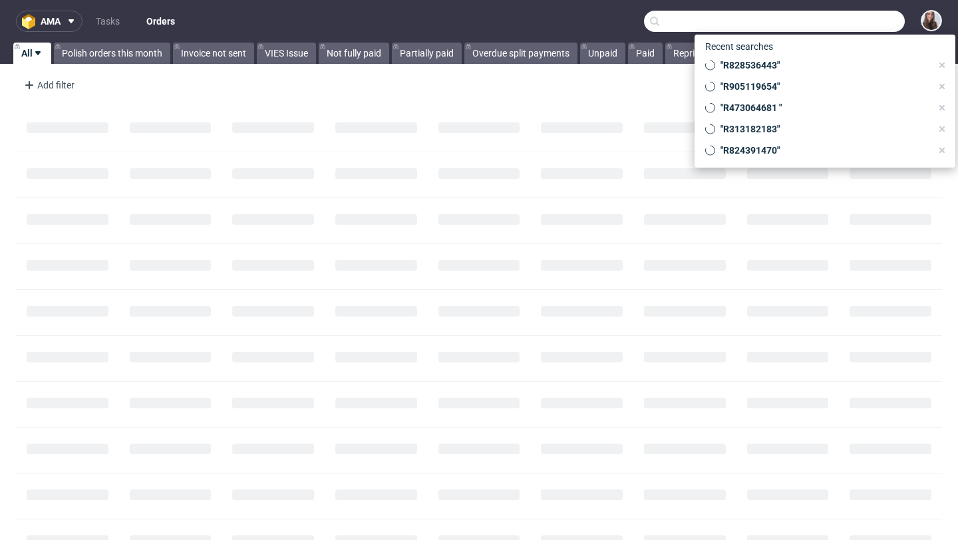
click at [851, 20] on input "text" at bounding box center [774, 21] width 261 height 21
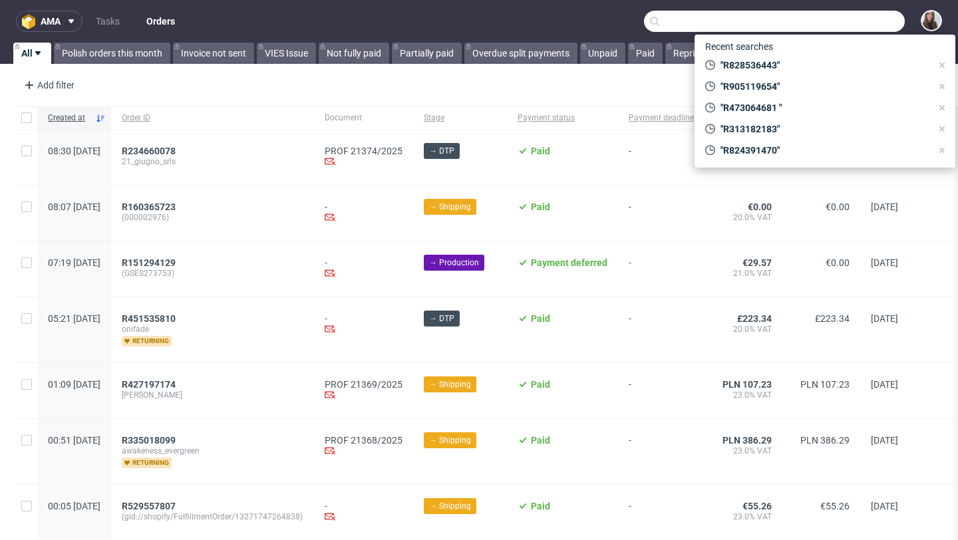
paste input "R584302954"
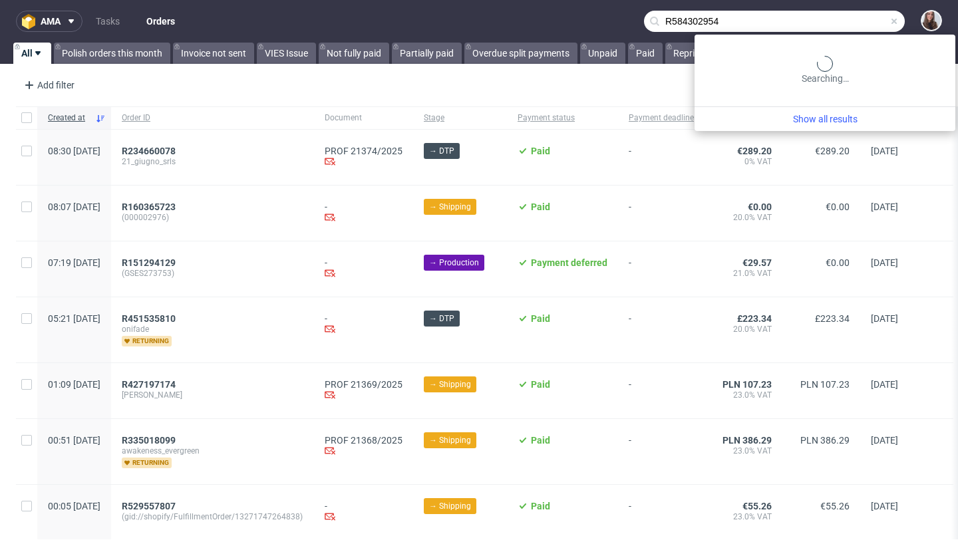
type input "R584302954"
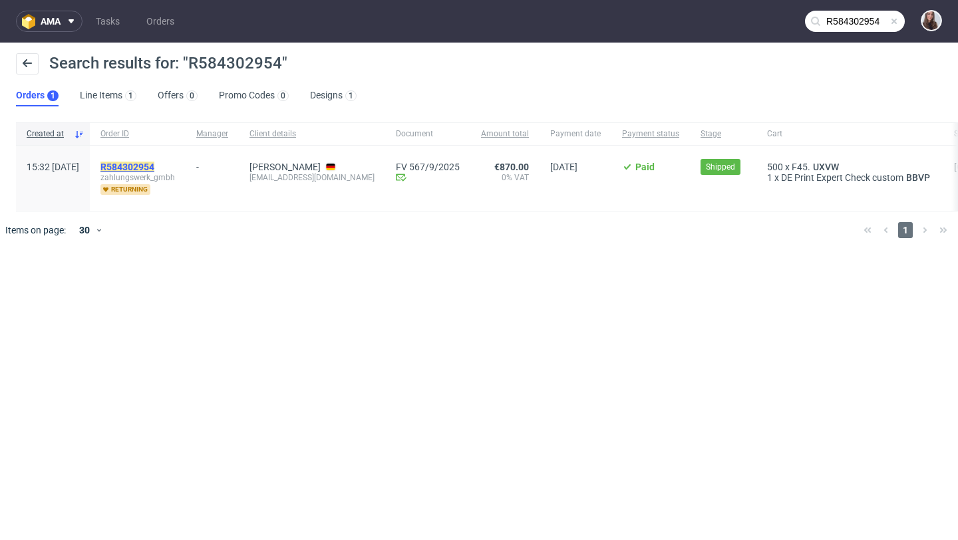
click at [154, 164] on mark "R584302954" at bounding box center [127, 167] width 54 height 11
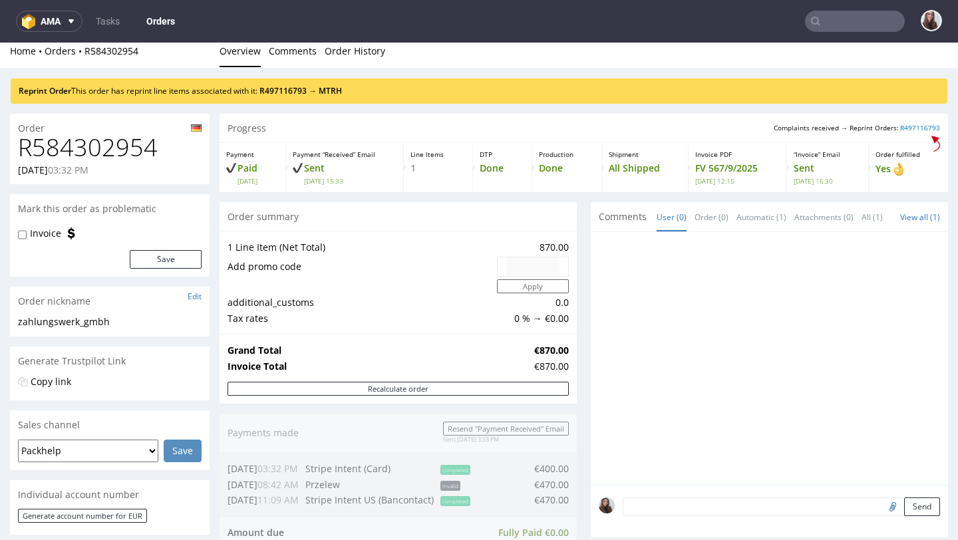
scroll to position [5, 0]
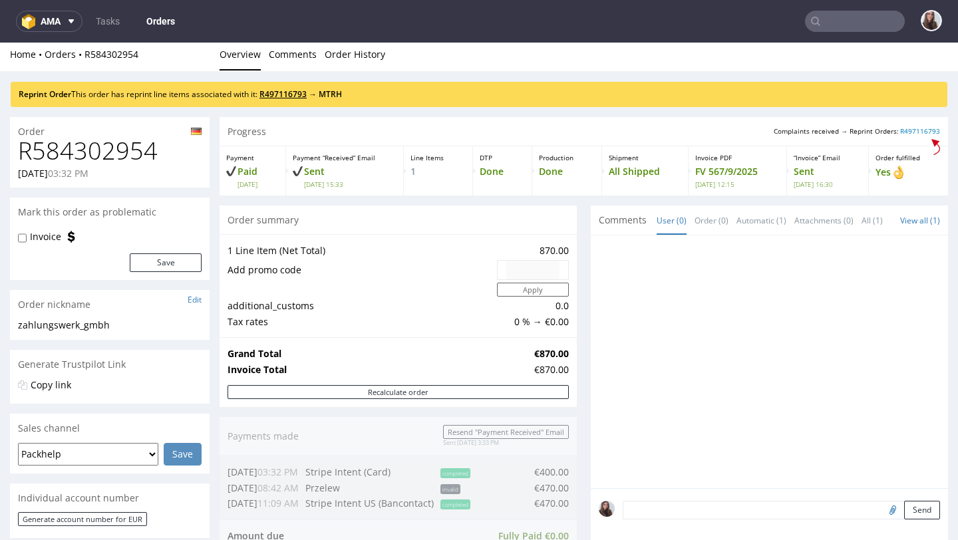
click at [298, 96] on link "R497116793" at bounding box center [283, 94] width 47 height 11
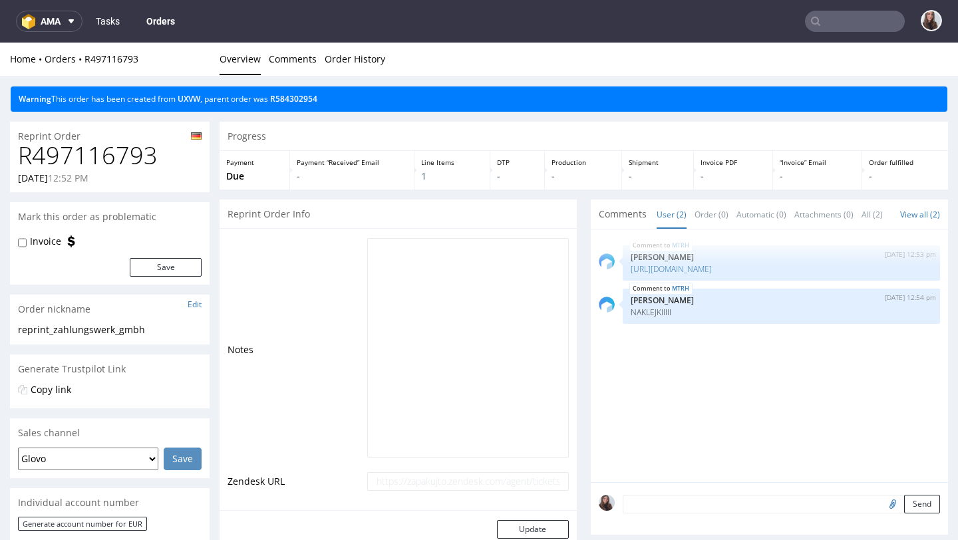
click at [107, 20] on link "Tasks" at bounding box center [108, 21] width 40 height 21
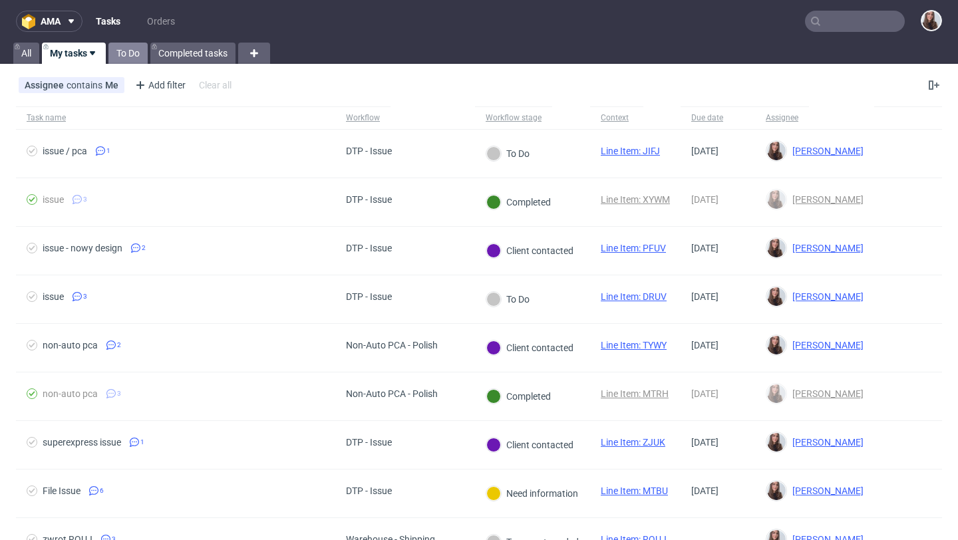
click at [132, 49] on link "To Do" at bounding box center [127, 53] width 39 height 21
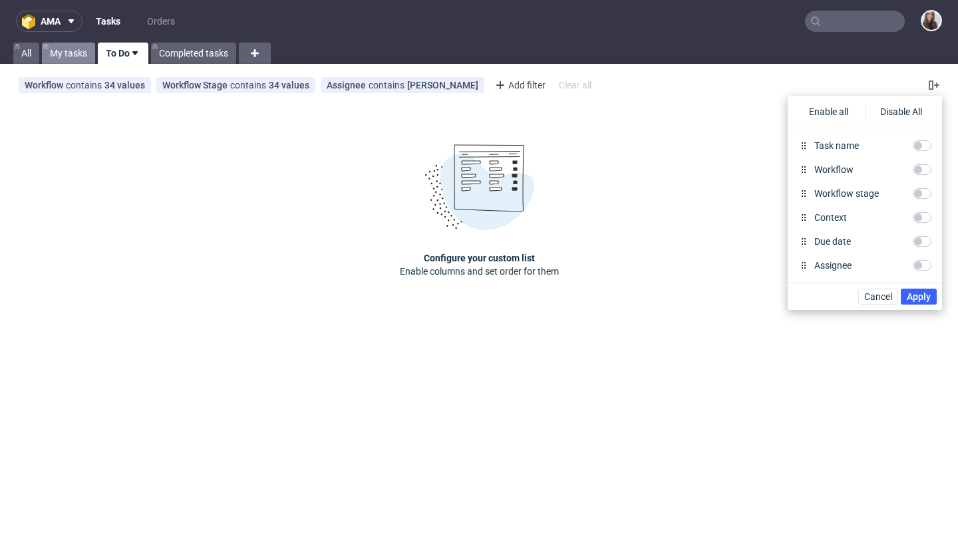
click at [74, 45] on link "My tasks" at bounding box center [68, 53] width 53 height 21
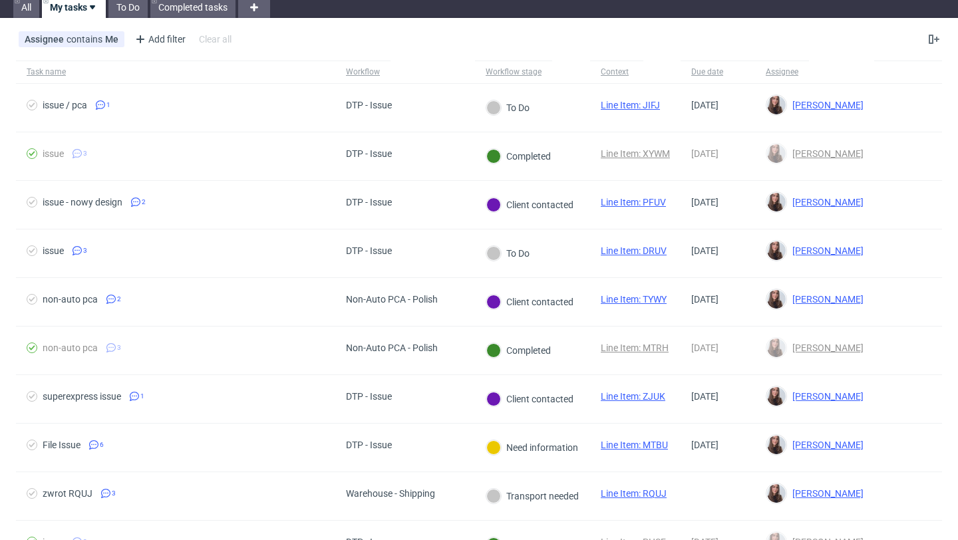
scroll to position [45, 0]
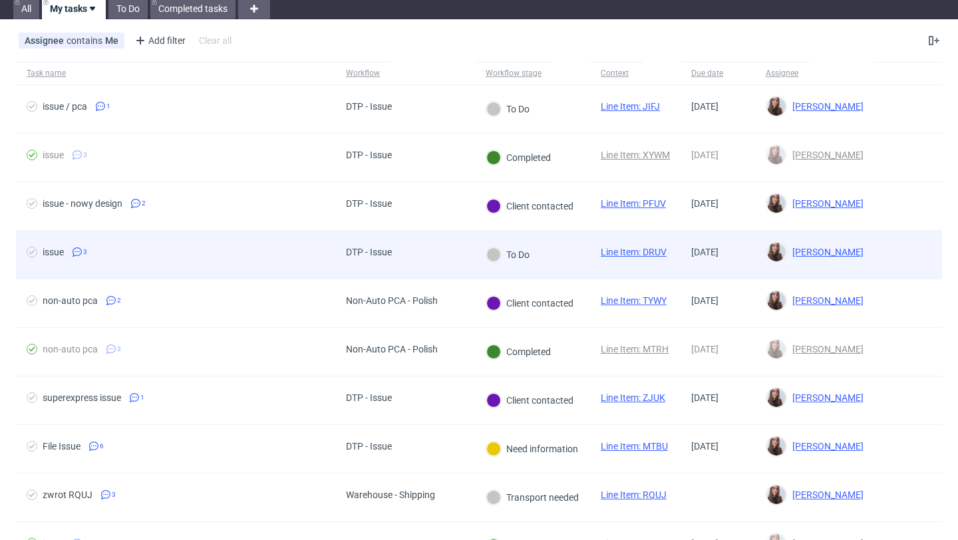
click at [296, 232] on div "issue 3" at bounding box center [175, 255] width 319 height 48
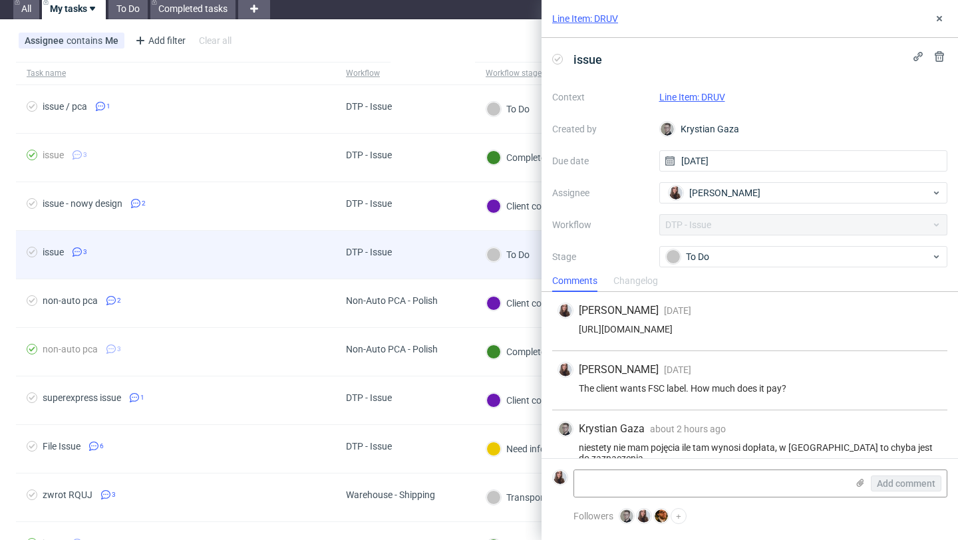
scroll to position [21, 0]
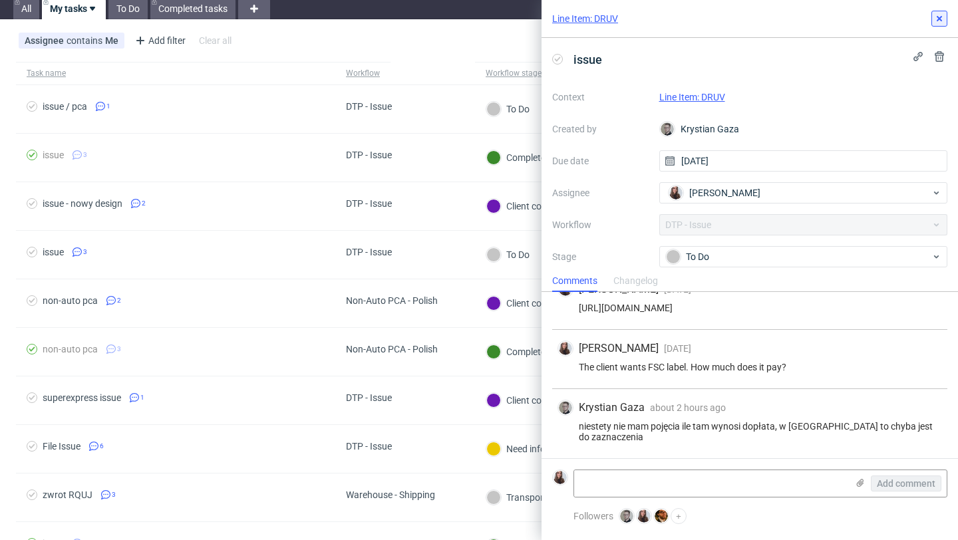
click at [943, 12] on button at bounding box center [940, 19] width 16 height 16
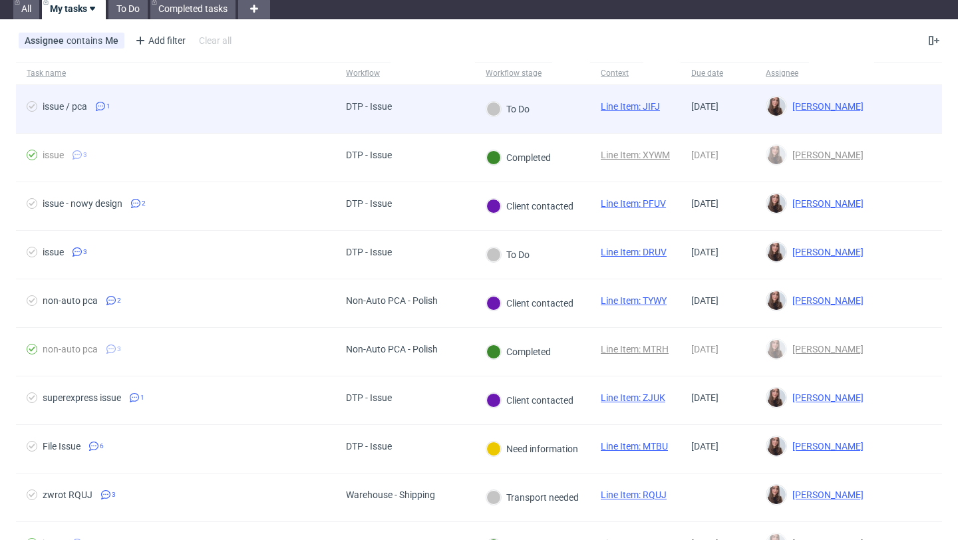
click at [431, 116] on div "DTP - Issue" at bounding box center [405, 109] width 140 height 49
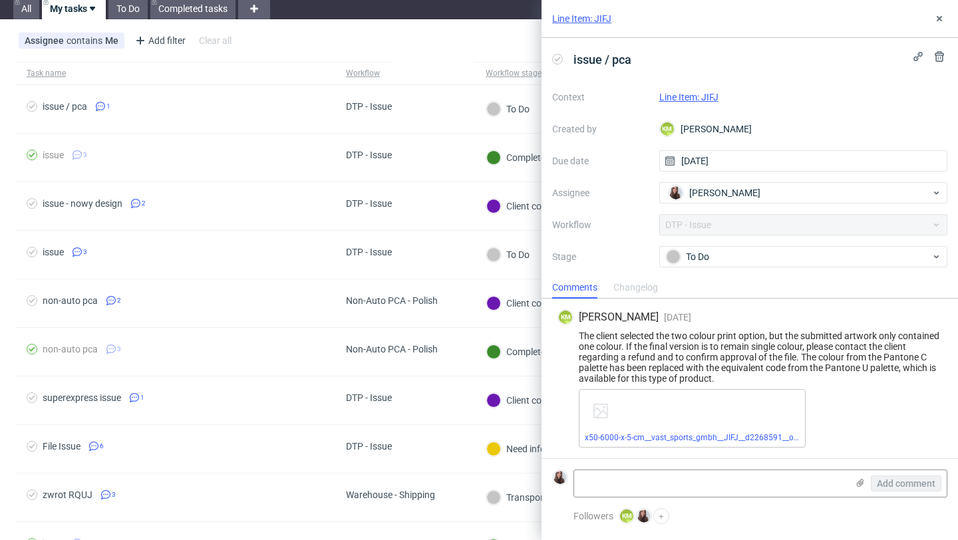
click at [599, 15] on link "Line Item: JIFJ" at bounding box center [581, 18] width 59 height 13
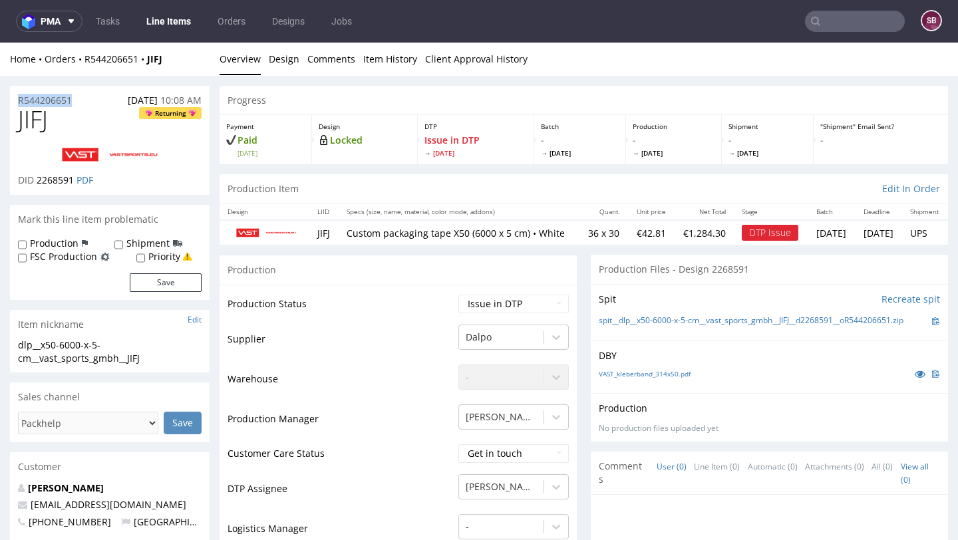
drag, startPoint x: 83, startPoint y: 96, endPoint x: 0, endPoint y: 104, distance: 83.0
copy p "R544206651"
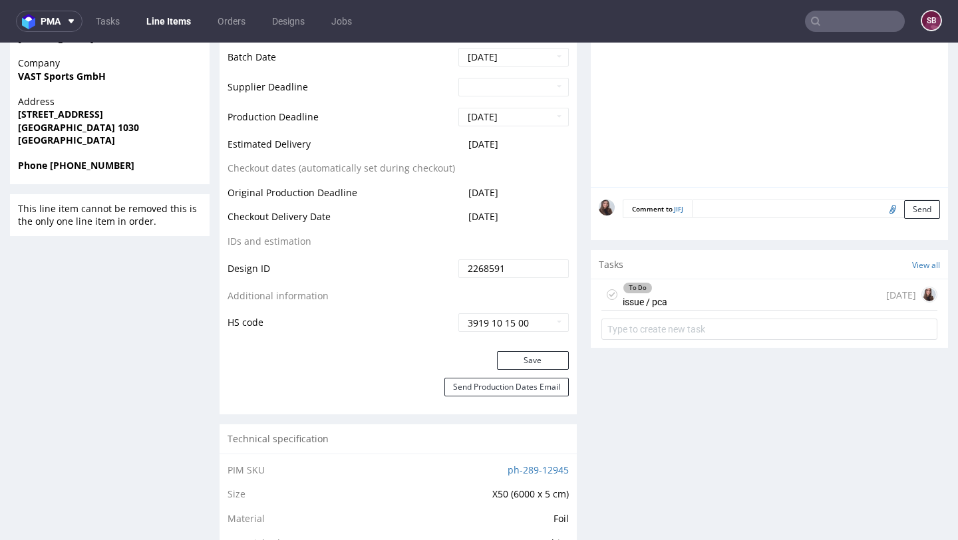
scroll to position [630, 0]
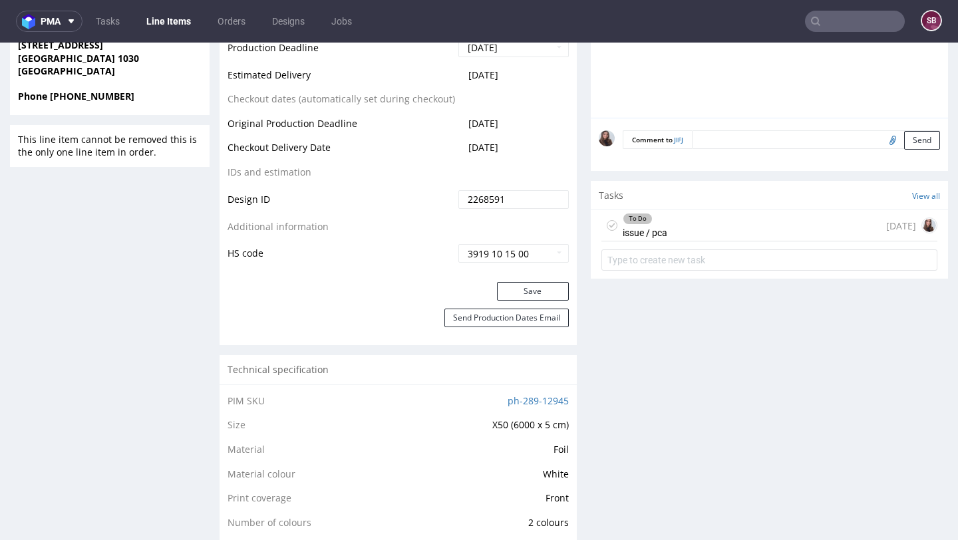
click at [726, 241] on div "To Do issue / pca [DATE]" at bounding box center [770, 225] width 336 height 31
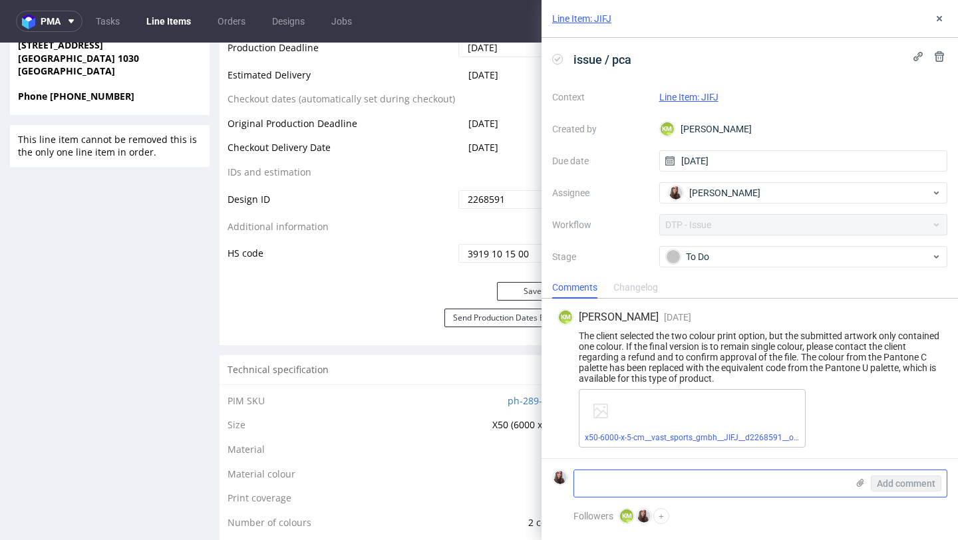
click at [615, 471] on textarea at bounding box center [710, 484] width 273 height 27
paste textarea "[URL][DOMAIN_NAME]"
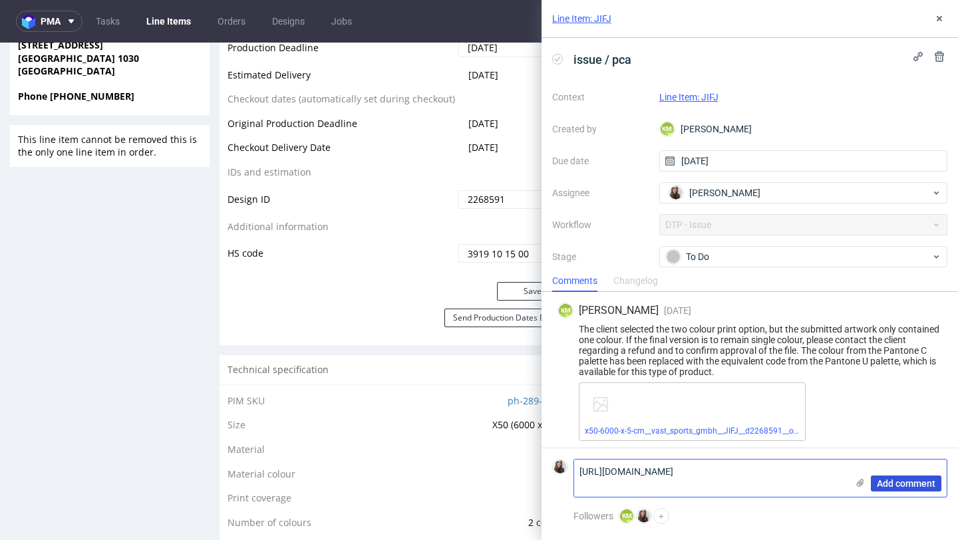
type textarea "[URL][DOMAIN_NAME]"
click at [886, 482] on span "Add comment" at bounding box center [906, 483] width 59 height 9
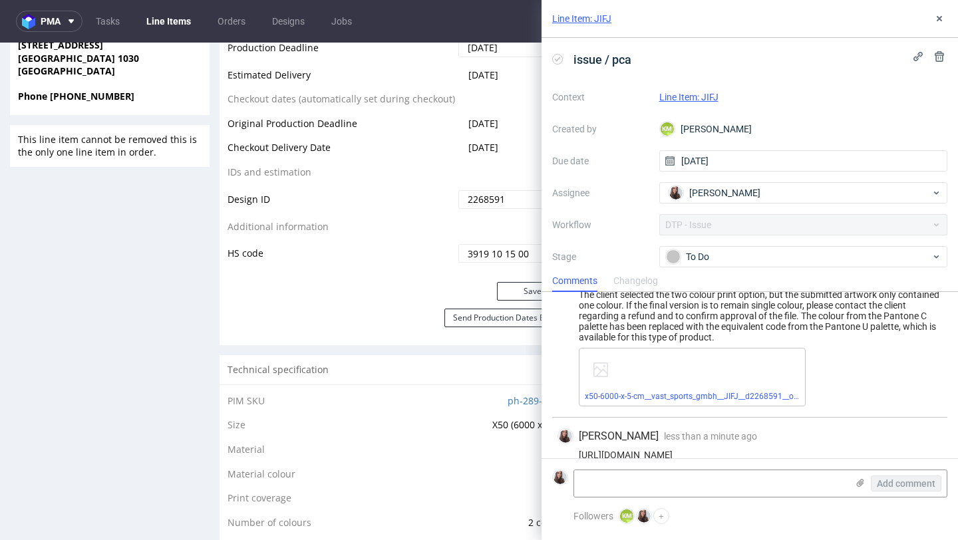
scroll to position [53, 0]
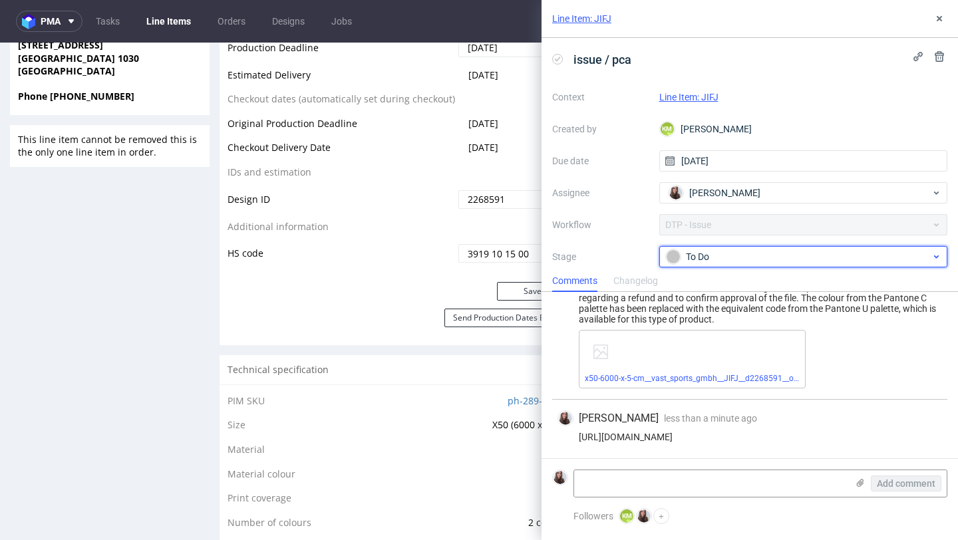
click at [787, 250] on div "To Do" at bounding box center [798, 257] width 265 height 15
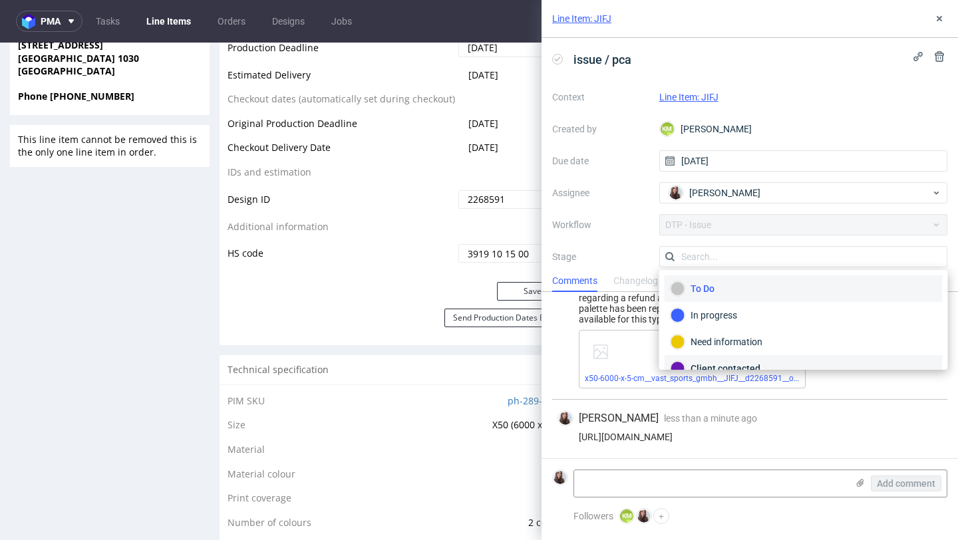
click at [747, 361] on div "Client contacted" at bounding box center [804, 368] width 266 height 15
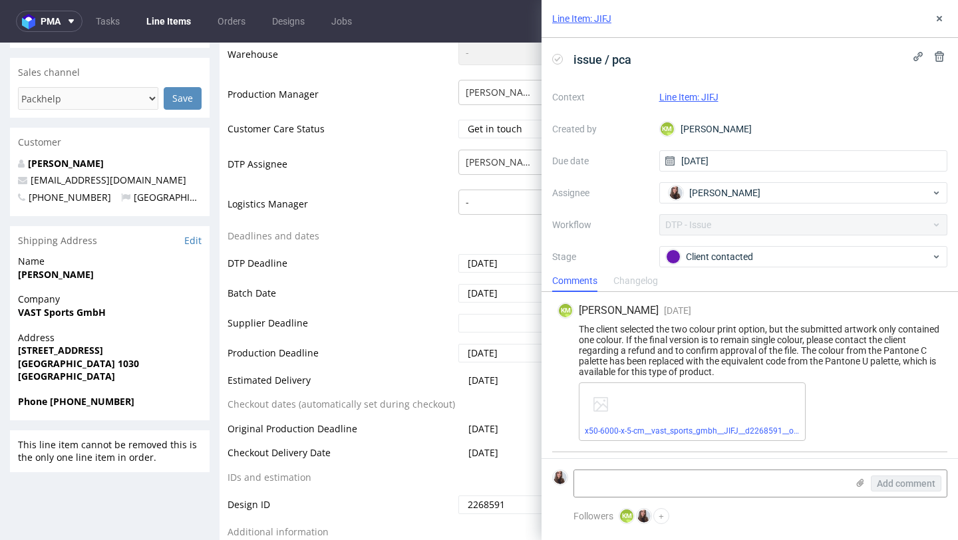
scroll to position [0, 0]
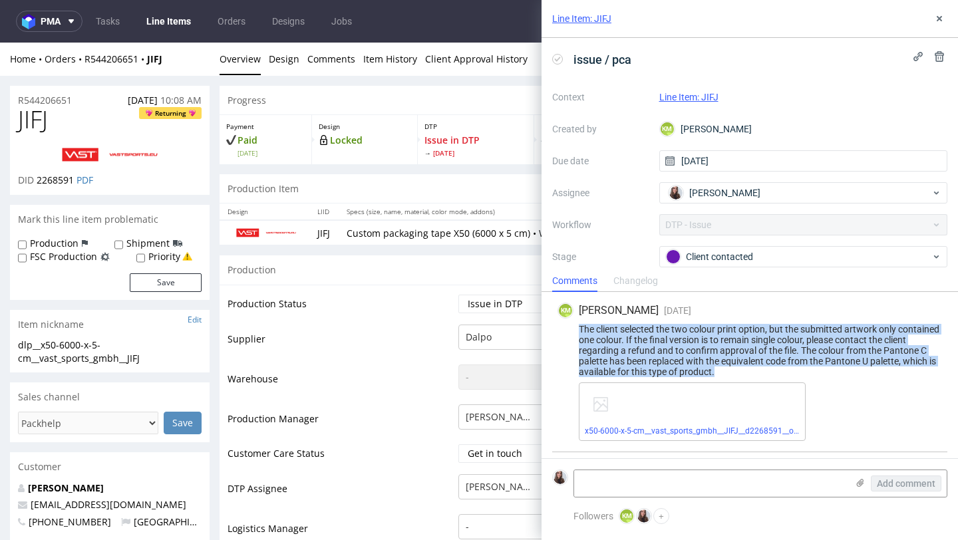
drag, startPoint x: 578, startPoint y: 325, endPoint x: 876, endPoint y: 368, distance: 301.3
click at [876, 368] on div "The client selected the two colour print option, but the submitted artwork only…" at bounding box center [750, 350] width 385 height 53
copy div "The client selected the two colour print option, but the submitted artwork only…"
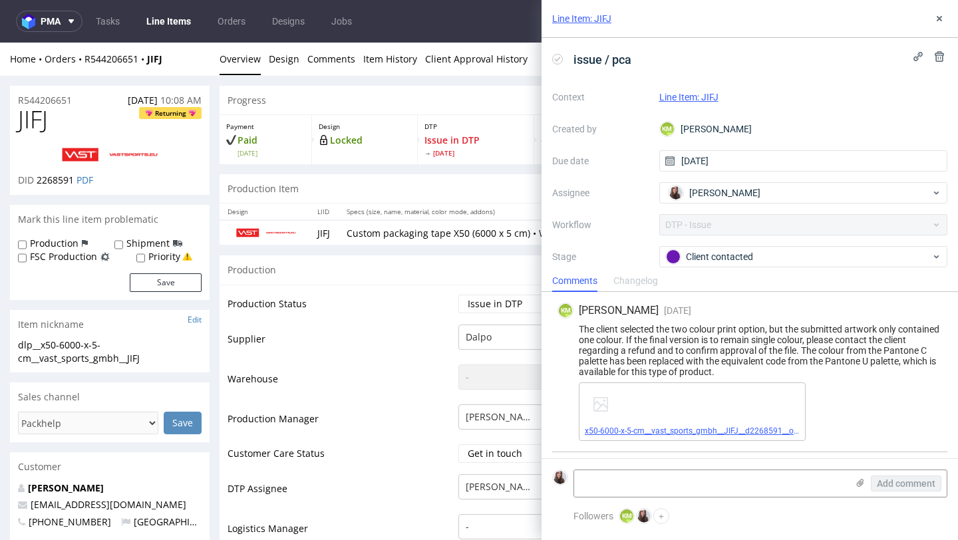
click at [731, 426] on span "x50-6000-x-5-cm__vast_sports_gmbh__JIFJ__d2268591__oR544206651.pdf" at bounding box center [692, 431] width 215 height 11
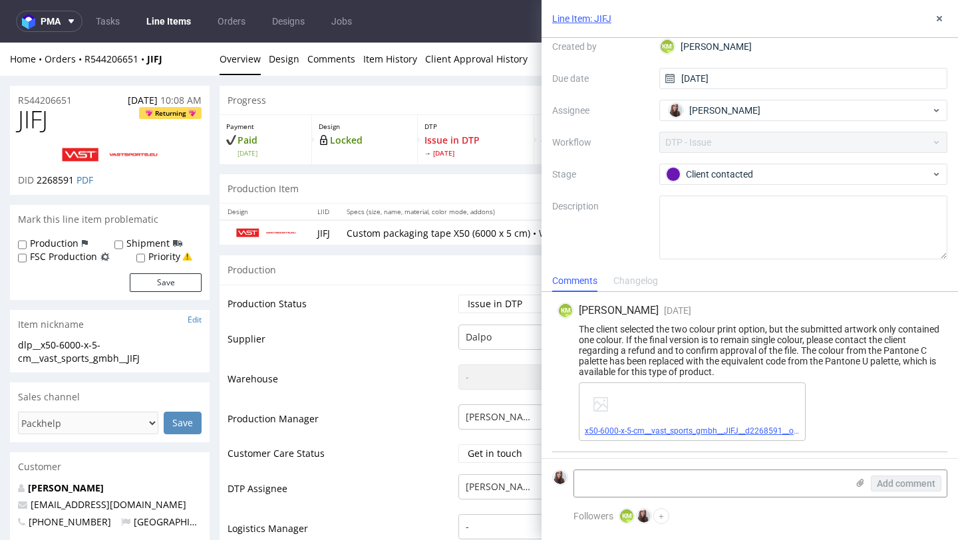
click at [678, 429] on link "x50-6000-x-5-cm__vast_sports_gmbh__JIFJ__d2268591__oR544206651.pdf" at bounding box center [720, 431] width 270 height 9
click at [942, 19] on icon at bounding box center [939, 18] width 11 height 11
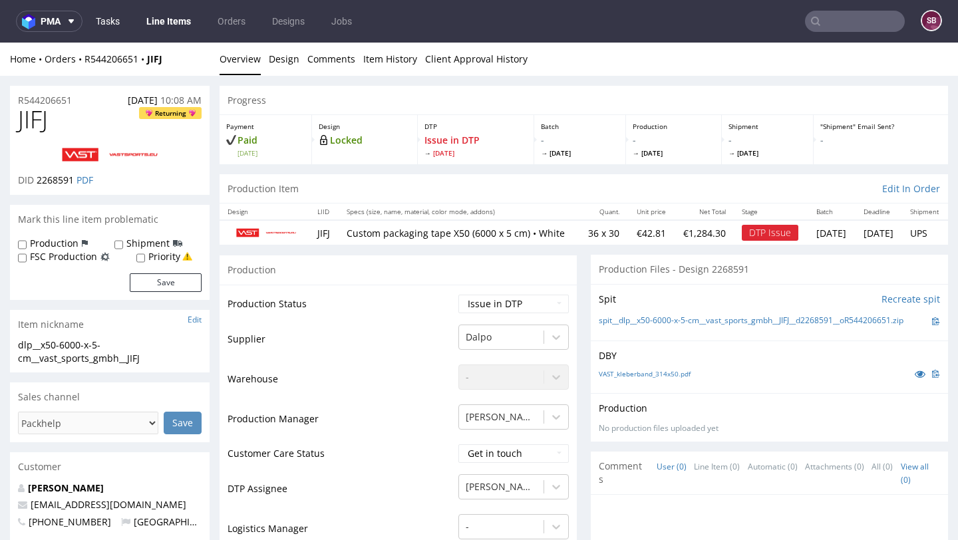
click at [112, 21] on link "Tasks" at bounding box center [108, 21] width 40 height 21
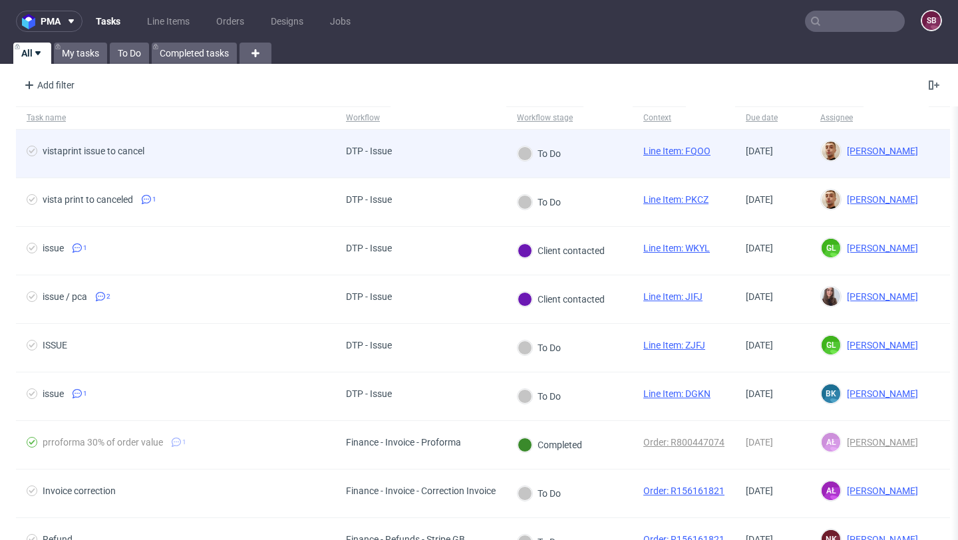
scroll to position [53, 0]
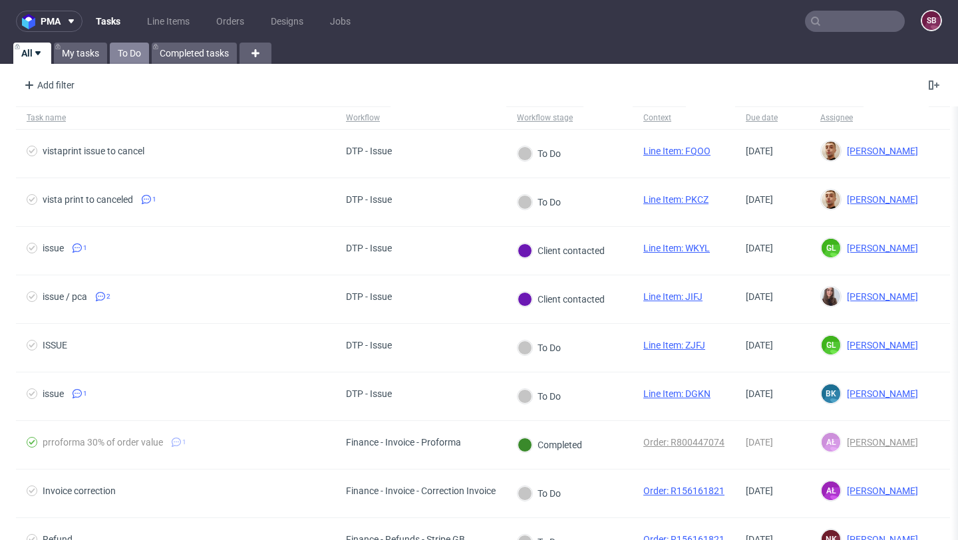
click at [128, 51] on link "To Do" at bounding box center [129, 53] width 39 height 21
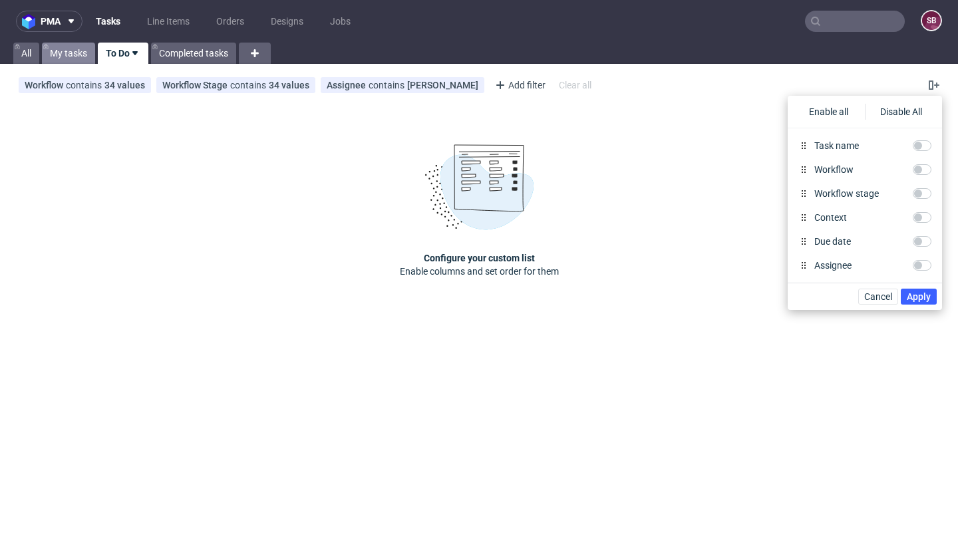
click at [73, 54] on link "My tasks" at bounding box center [68, 53] width 53 height 21
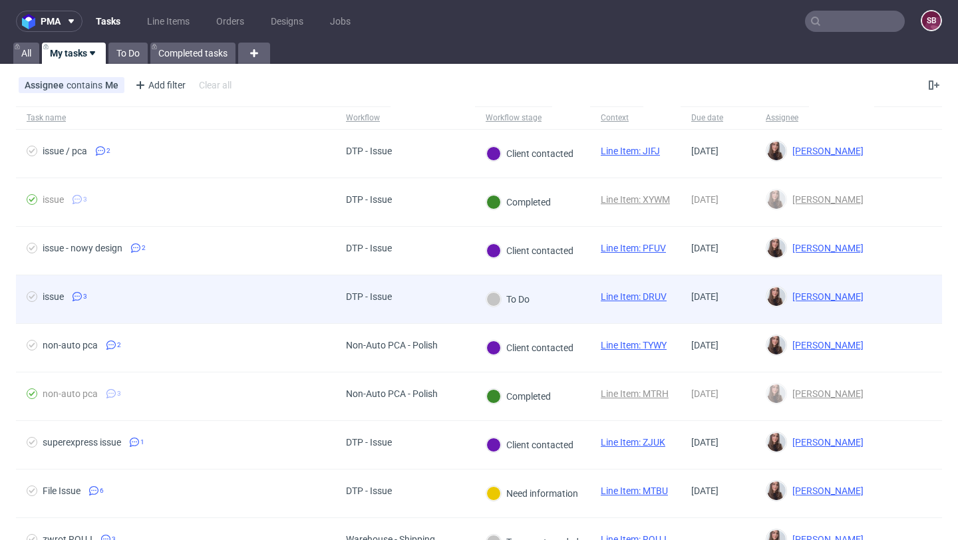
click at [381, 288] on div "DTP - Issue" at bounding box center [368, 300] width 67 height 48
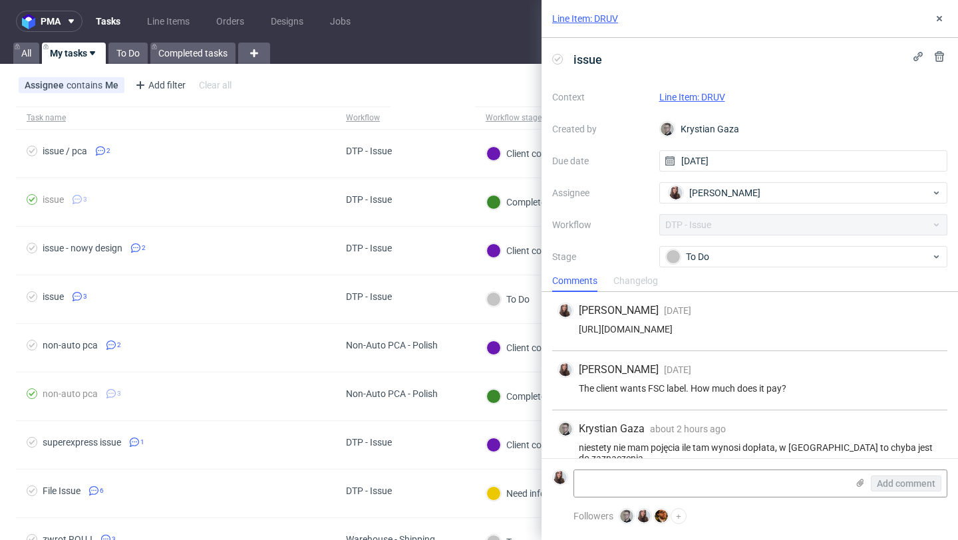
click at [696, 98] on link "Line Item: DRUV" at bounding box center [693, 97] width 66 height 11
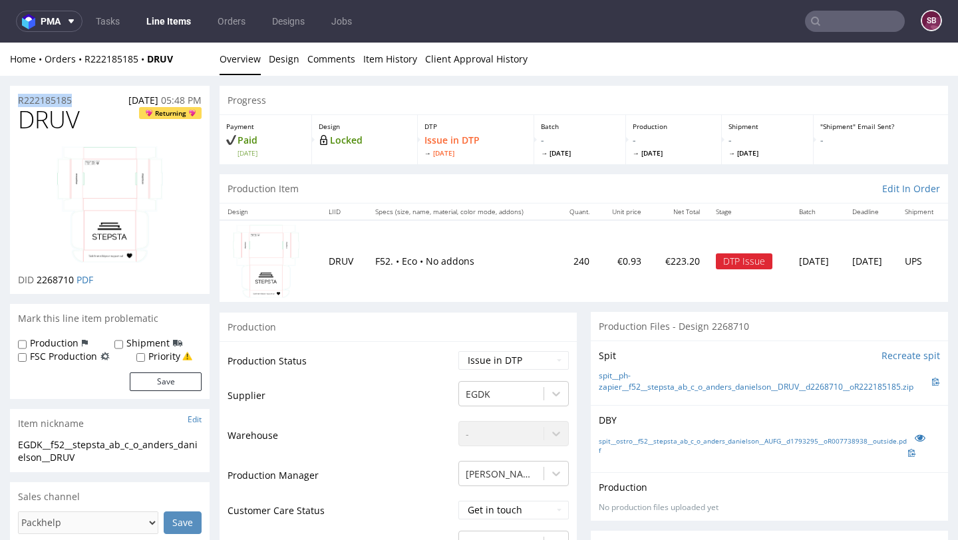
drag, startPoint x: 85, startPoint y: 100, endPoint x: 9, endPoint y: 100, distance: 75.9
copy p "R222185185"
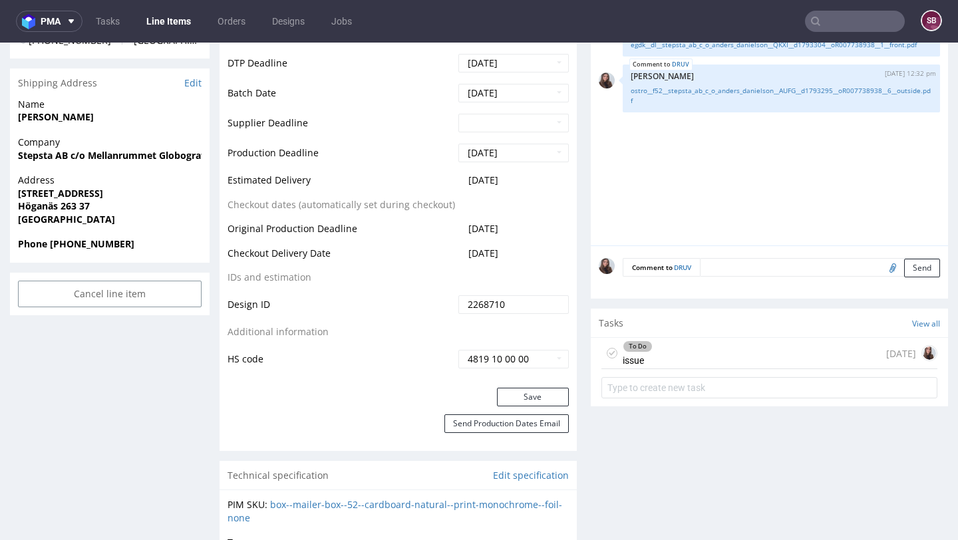
scroll to position [584, 0]
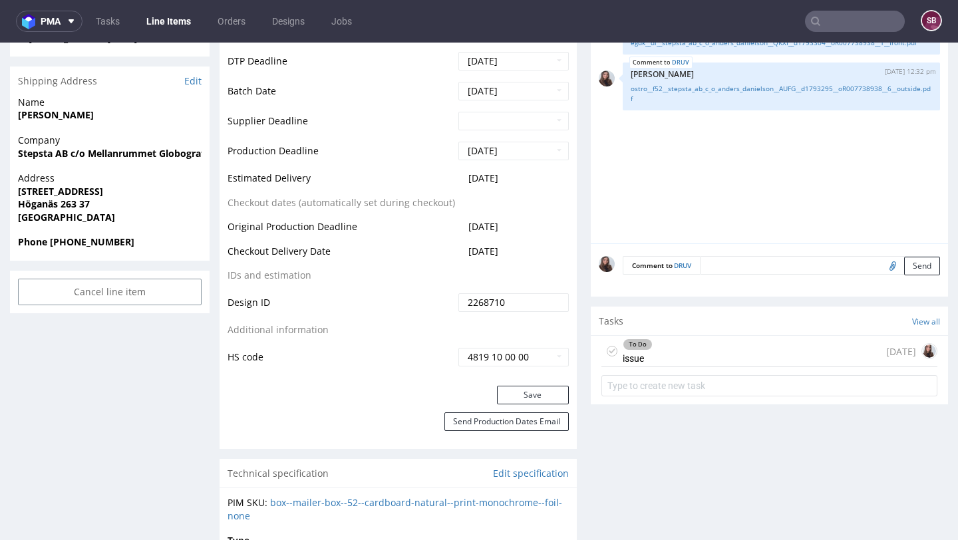
click at [684, 357] on div "To Do issue 3 days ago" at bounding box center [770, 351] width 336 height 31
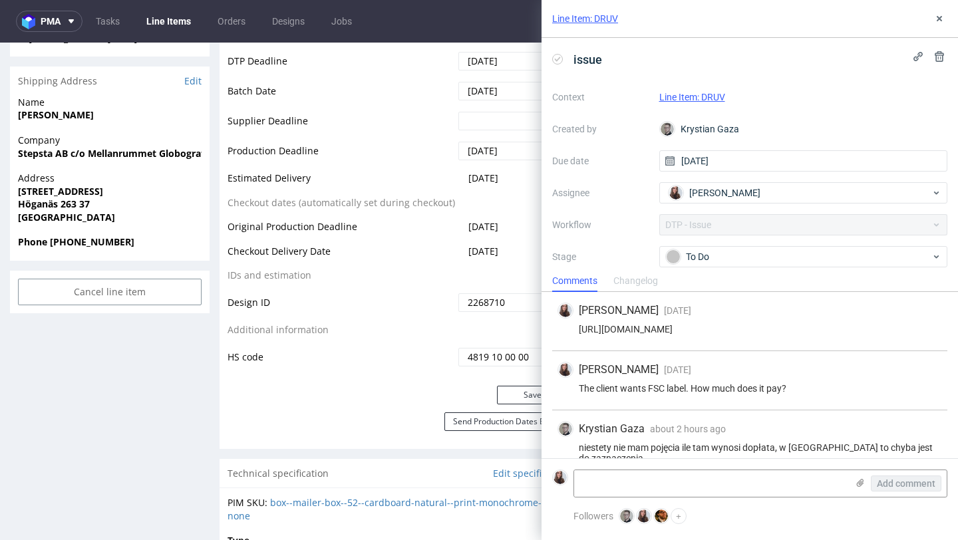
scroll to position [21, 0]
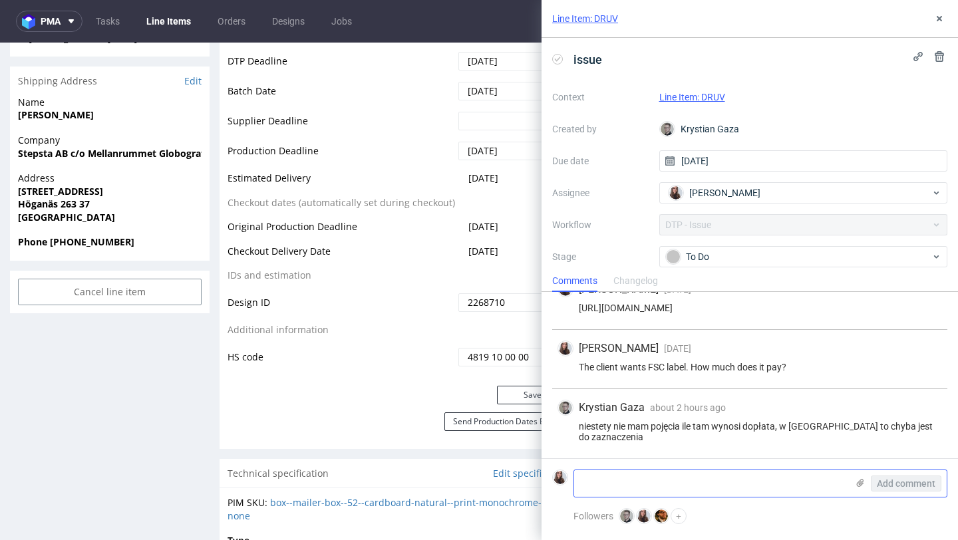
click at [622, 479] on textarea at bounding box center [710, 484] width 273 height 27
type textarea "p"
type textarea "a"
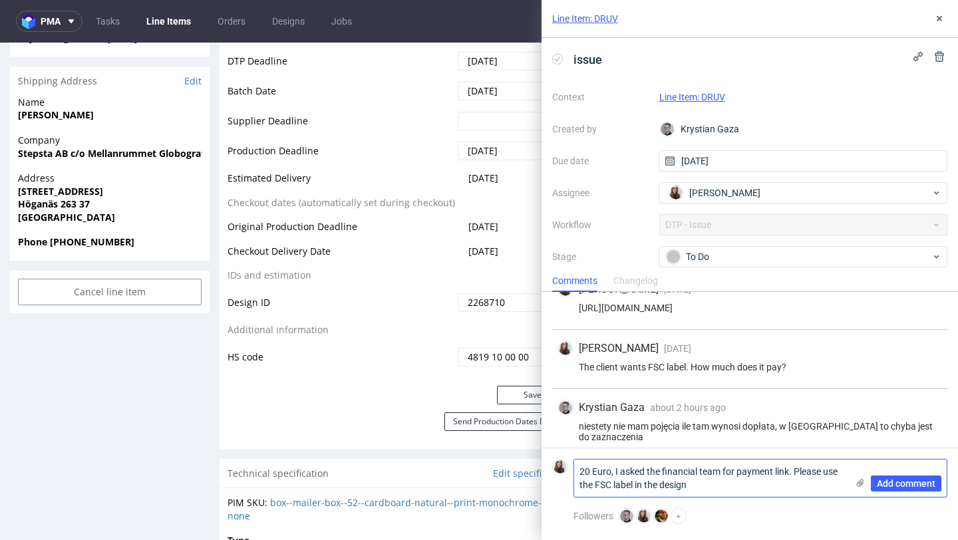
scroll to position [0, 0]
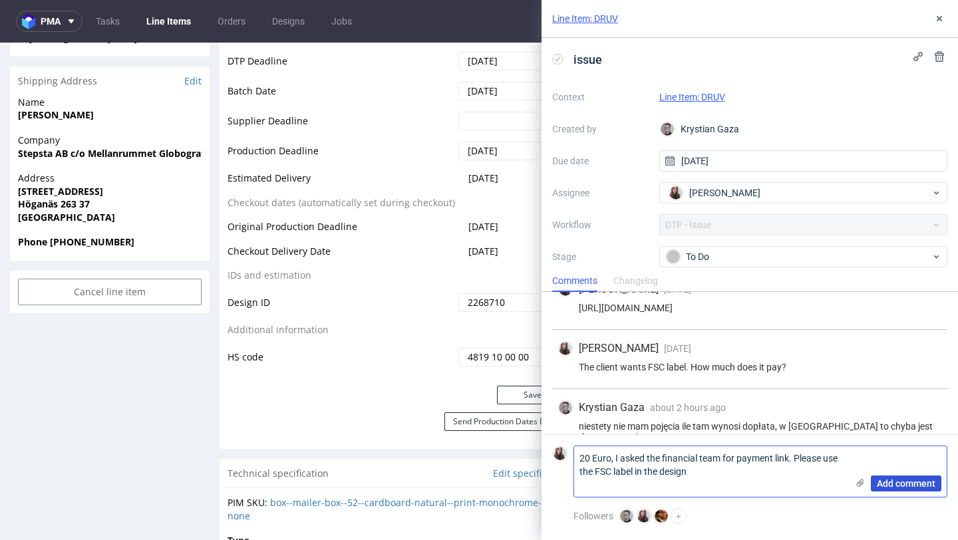
type textarea "20 Euro, I asked the financial team for payment link. Please use the FSC label …"
click at [898, 486] on span "Add comment" at bounding box center [906, 483] width 59 height 9
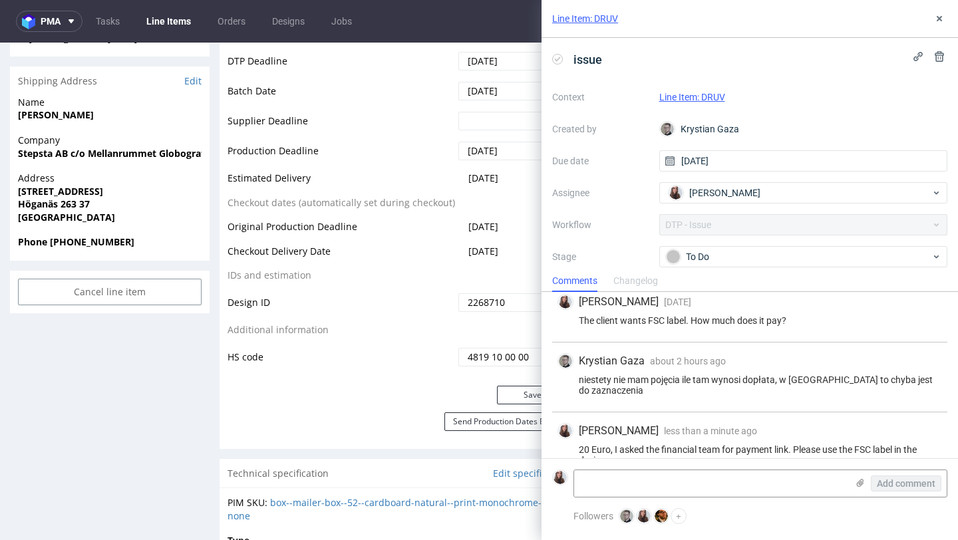
scroll to position [91, 0]
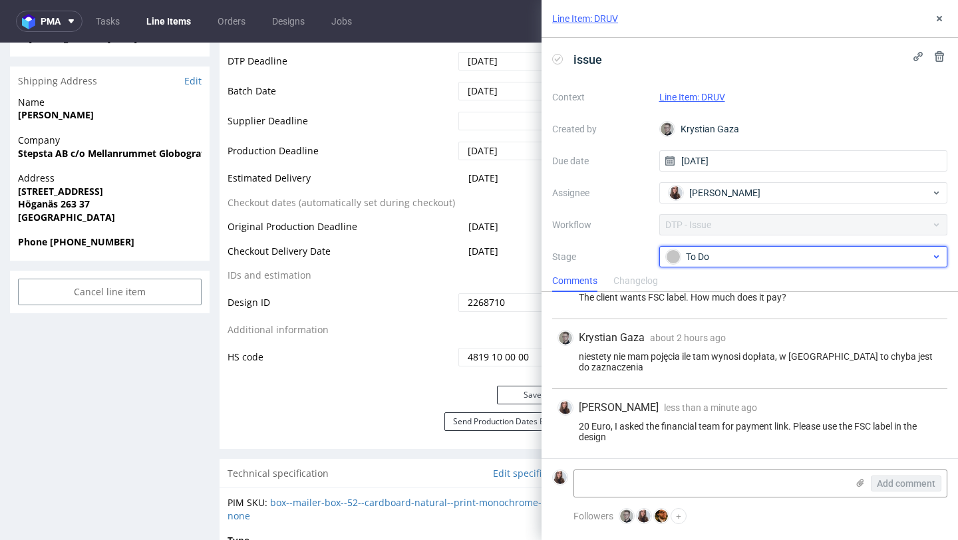
click at [717, 262] on div "To Do" at bounding box center [798, 257] width 265 height 15
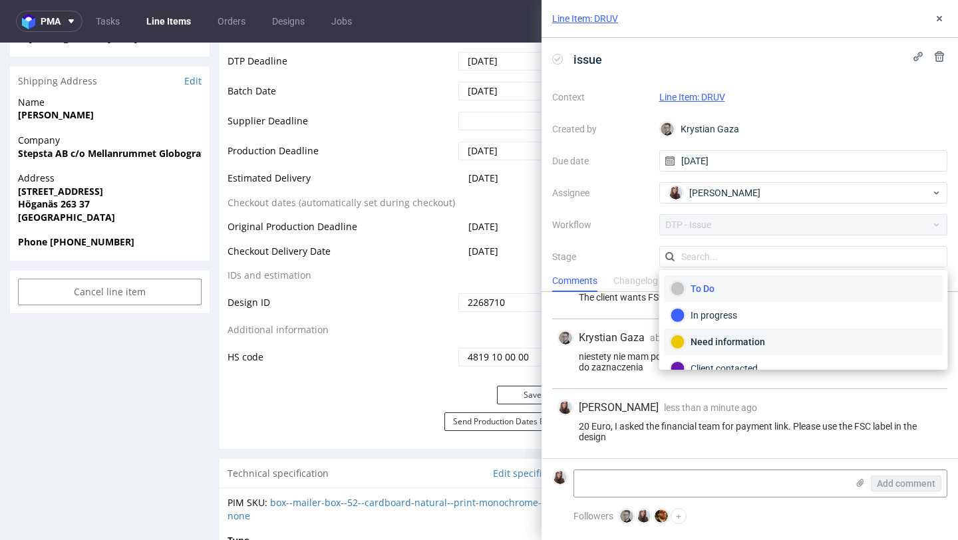
scroll to position [97, 0]
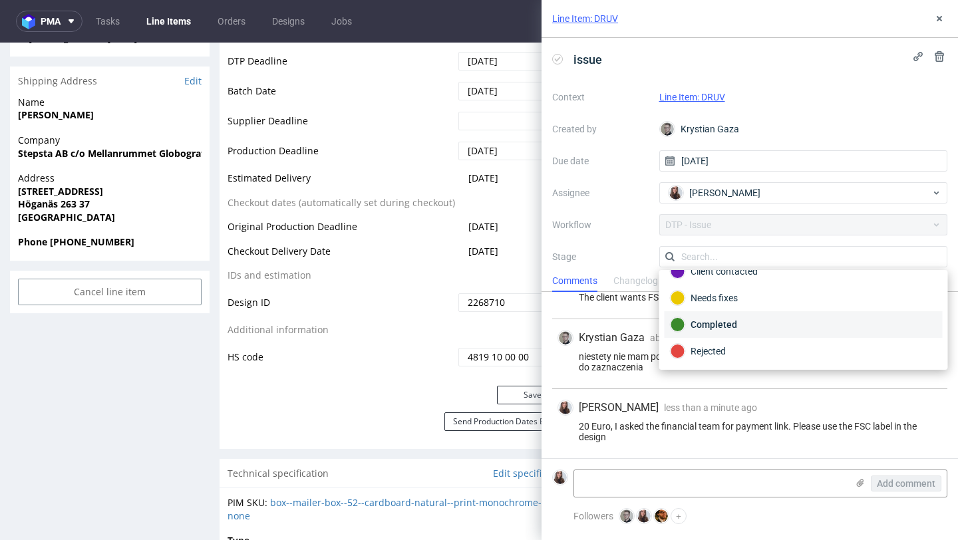
click at [755, 320] on div "Completed" at bounding box center [804, 324] width 266 height 15
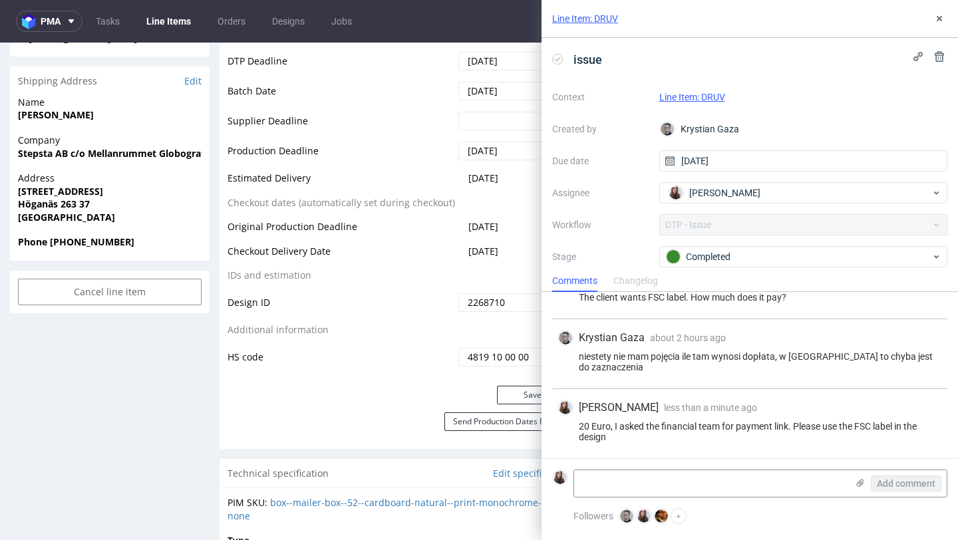
click at [716, 95] on link "Line Item: DRUV" at bounding box center [693, 97] width 66 height 11
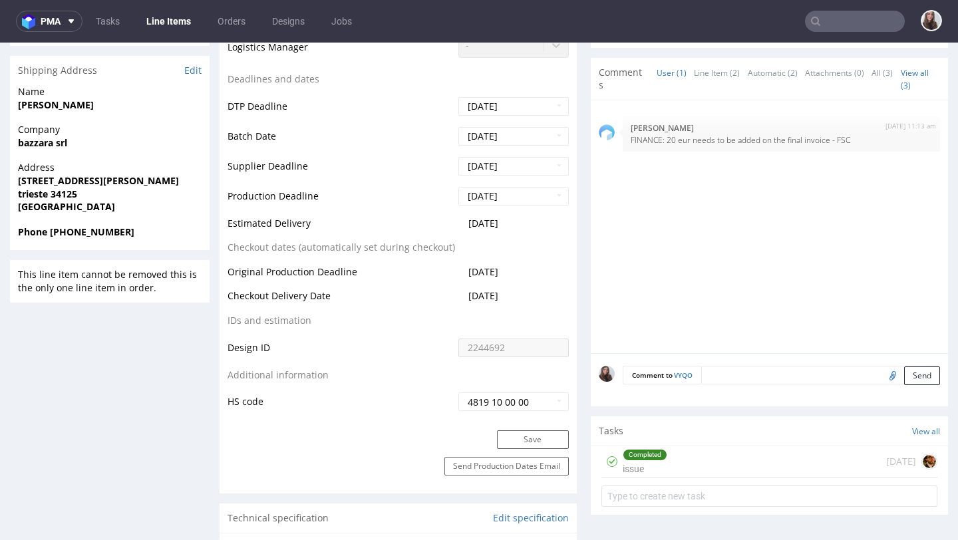
scroll to position [518, 0]
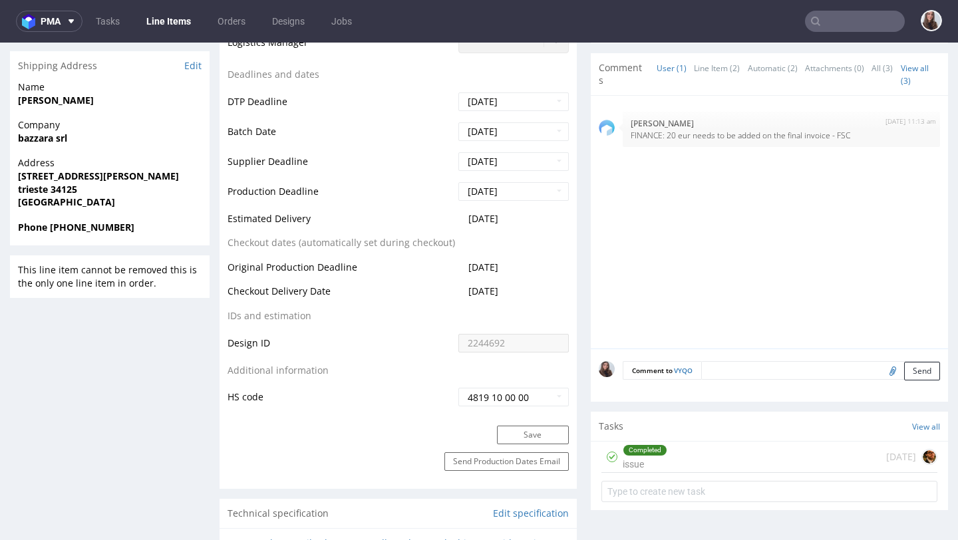
click at [660, 460] on div "Completed issue" at bounding box center [645, 457] width 45 height 31
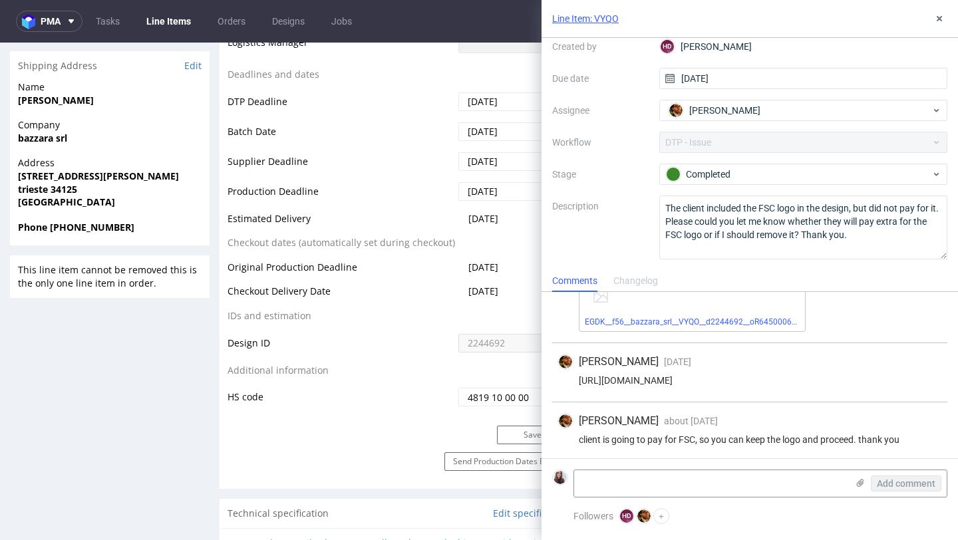
scroll to position [69, 0]
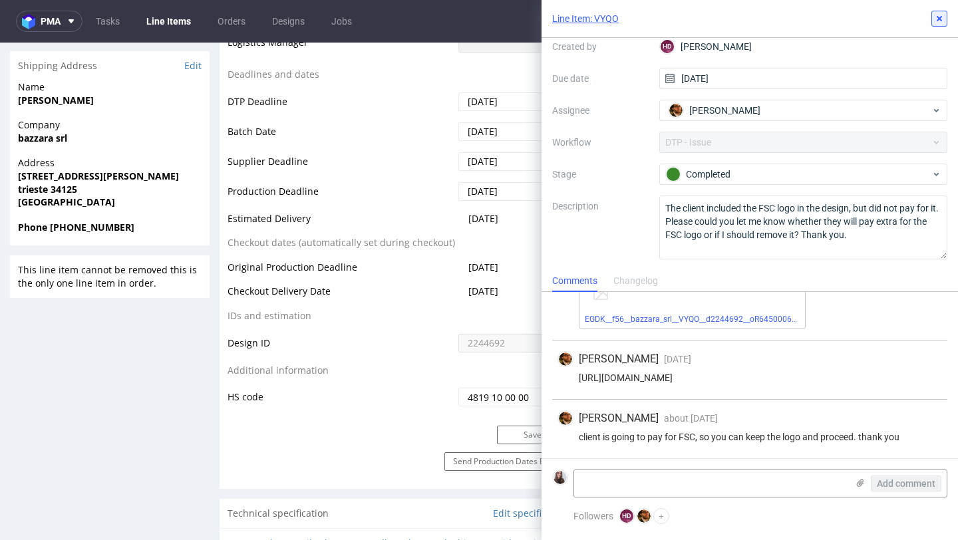
click at [940, 19] on use at bounding box center [939, 18] width 5 height 5
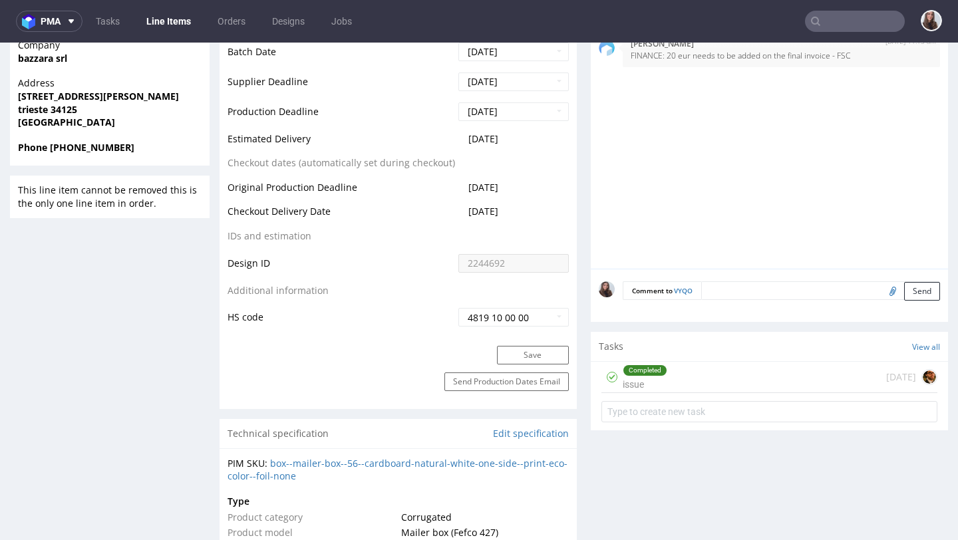
scroll to position [602, 0]
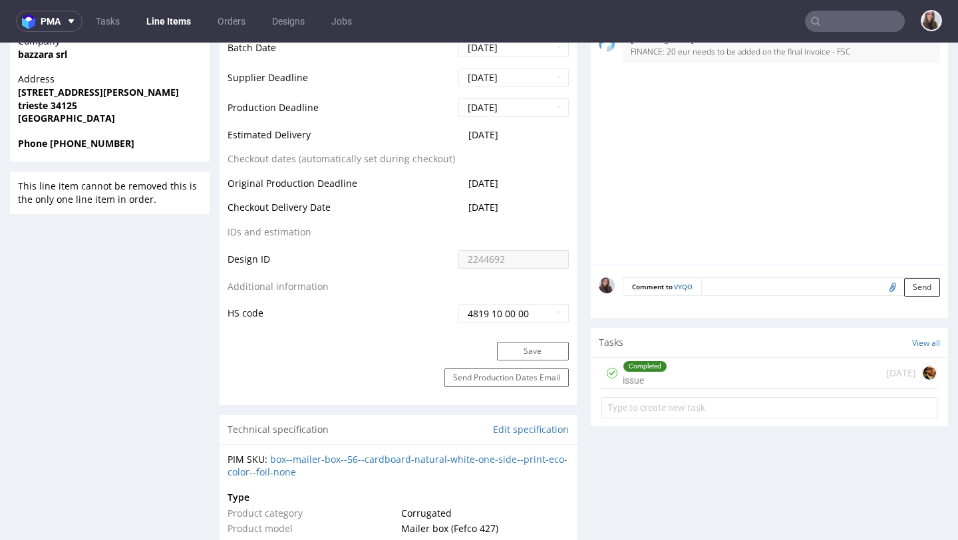
click at [682, 370] on div "Completed issue 2 months ago" at bounding box center [770, 373] width 336 height 31
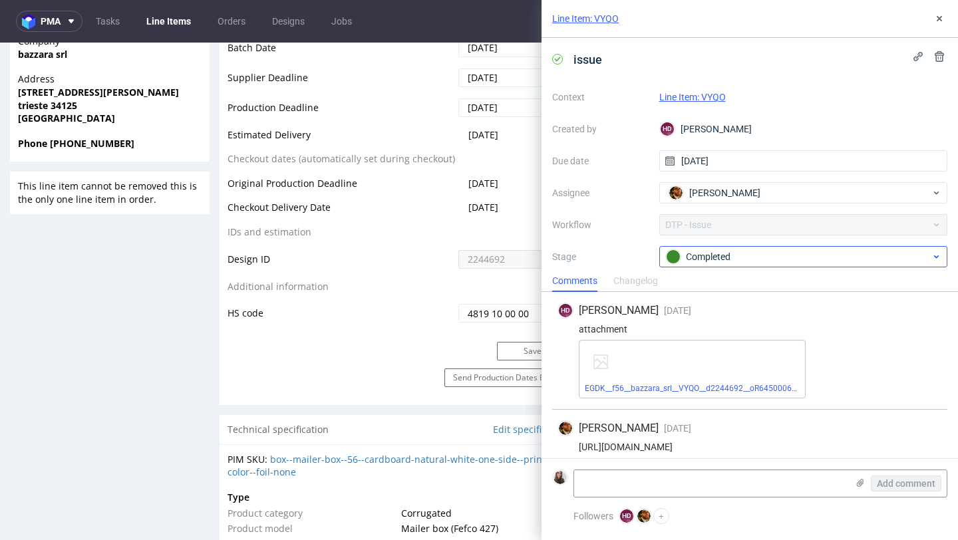
scroll to position [83, 0]
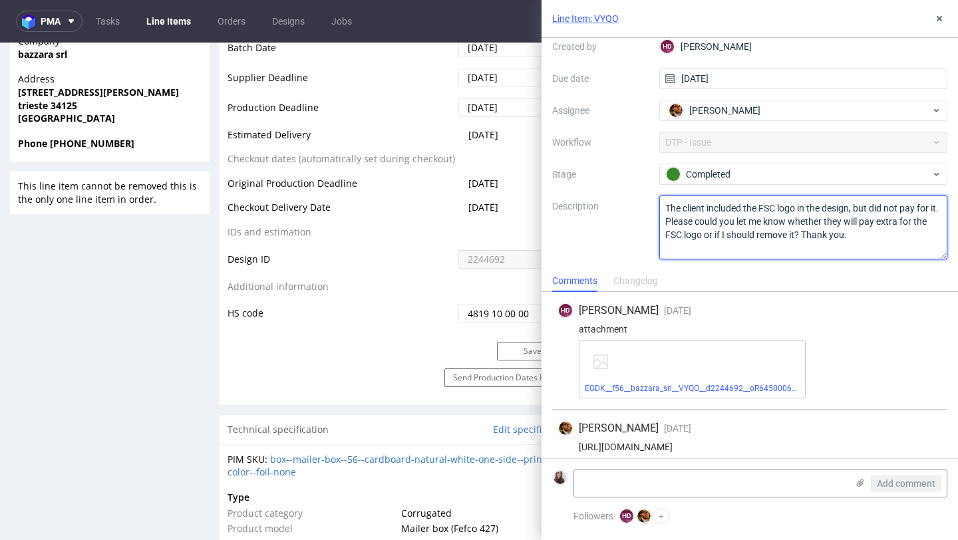
click at [861, 235] on textarea "The client included the FSC logo in the design, but did not pay for it. Please …" at bounding box center [804, 228] width 289 height 64
drag, startPoint x: 865, startPoint y: 238, endPoint x: 664, endPoint y: 206, distance: 204.3
click at [664, 206] on textarea "The client included the FSC logo in the design, but did not pay for it. Please …" at bounding box center [804, 228] width 289 height 64
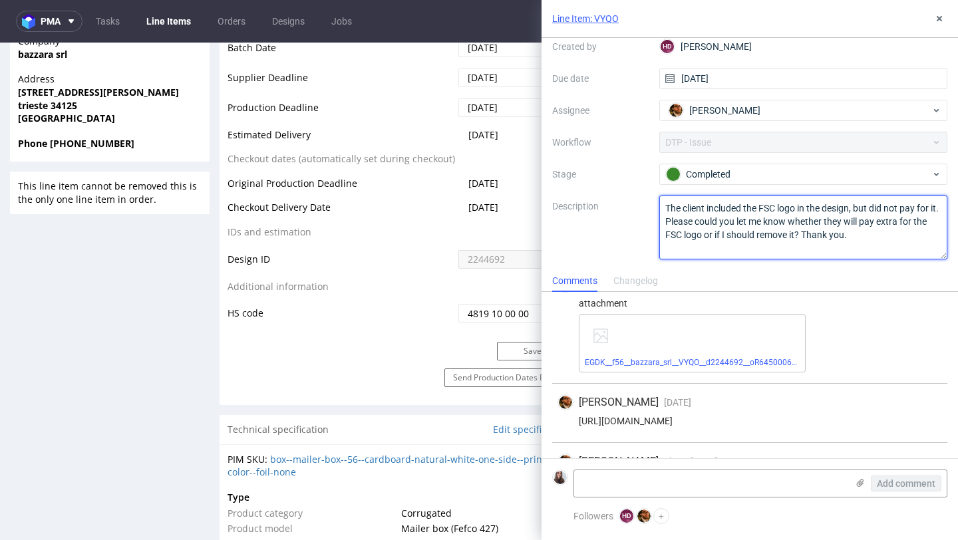
scroll to position [0, 0]
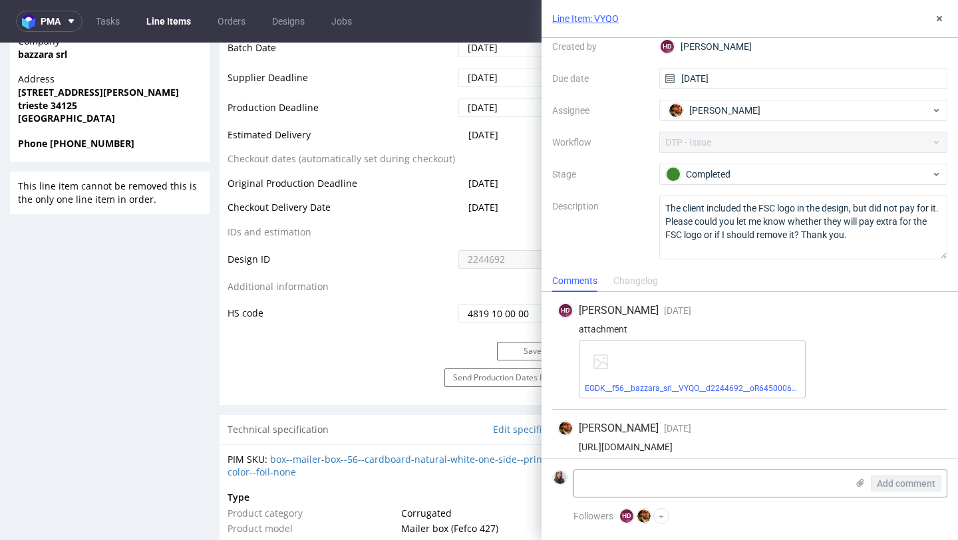
click at [940, 9] on div "Line Item: VYQO" at bounding box center [750, 19] width 417 height 38
click at [940, 10] on div "Line Item: VYQO" at bounding box center [750, 19] width 417 height 38
click at [936, 17] on icon at bounding box center [939, 18] width 11 height 11
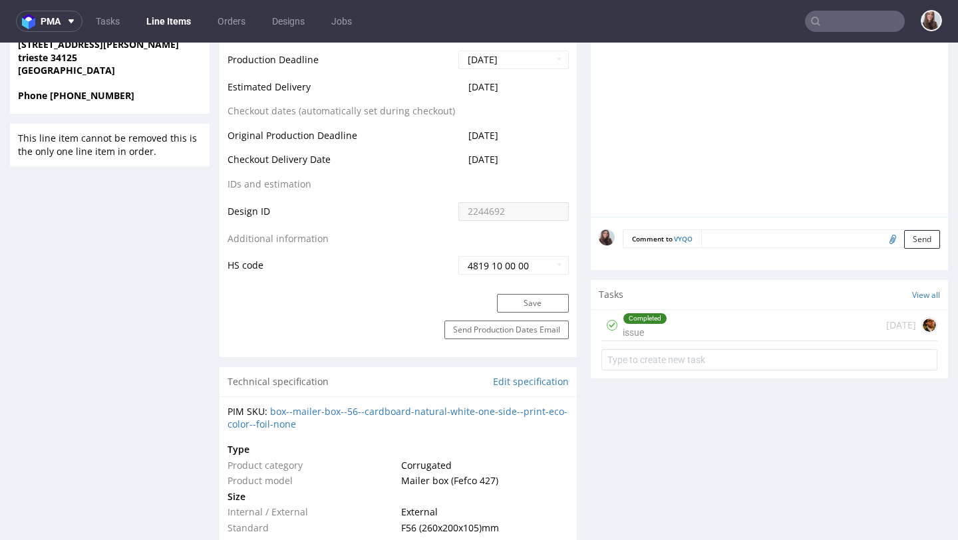
scroll to position [689, 0]
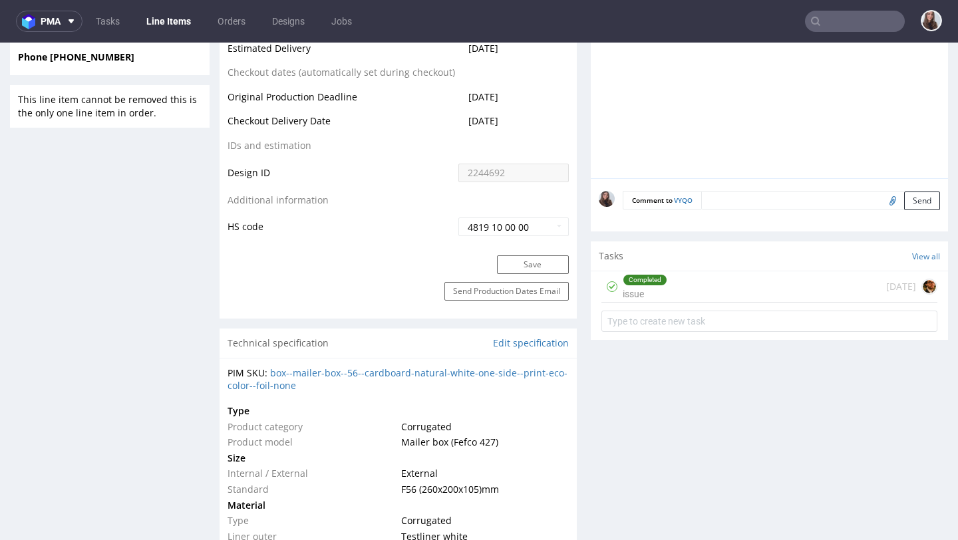
click at [709, 272] on div "Completed issue 2 months ago" at bounding box center [770, 287] width 336 height 31
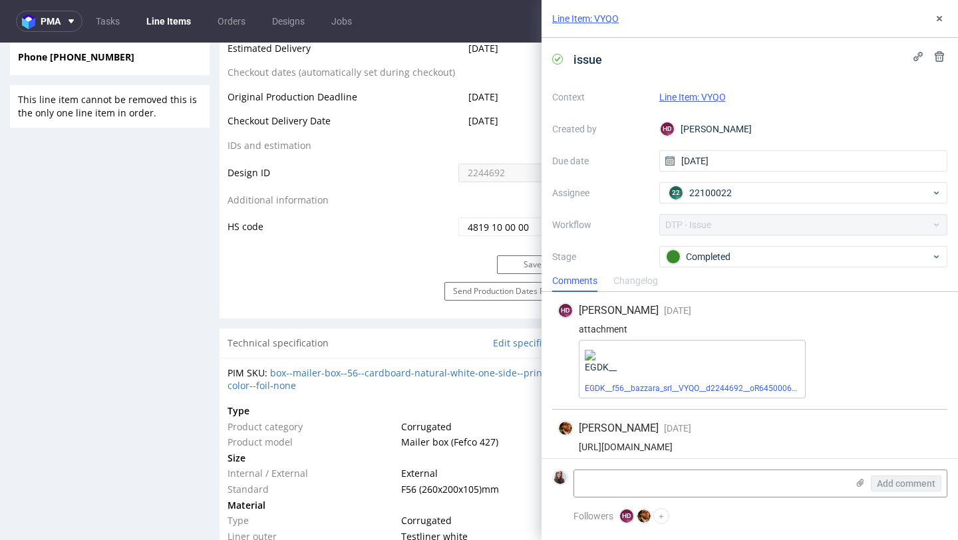
scroll to position [69, 0]
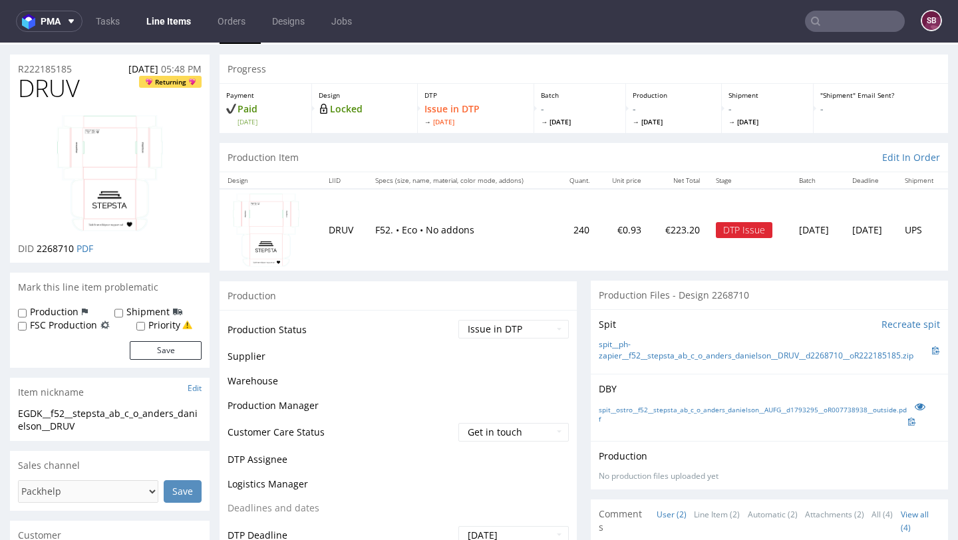
scroll to position [45, 0]
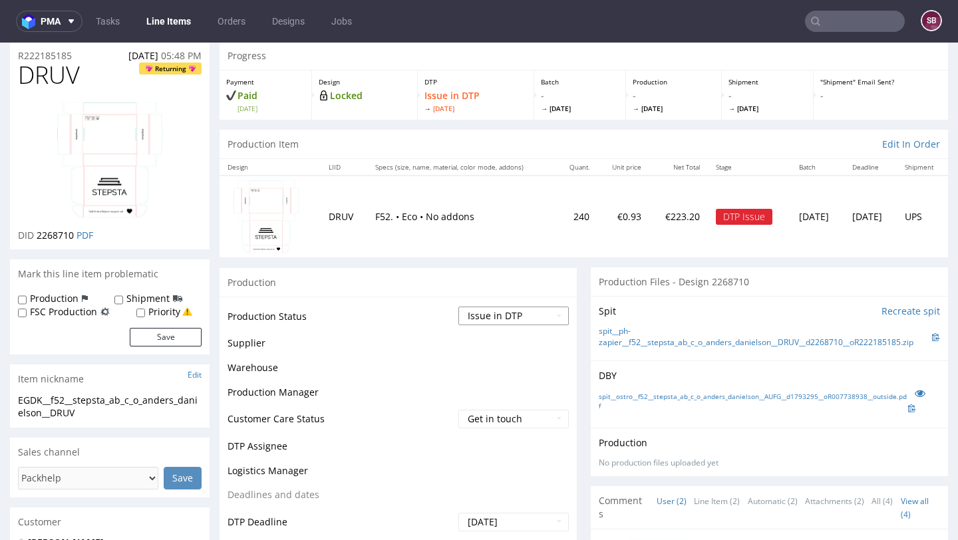
click at [503, 309] on select "Waiting for Artwork Waiting for Diecut Waiting for Mockup Waiting for DTP Waiti…" at bounding box center [514, 316] width 110 height 19
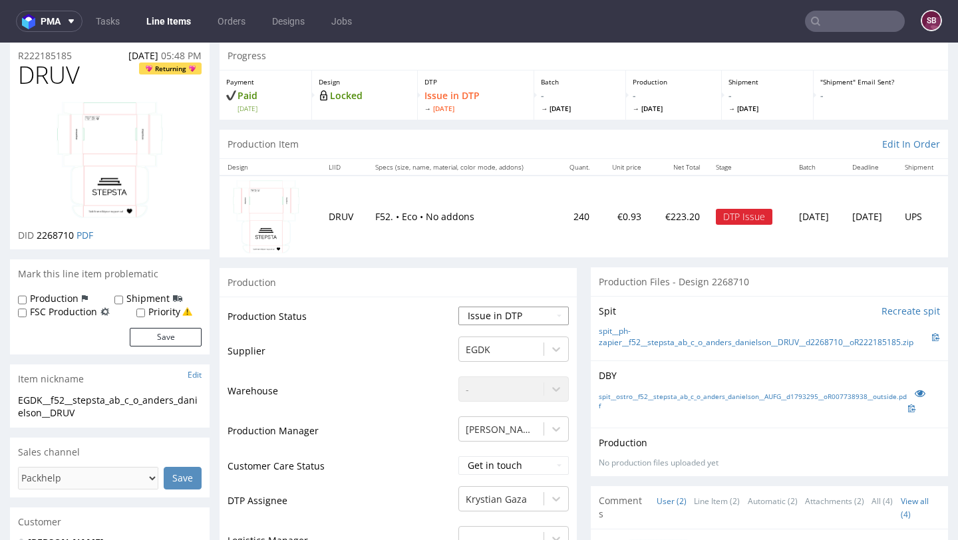
select select "back_for_dtp"
click at [459, 307] on select "Waiting for Artwork Waiting for Diecut Waiting for Mockup Waiting for DTP Waiti…" at bounding box center [514, 316] width 110 height 19
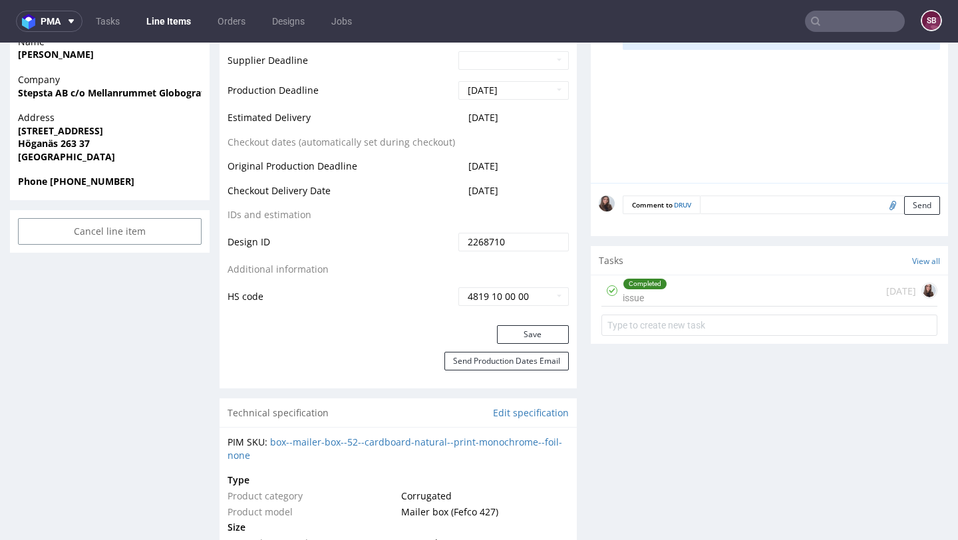
scroll to position [675, 0]
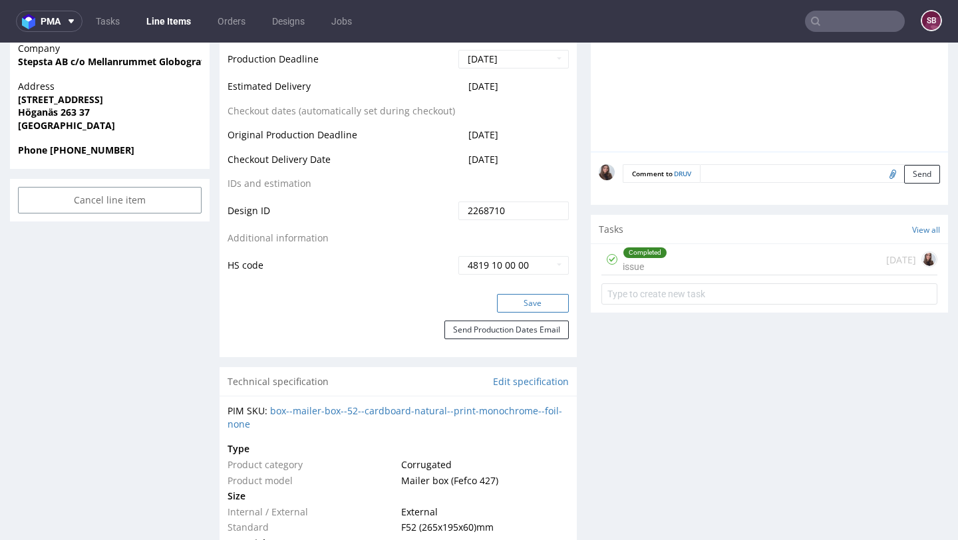
click at [554, 295] on button "Save" at bounding box center [533, 303] width 72 height 19
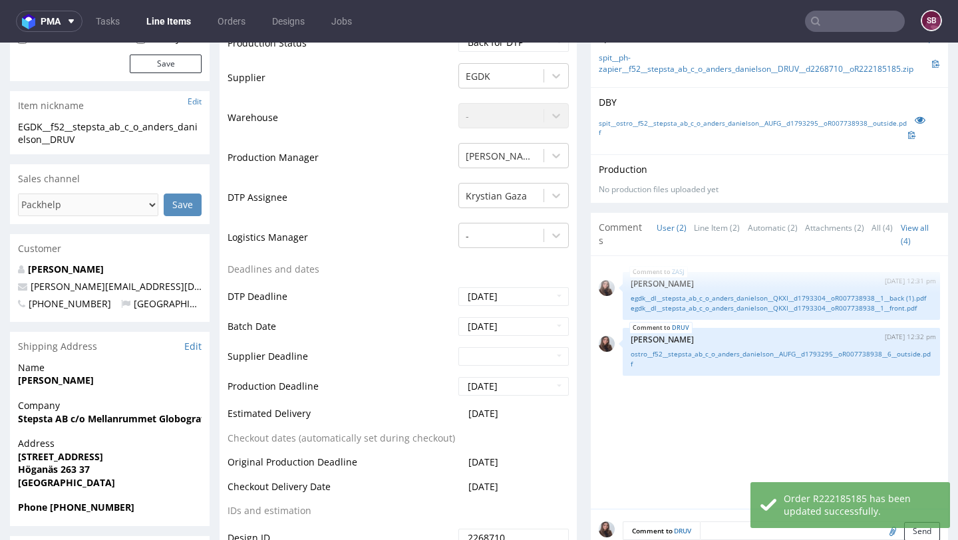
scroll to position [0, 0]
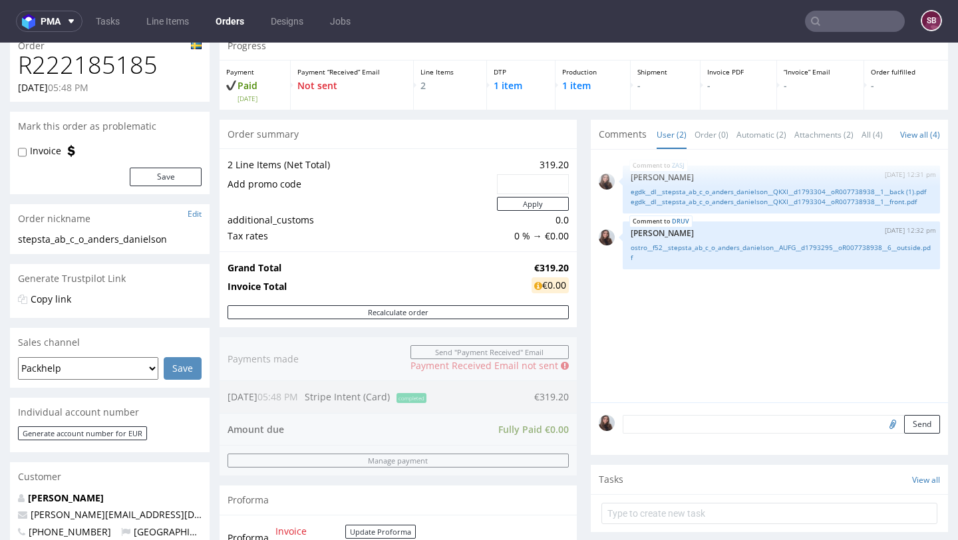
scroll to position [154, 0]
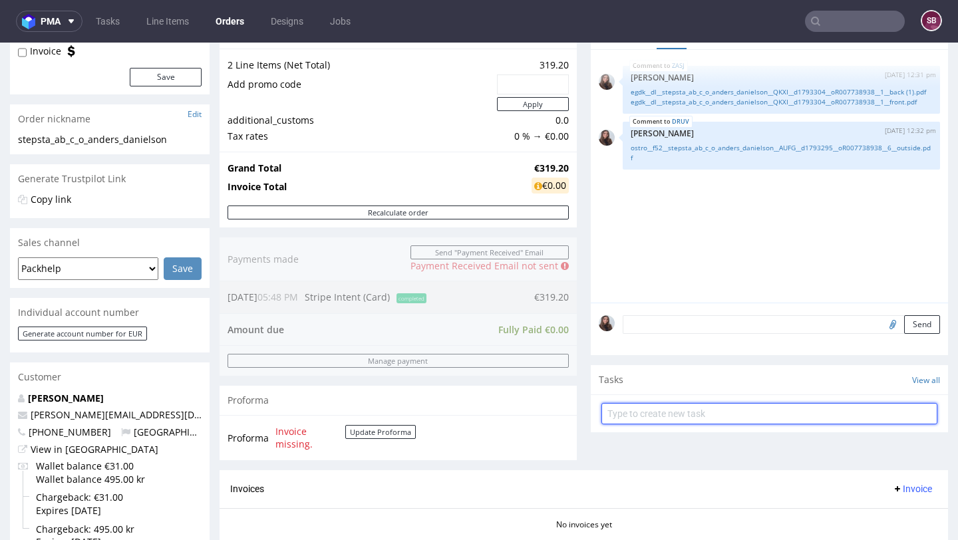
click at [677, 419] on input "text" at bounding box center [770, 413] width 336 height 21
type input "payment link"
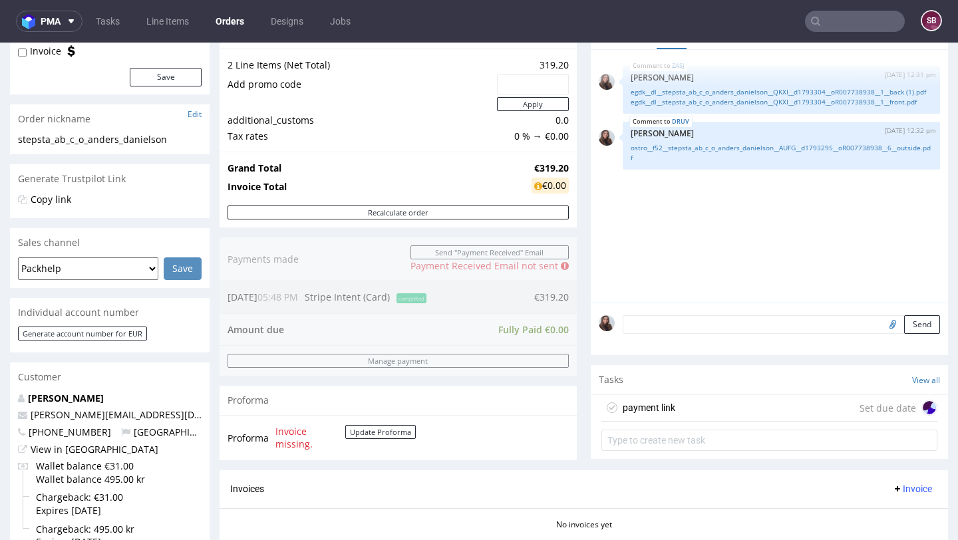
click at [712, 395] on div "Tasks View all" at bounding box center [769, 379] width 357 height 29
click at [706, 417] on div "payment link Set due date" at bounding box center [770, 408] width 336 height 27
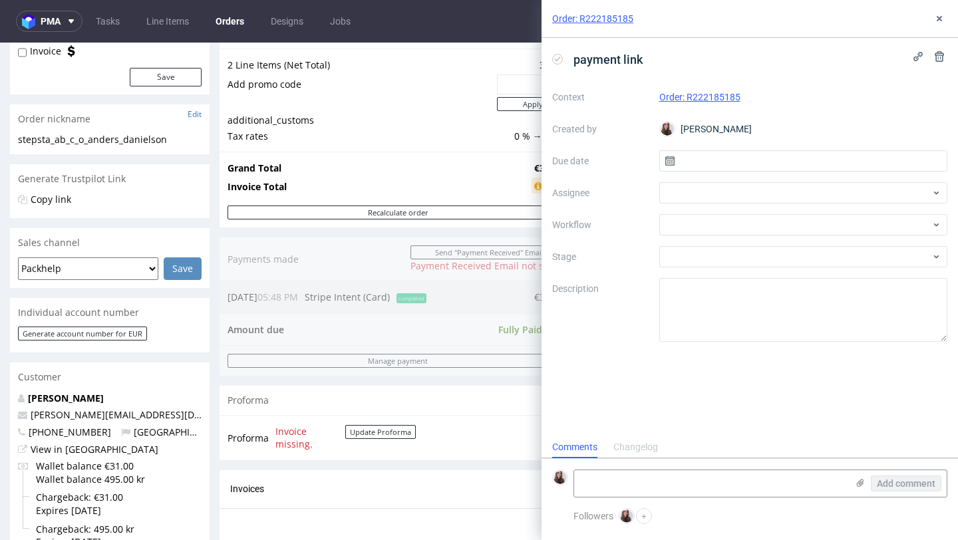
scroll to position [11, 0]
click at [761, 165] on input "text" at bounding box center [804, 160] width 289 height 21
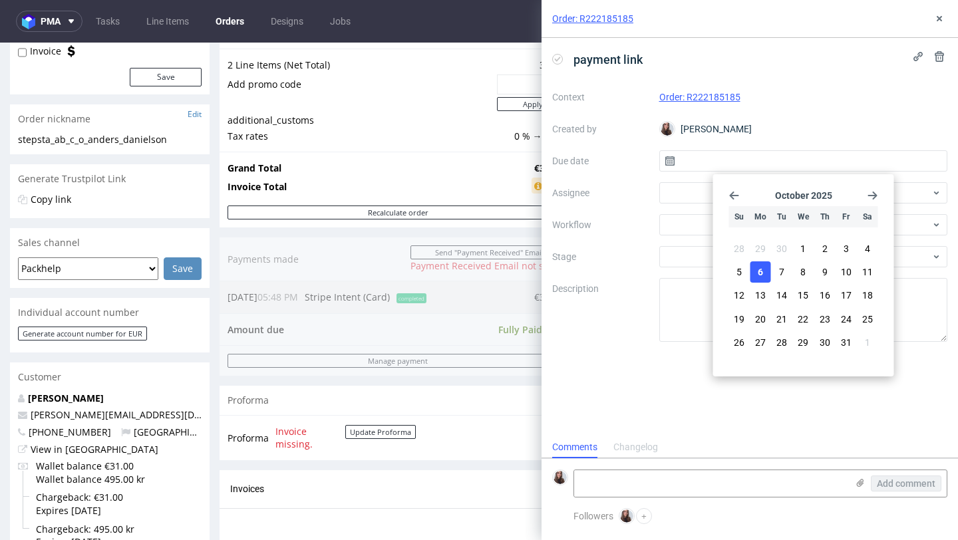
click at [763, 271] on span "6" at bounding box center [760, 272] width 5 height 13
type input "[DATE]"
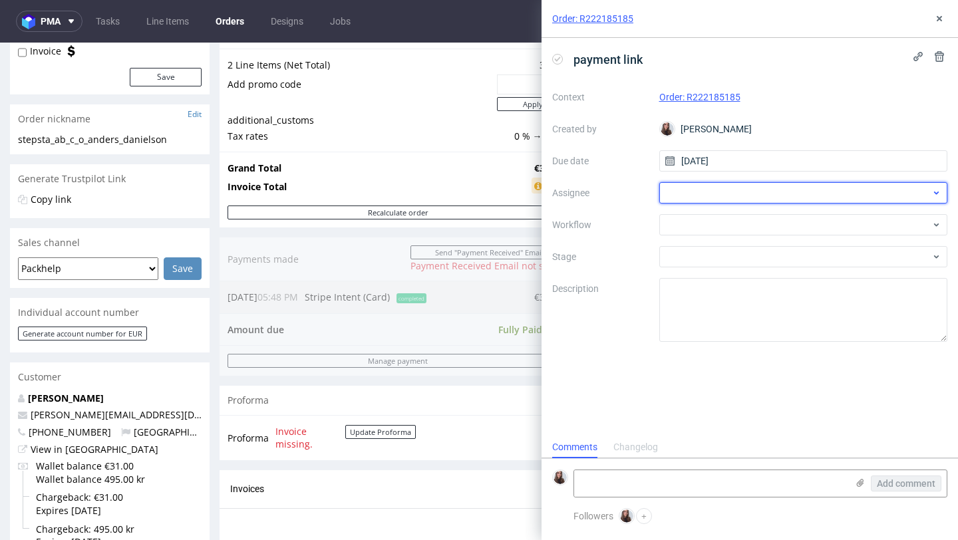
click at [717, 196] on div at bounding box center [804, 192] width 289 height 21
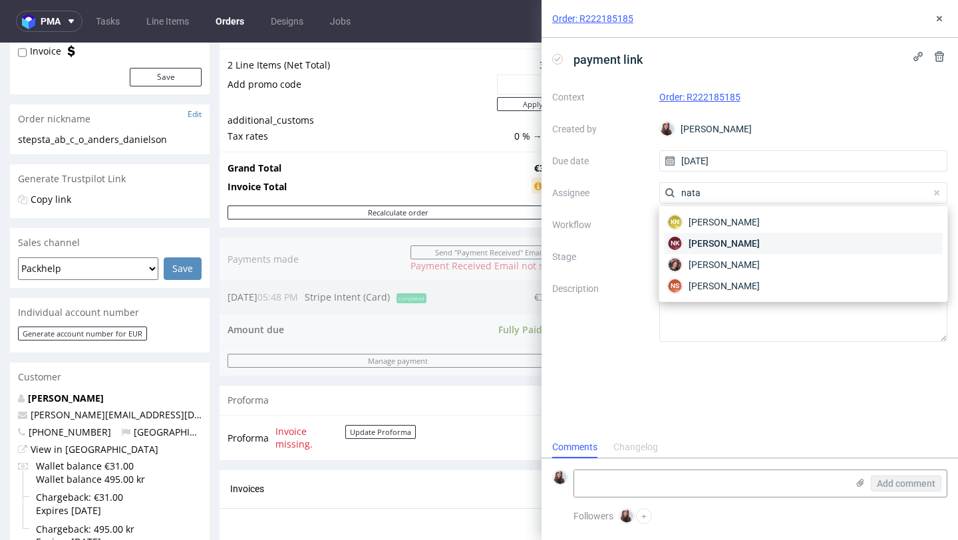
type input "nata"
click at [737, 240] on span "[PERSON_NAME]" at bounding box center [724, 243] width 71 height 13
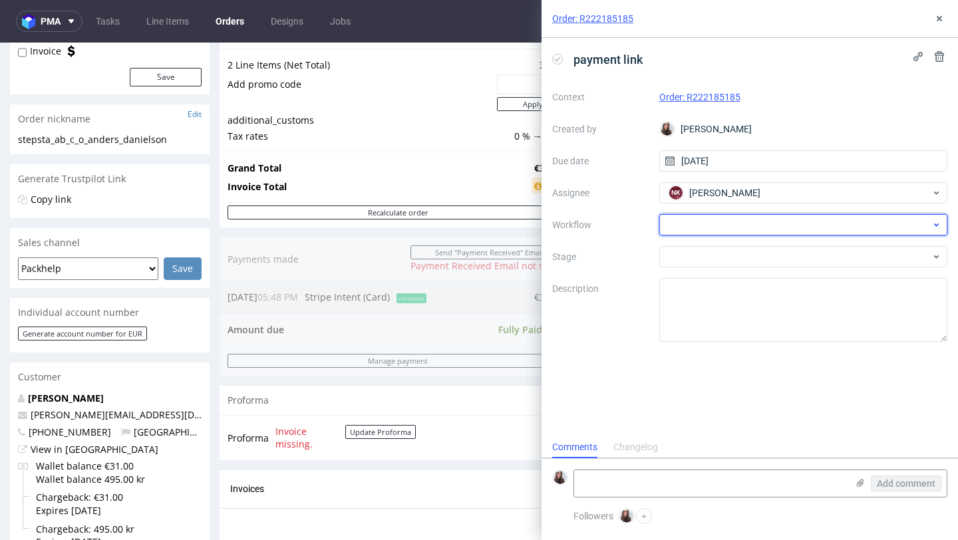
click at [703, 224] on div at bounding box center [804, 224] width 289 height 21
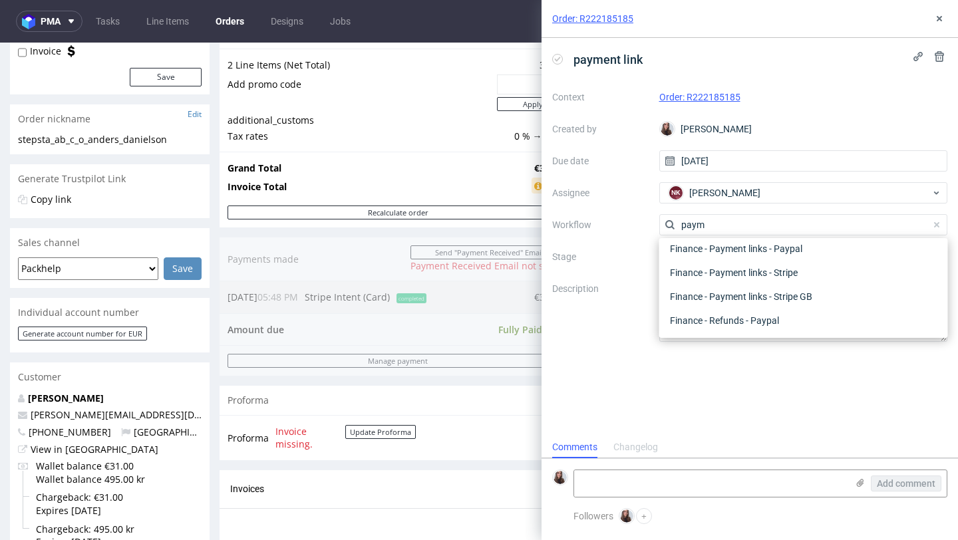
scroll to position [24, 0]
type input "paym"
click at [757, 297] on div "Finance - Payment links - Stripe" at bounding box center [804, 297] width 278 height 24
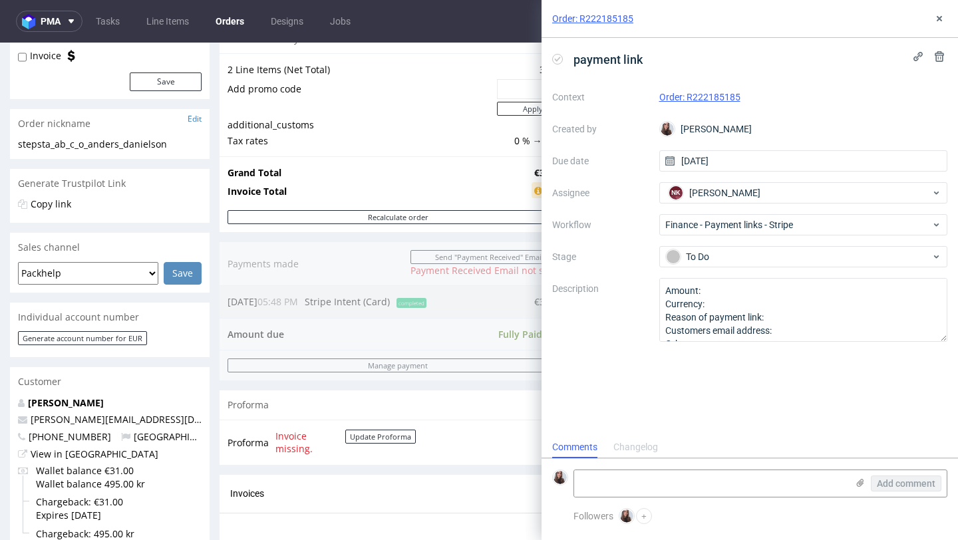
scroll to position [142, 0]
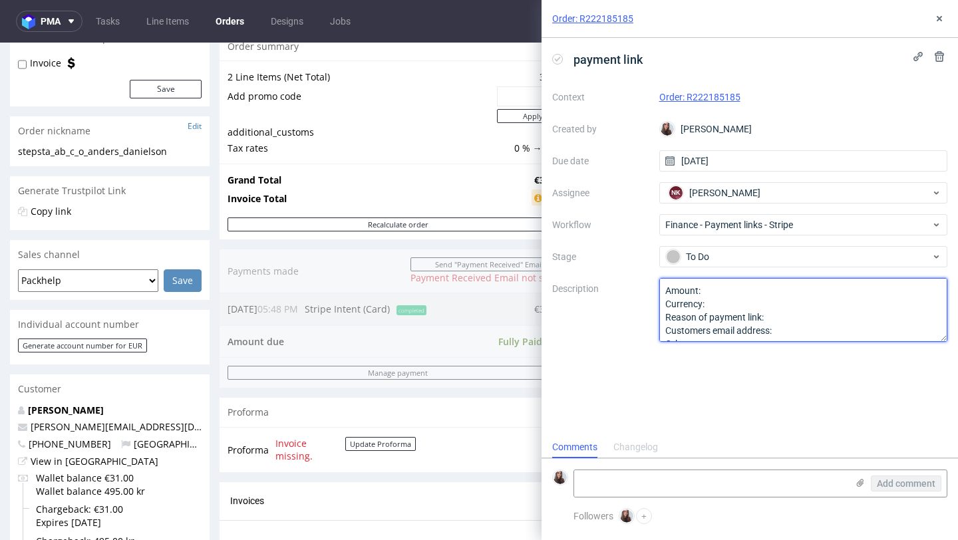
click at [721, 288] on textarea "Amount: Currency: Reason of payment link: Customers email address: Other:" at bounding box center [804, 310] width 289 height 64
click at [740, 303] on textarea "Amount: Currency: Reason of payment link: Customers email address: Other:" at bounding box center [804, 310] width 289 height 64
click at [799, 315] on textarea "Amount: Currency: Reason of payment link: Customers email address: Other:" at bounding box center [804, 310] width 289 height 64
click at [777, 313] on textarea "Amount: Currency: Reason of payment link: Customers email address: Other:" at bounding box center [804, 310] width 289 height 64
click at [820, 331] on textarea "Amount: Currency: Reason of payment link: Customers email address: Other:" at bounding box center [804, 310] width 289 height 64
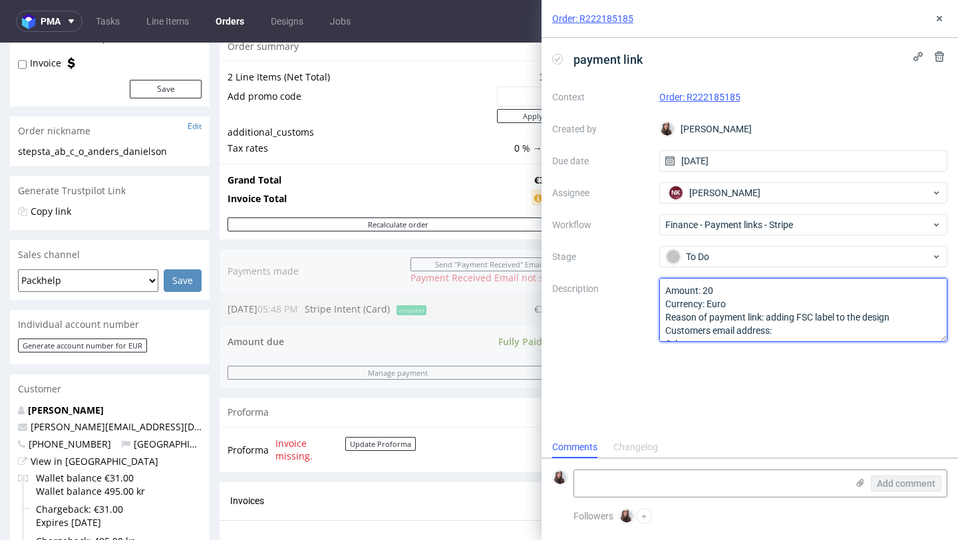
scroll to position [15, 0]
paste textarea "anders@stepsta.se"
type textarea "Amount: 20 Currency: Euro Reason of payment link: adding FSC label to the desig…"
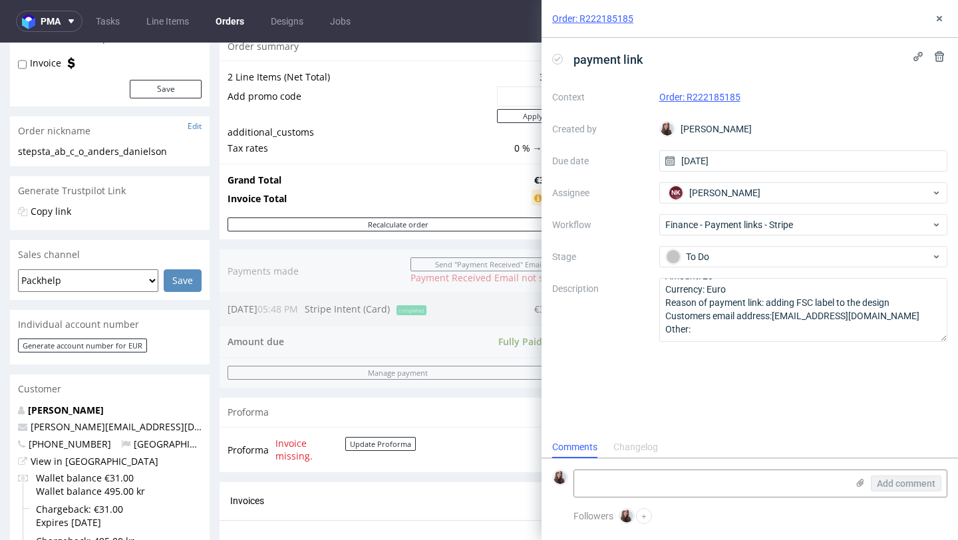
click at [729, 397] on div "payment link Context Order: R222185185 Created by Sandra Beśka Due date 06/10/2…" at bounding box center [750, 237] width 417 height 399
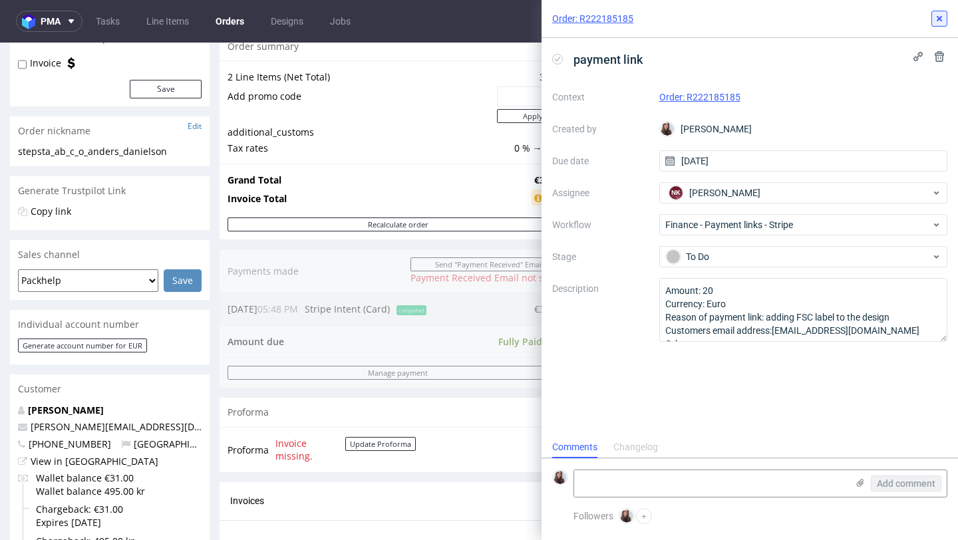
click at [937, 13] on icon at bounding box center [939, 18] width 11 height 11
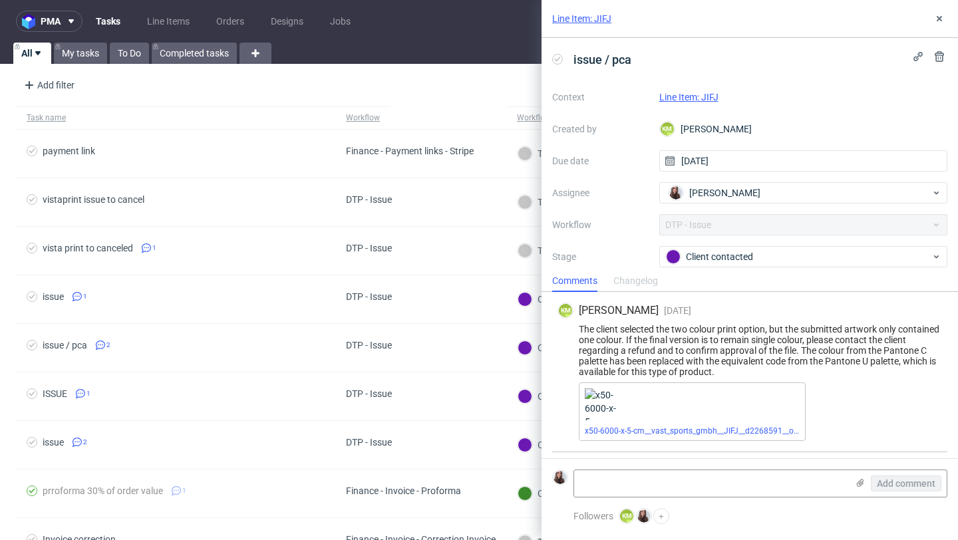
scroll to position [53, 0]
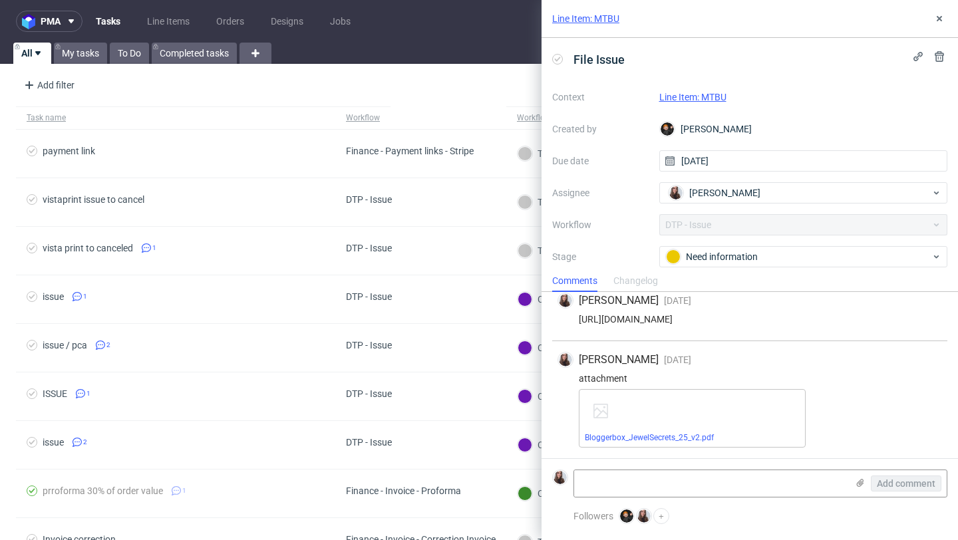
scroll to position [375, 0]
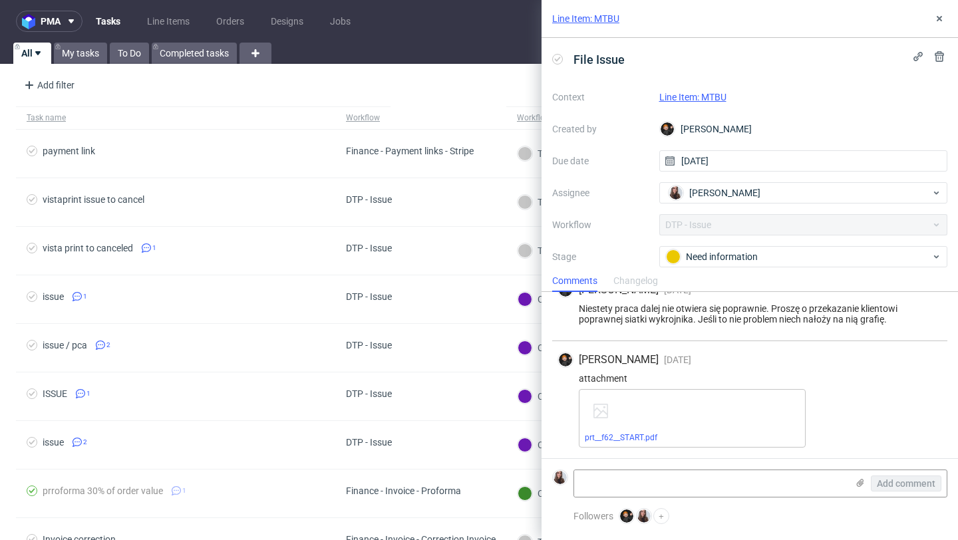
click at [709, 97] on link "Line Item: MTBU" at bounding box center [693, 97] width 67 height 11
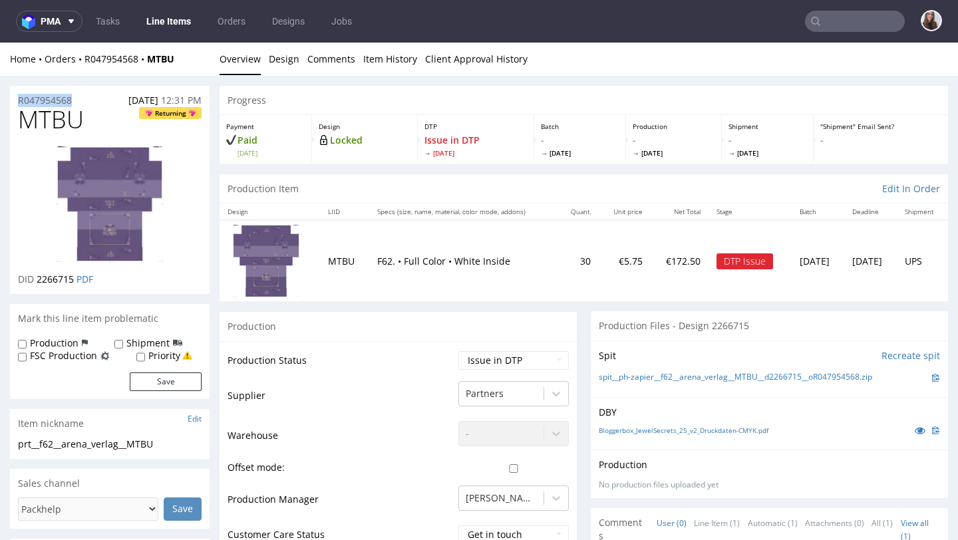
drag, startPoint x: 86, startPoint y: 98, endPoint x: 0, endPoint y: 97, distance: 85.9
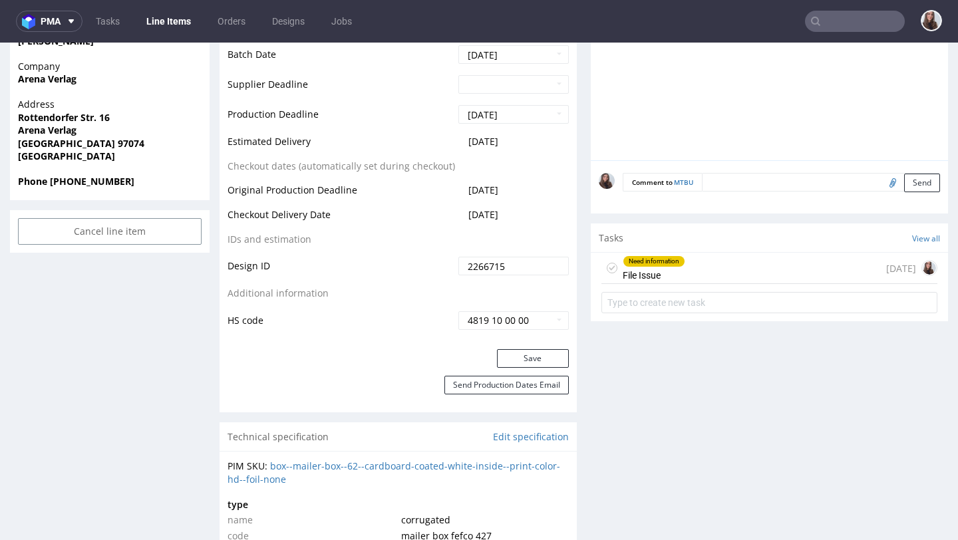
scroll to position [645, 0]
click at [662, 277] on div "Need information File Issue" at bounding box center [654, 267] width 63 height 31
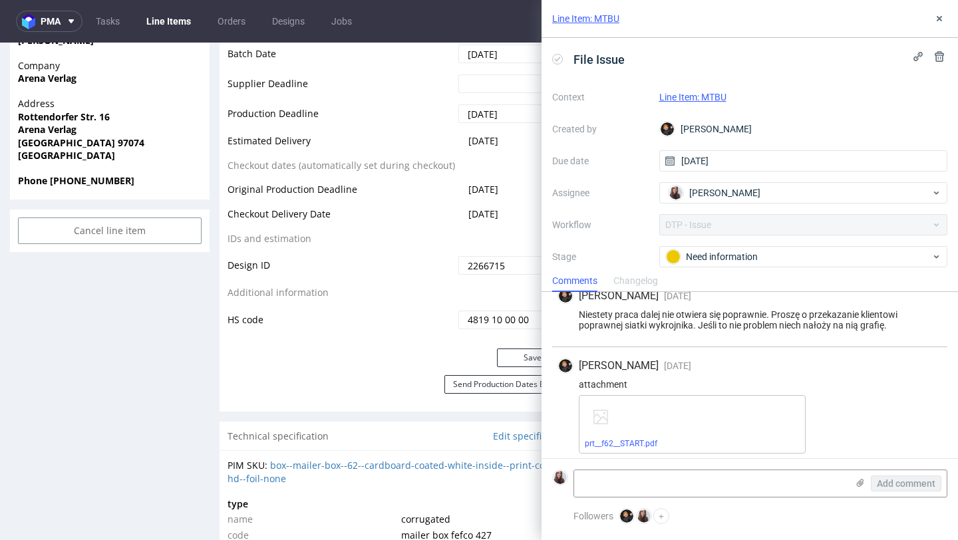
scroll to position [375, 0]
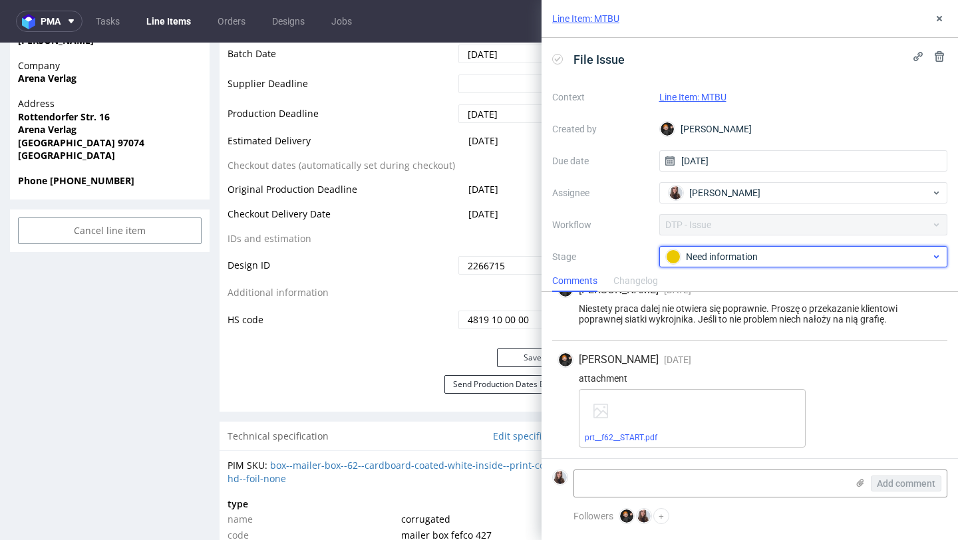
click at [750, 260] on div "Need information" at bounding box center [798, 257] width 265 height 15
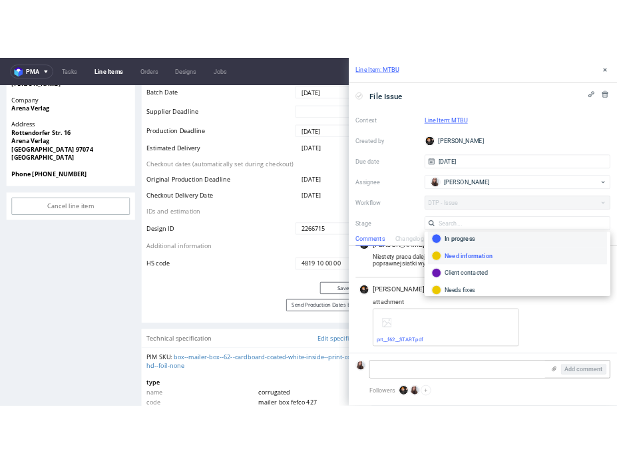
scroll to position [44, 0]
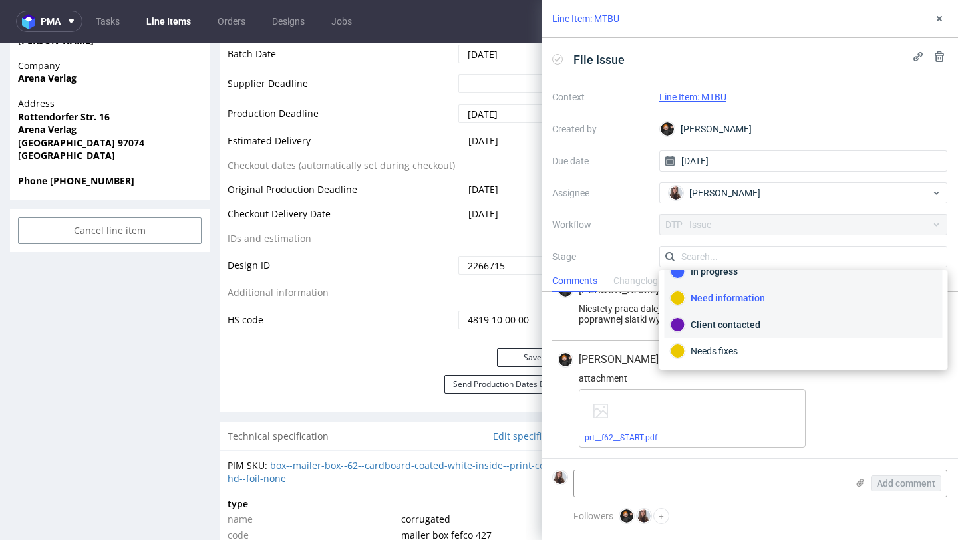
click at [730, 322] on div "Client contacted" at bounding box center [804, 324] width 266 height 15
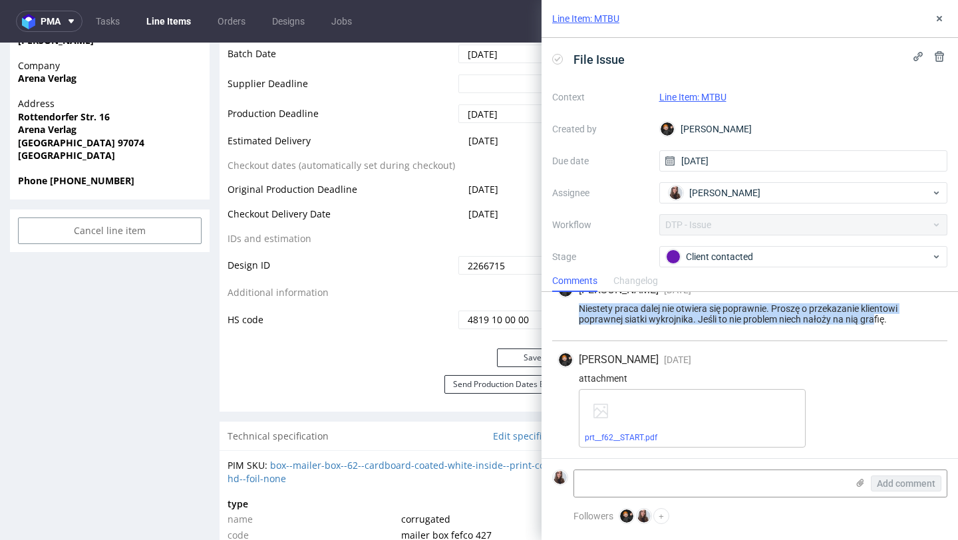
drag, startPoint x: 578, startPoint y: 306, endPoint x: 874, endPoint y: 321, distance: 296.5
click at [874, 321] on div "Niestety praca dalej nie otwiera się poprawnie. Proszę o przekazanie klientowi …" at bounding box center [750, 313] width 385 height 21
copy div "Niestety praca dalej nie otwiera się poprawnie. Proszę o przekazanie klientowi …"
click at [625, 435] on link "prt__f62__START.pdf" at bounding box center [621, 437] width 73 height 9
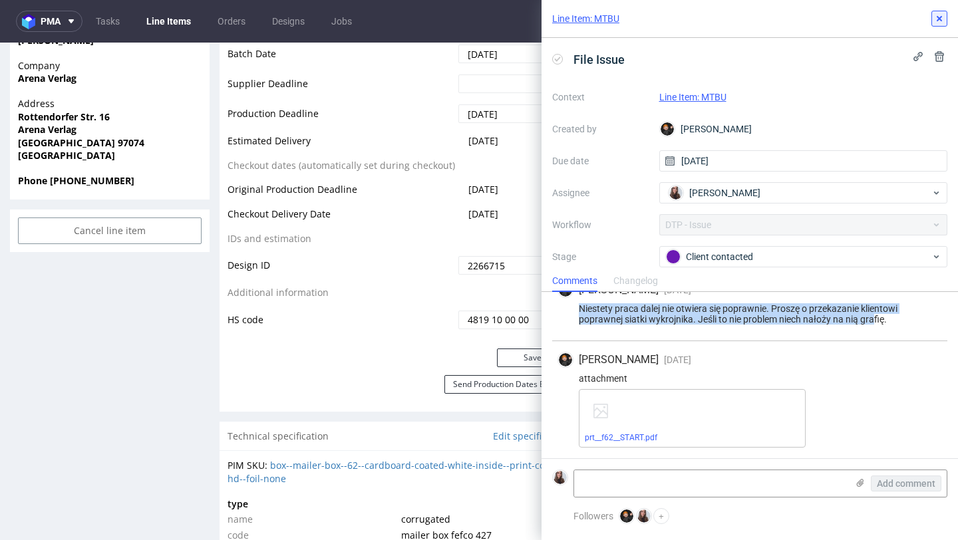
click at [935, 17] on icon at bounding box center [939, 18] width 11 height 11
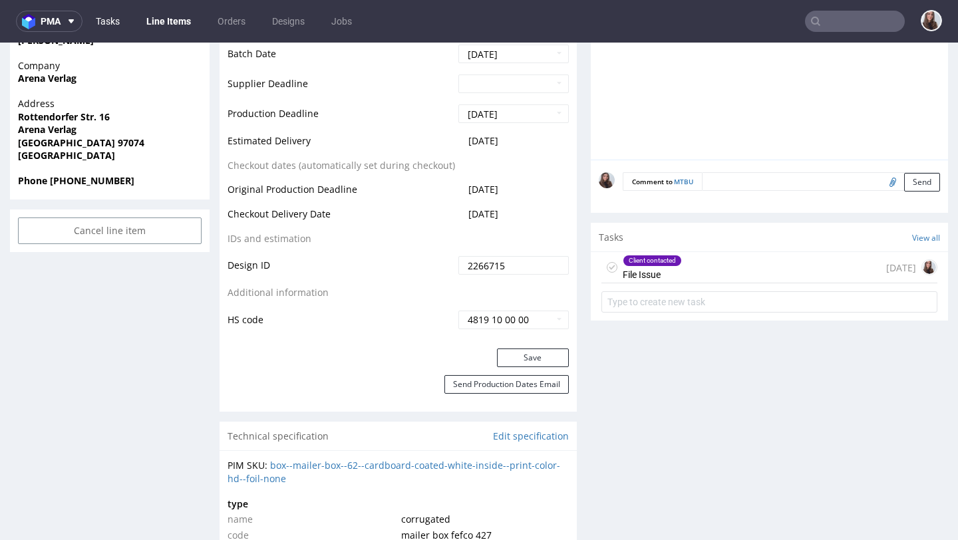
click at [111, 16] on link "Tasks" at bounding box center [108, 21] width 40 height 21
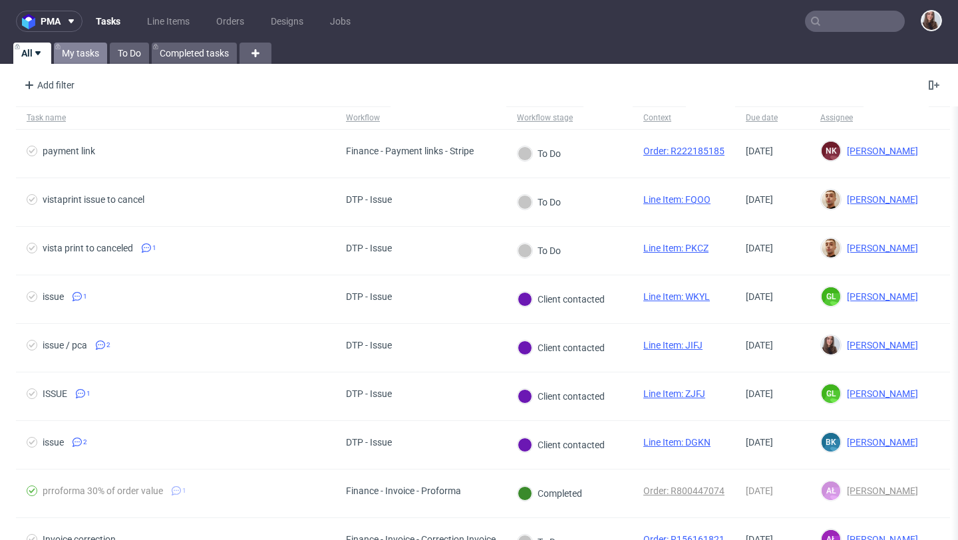
click at [89, 53] on link "My tasks" at bounding box center [80, 53] width 53 height 21
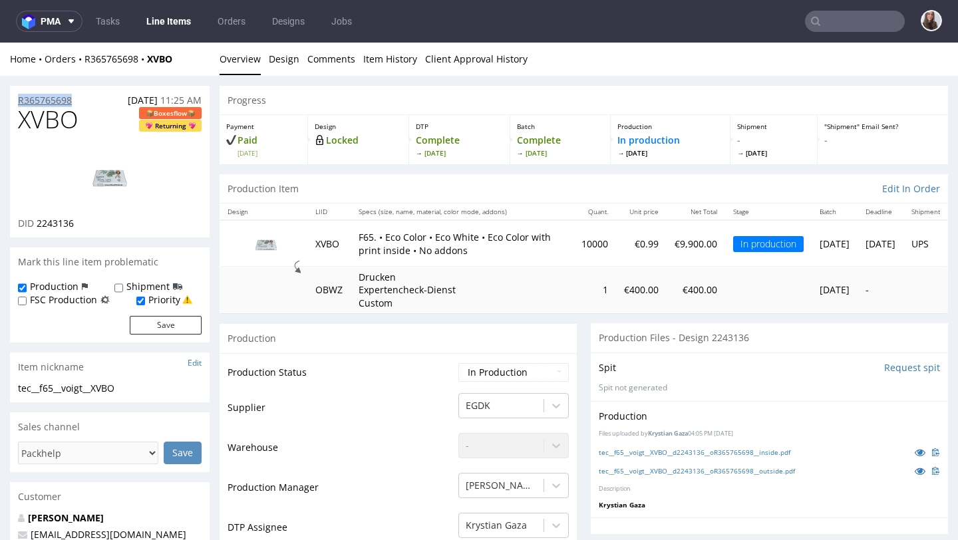
drag, startPoint x: 81, startPoint y: 96, endPoint x: 19, endPoint y: 96, distance: 62.6
click at [19, 96] on div "R365765698 [DATE] 11:25 AM" at bounding box center [110, 96] width 200 height 21
copy p "R365765698"
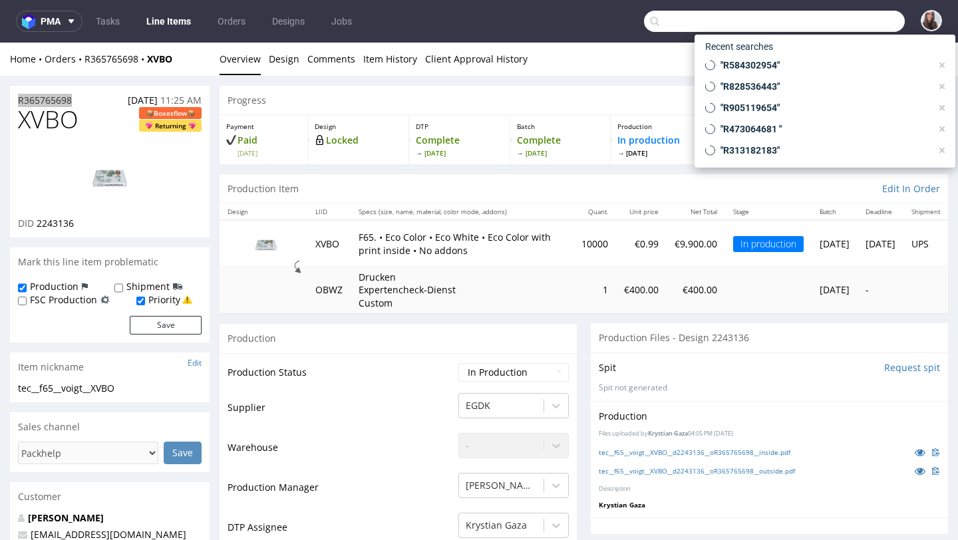
click at [824, 21] on input "text" at bounding box center [774, 21] width 261 height 21
paste input "Organicsecret"
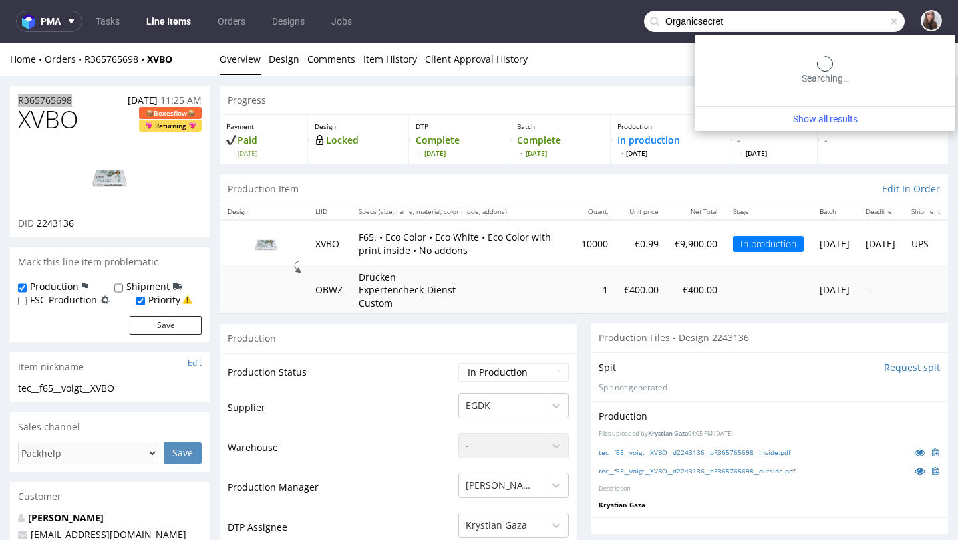
type input "Organicsecret"
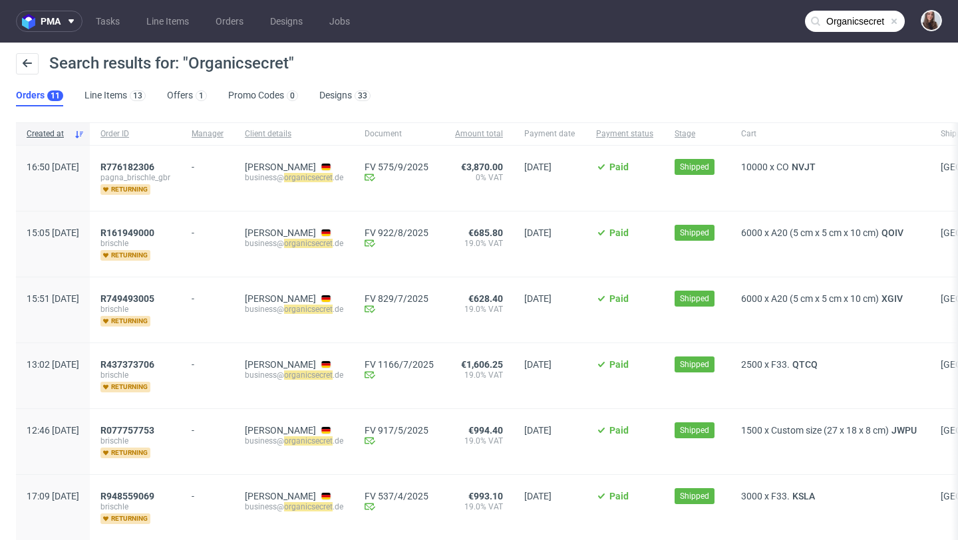
click at [670, 79] on div "Search results for: "Organicsecret"" at bounding box center [479, 69] width 926 height 32
